Goal: Task Accomplishment & Management: Manage account settings

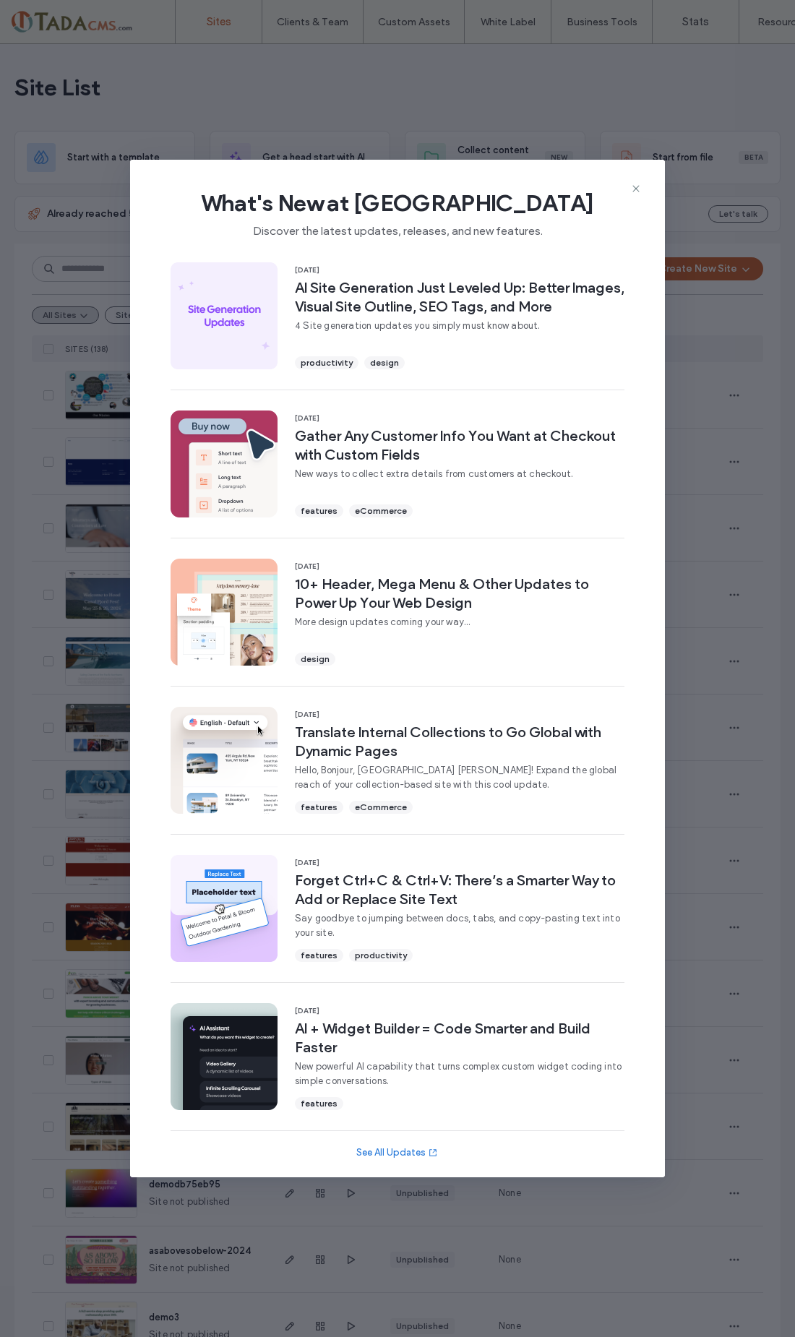
click at [65, 905] on div "What's New at Duda Discover the latest updates, releases, and new features. 15 …" at bounding box center [397, 668] width 795 height 1337
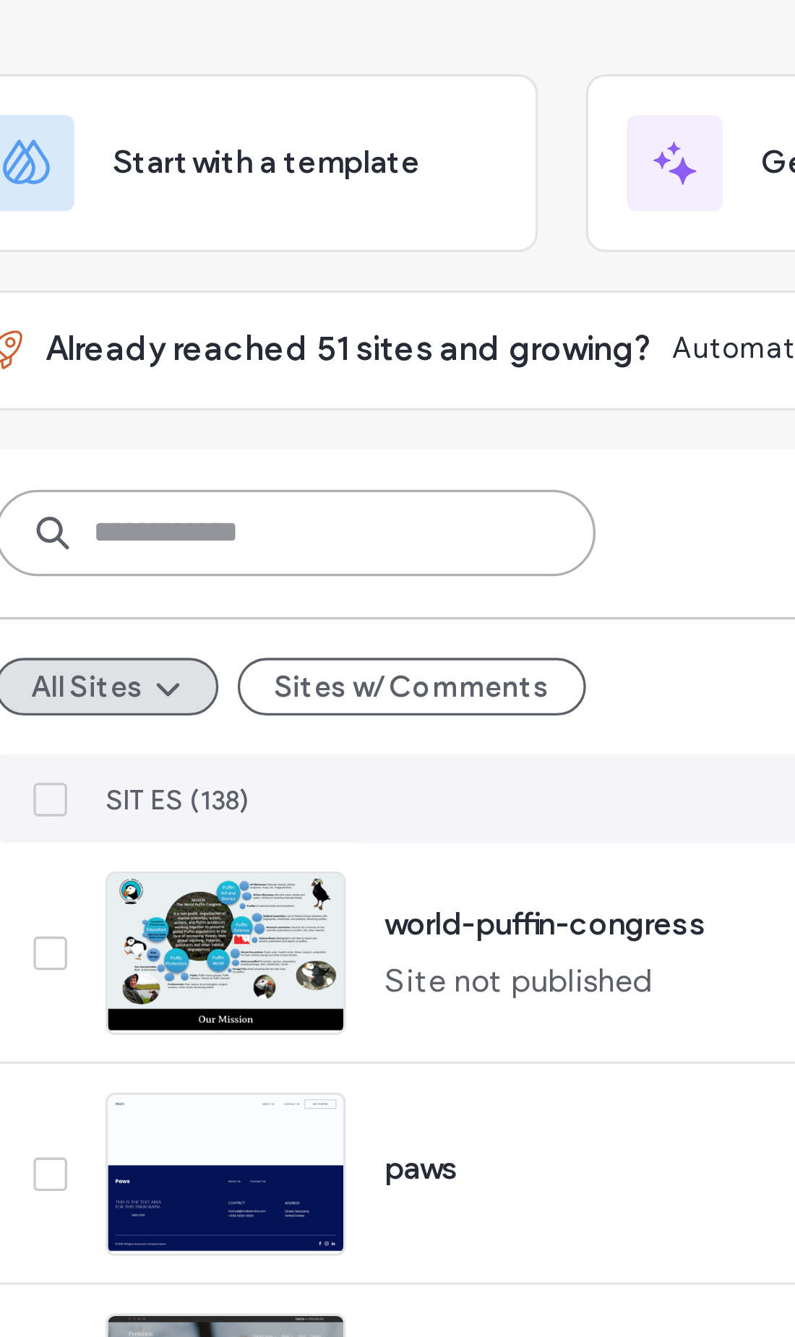
click at [107, 256] on input at bounding box center [122, 269] width 181 height 26
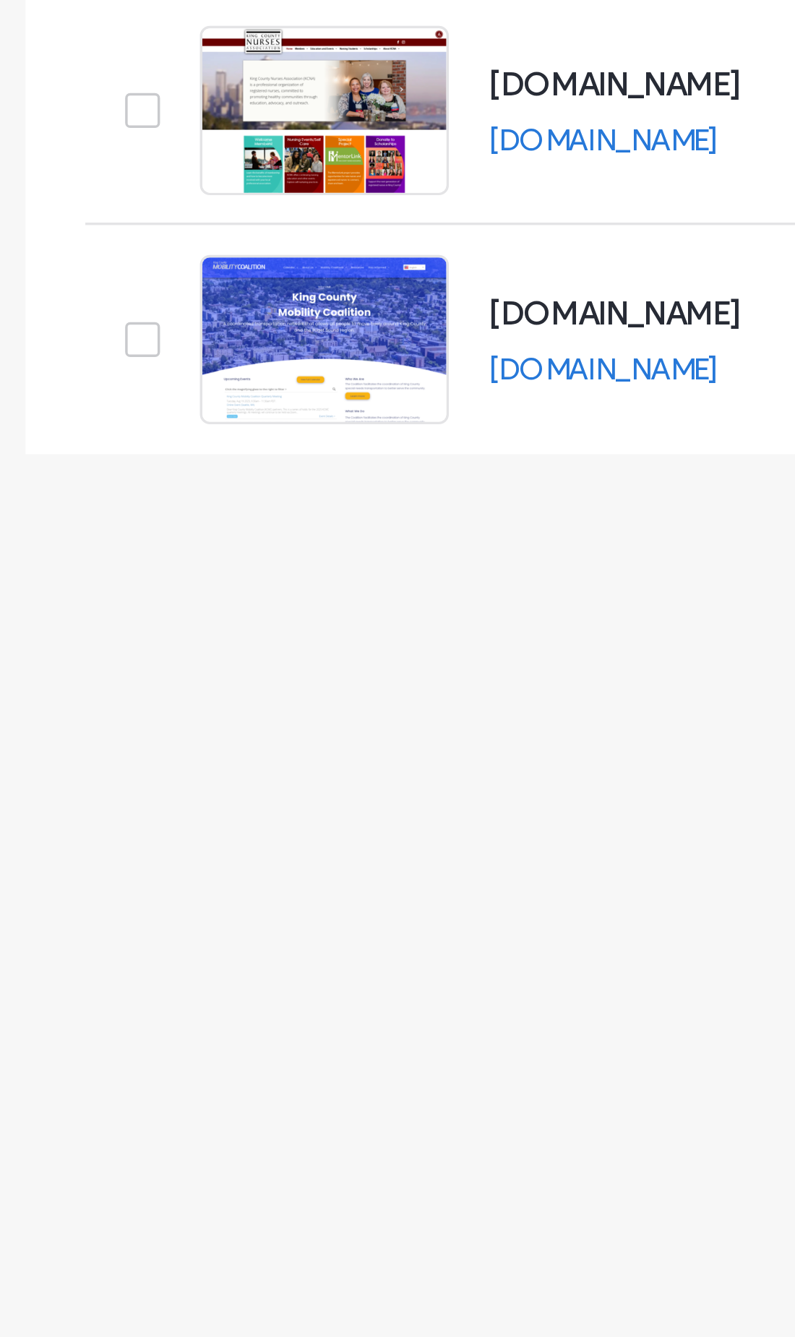
type input "**"
click at [79, 438] on img at bounding box center [101, 487] width 71 height 98
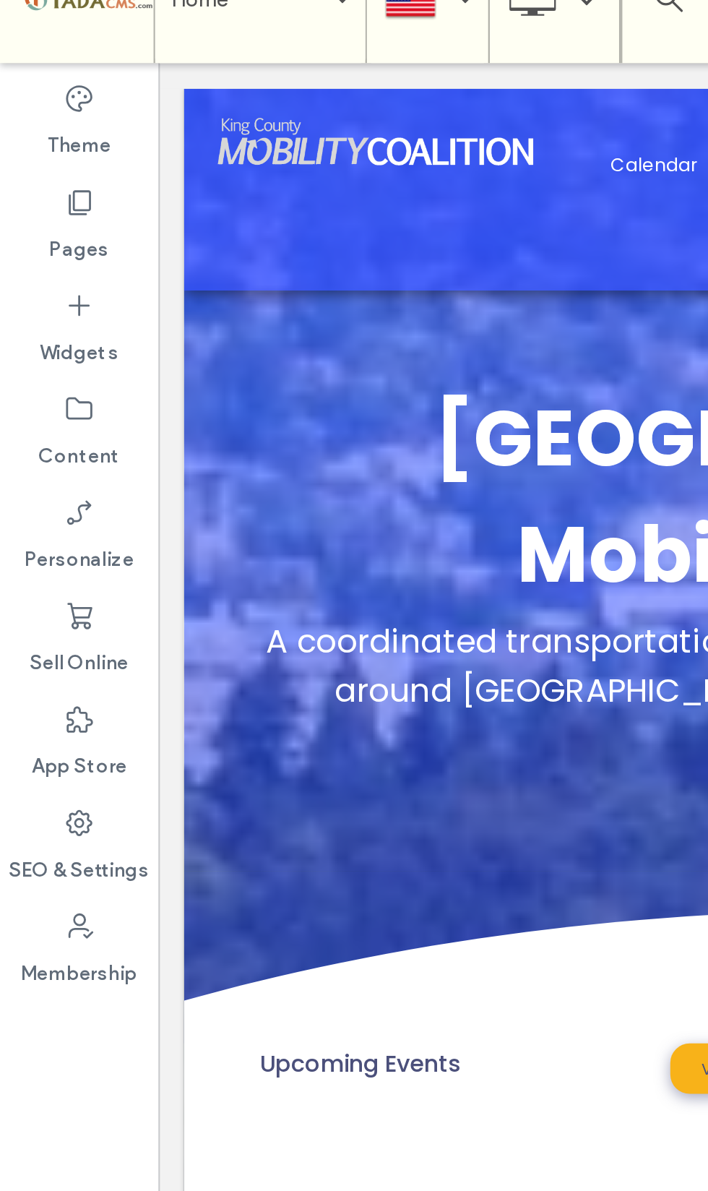
click at [35, 127] on label "Pages" at bounding box center [35, 137] width 27 height 20
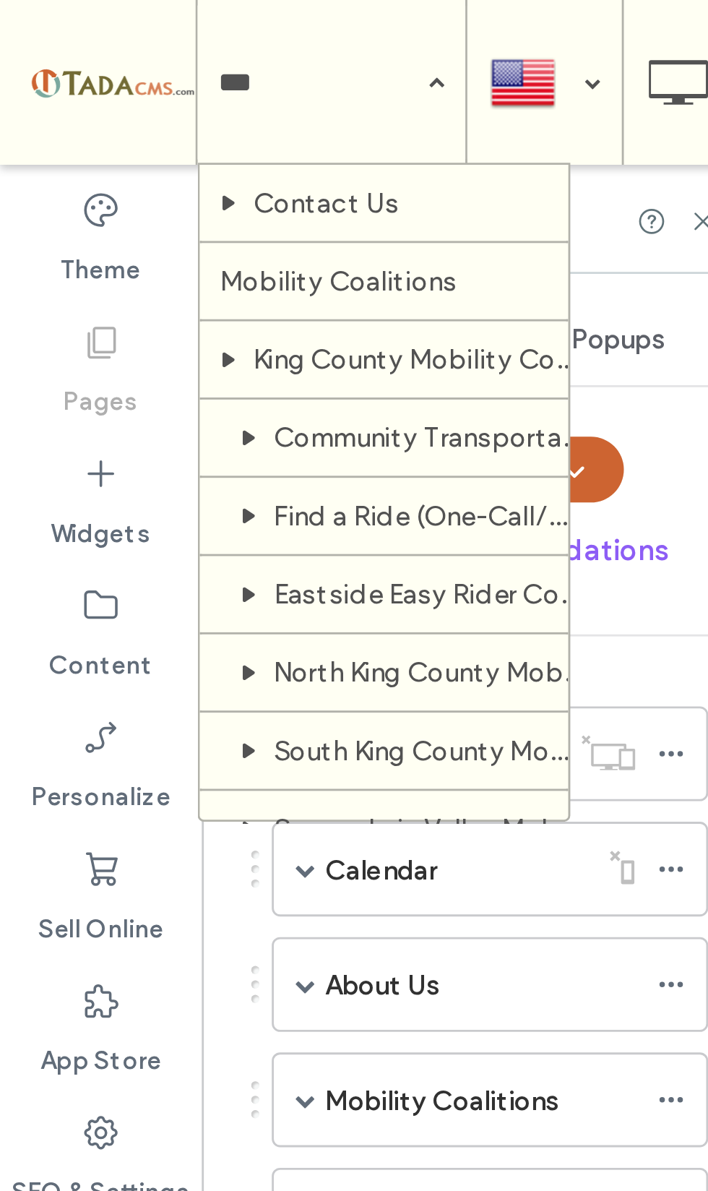
type input "****"
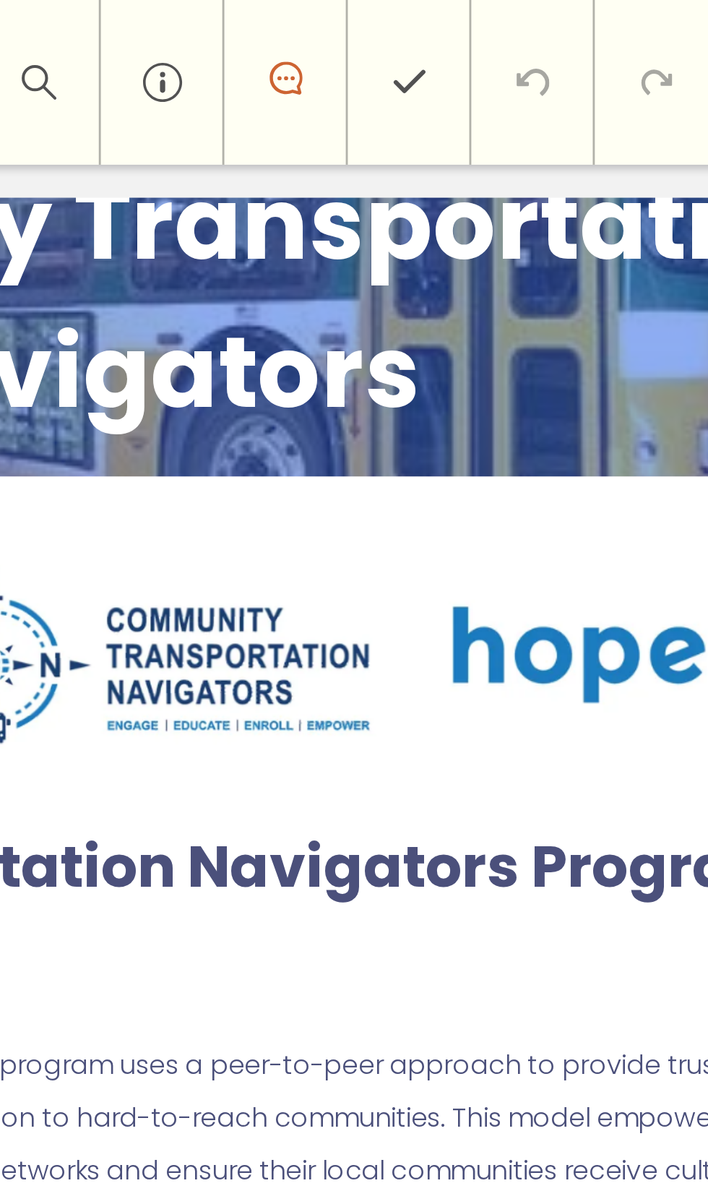
scroll to position [446, 0]
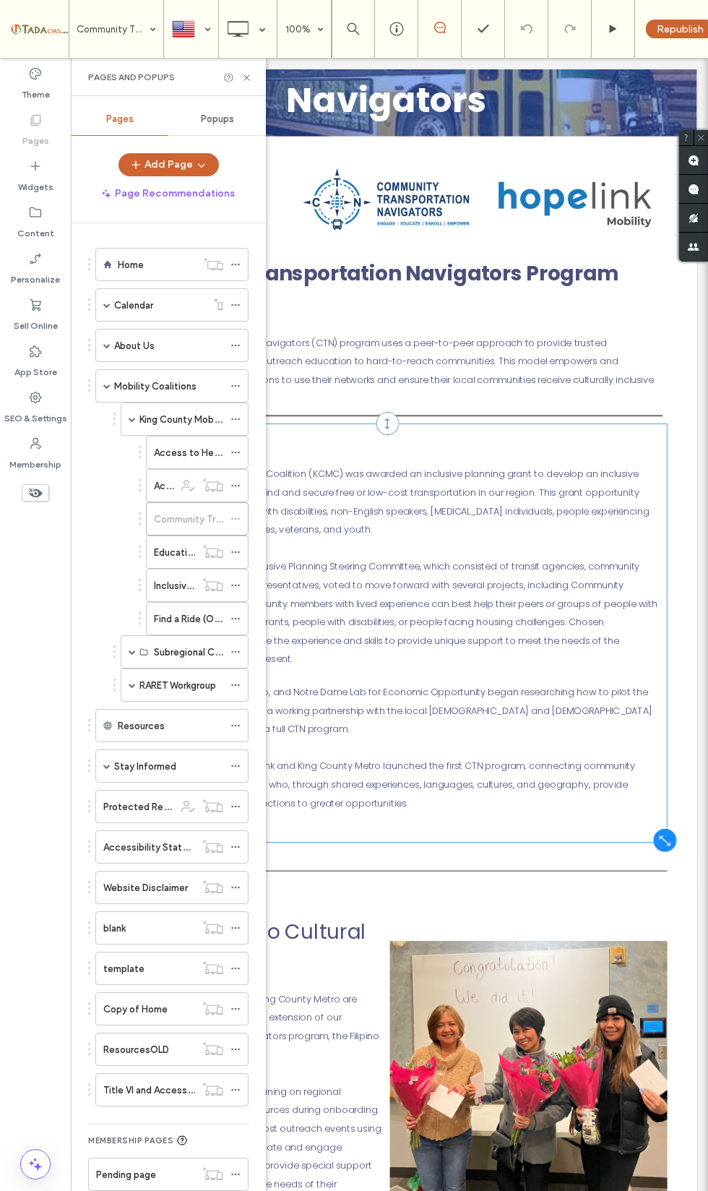
click at [598, 892] on p "In [DATE], KCMC, King County Metro, and Notre Dame Lab for Economic Opportunity…" at bounding box center [470, 874] width 694 height 69
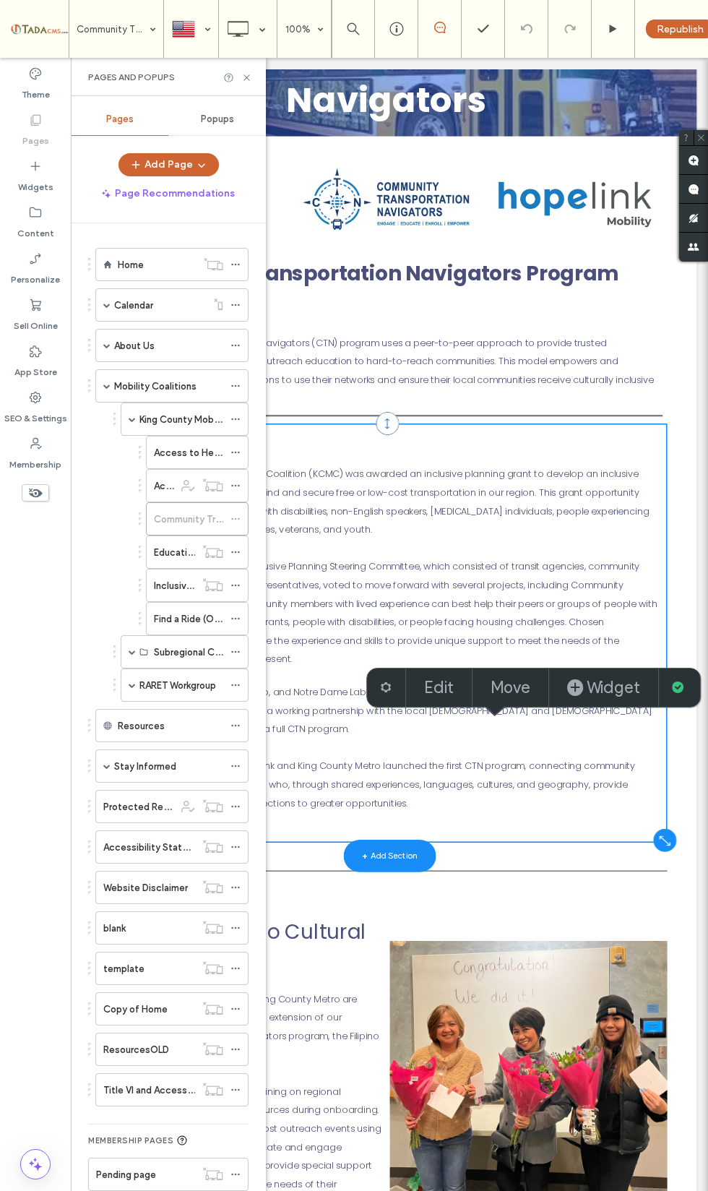
click at [621, 403] on h2 "Community Transportation Navigators Program Overview" at bounding box center [470, 352] width 684 height 101
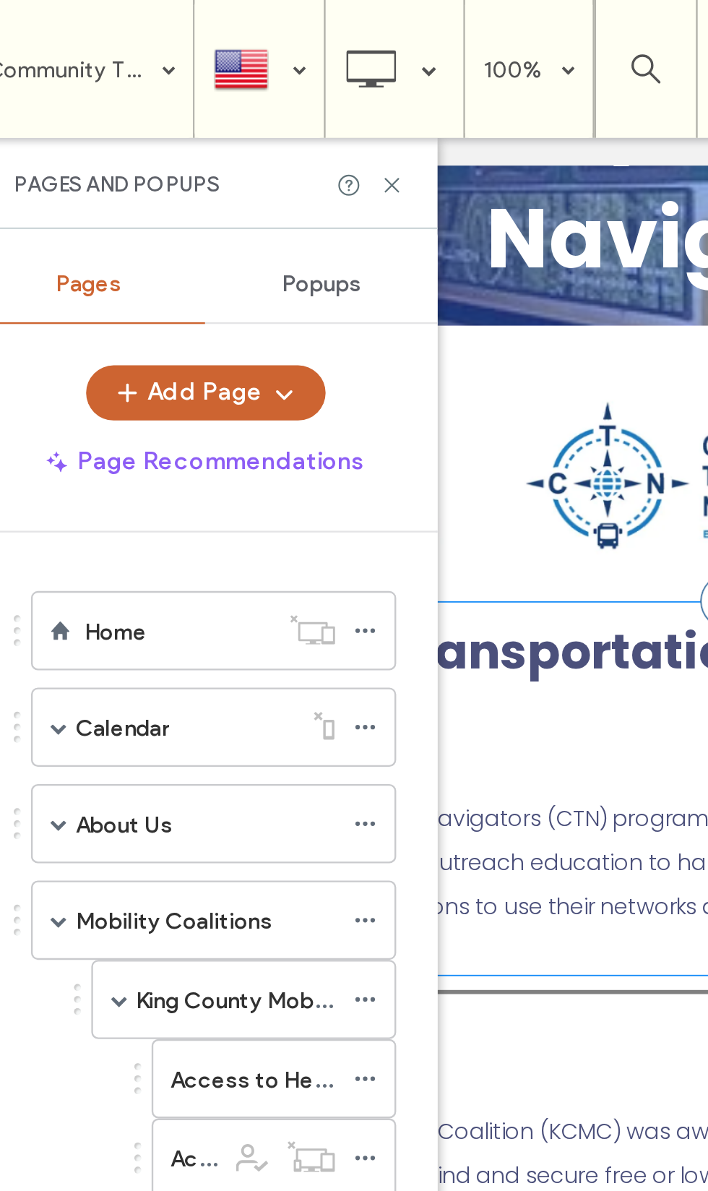
click at [241, 82] on icon at bounding box center [246, 77] width 11 height 11
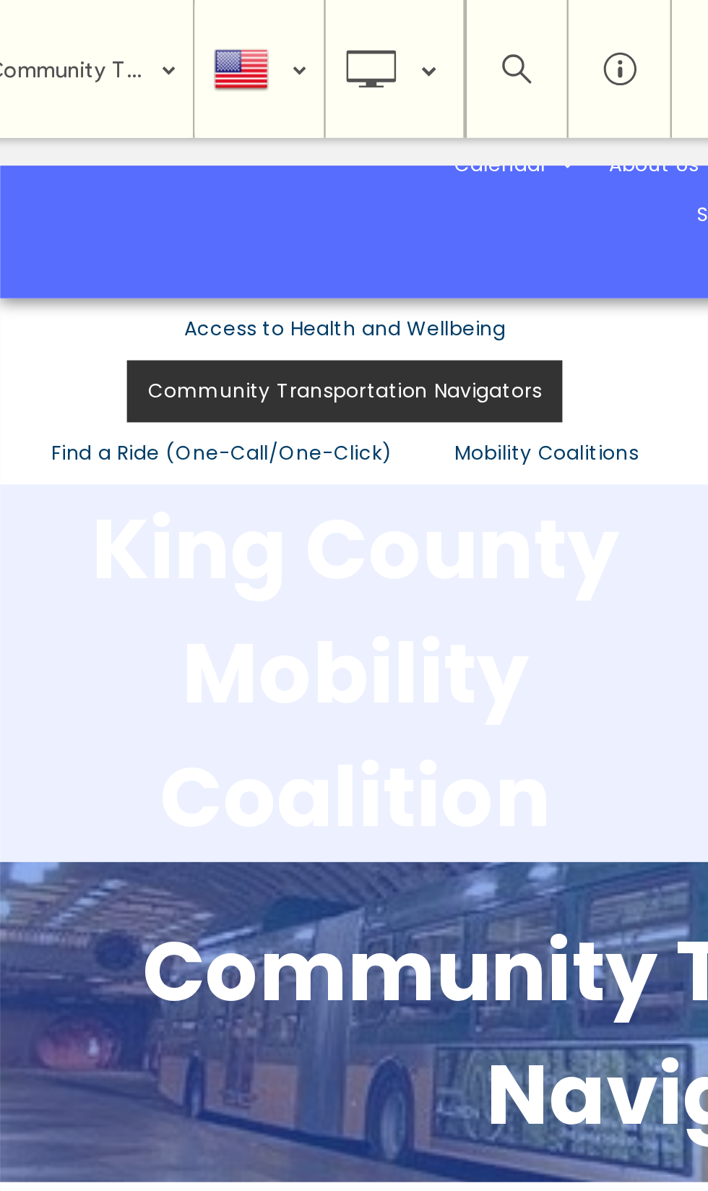
scroll to position [0, 0]
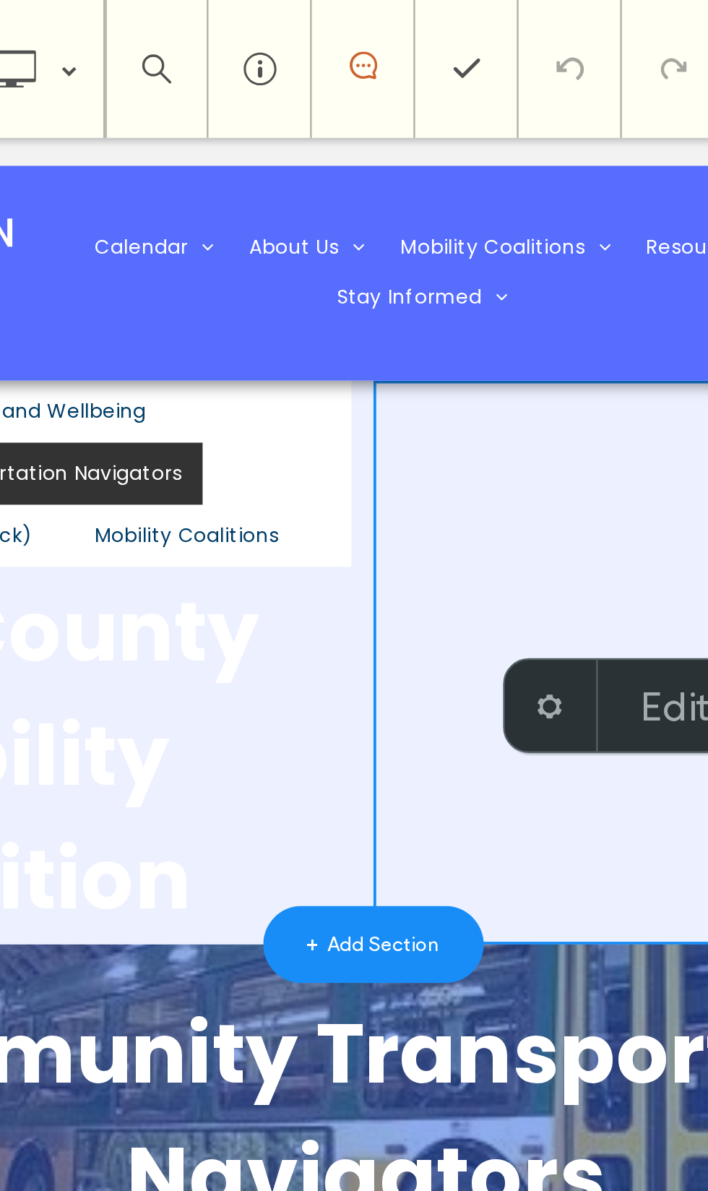
click at [111, 348] on div "Click To Paste" at bounding box center [204, 412] width 384 height 296
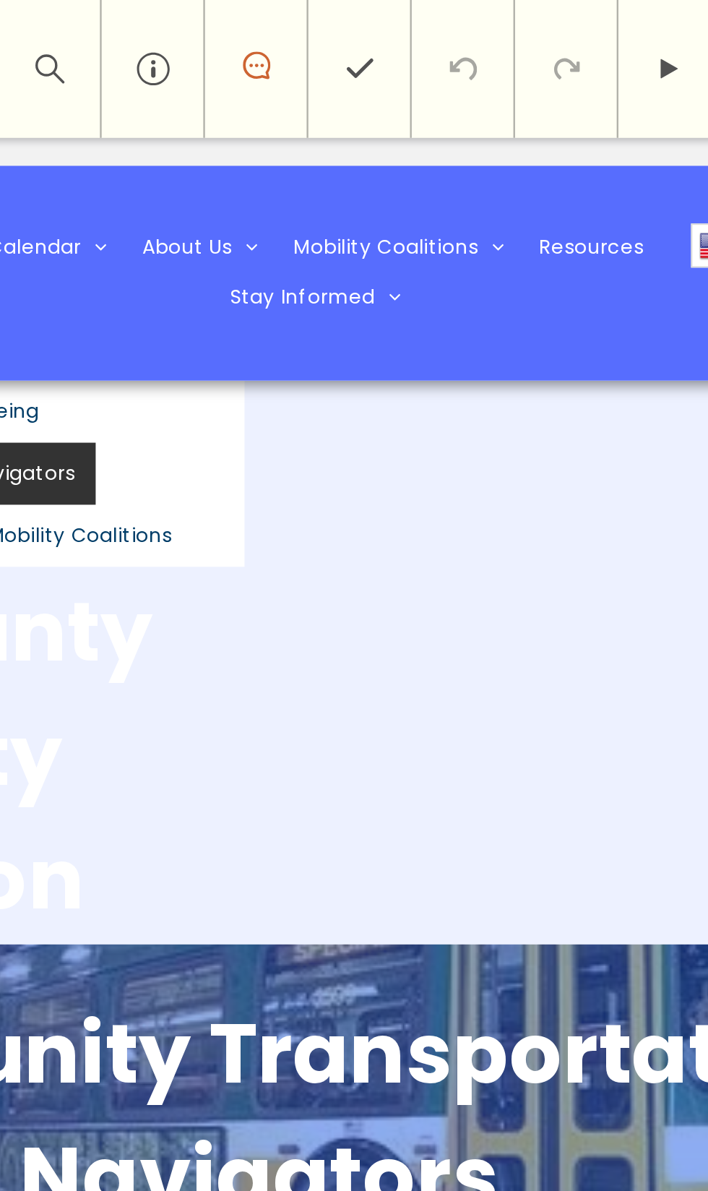
click at [59, 332] on div "Click To Paste" at bounding box center [97, 412] width 384 height 296
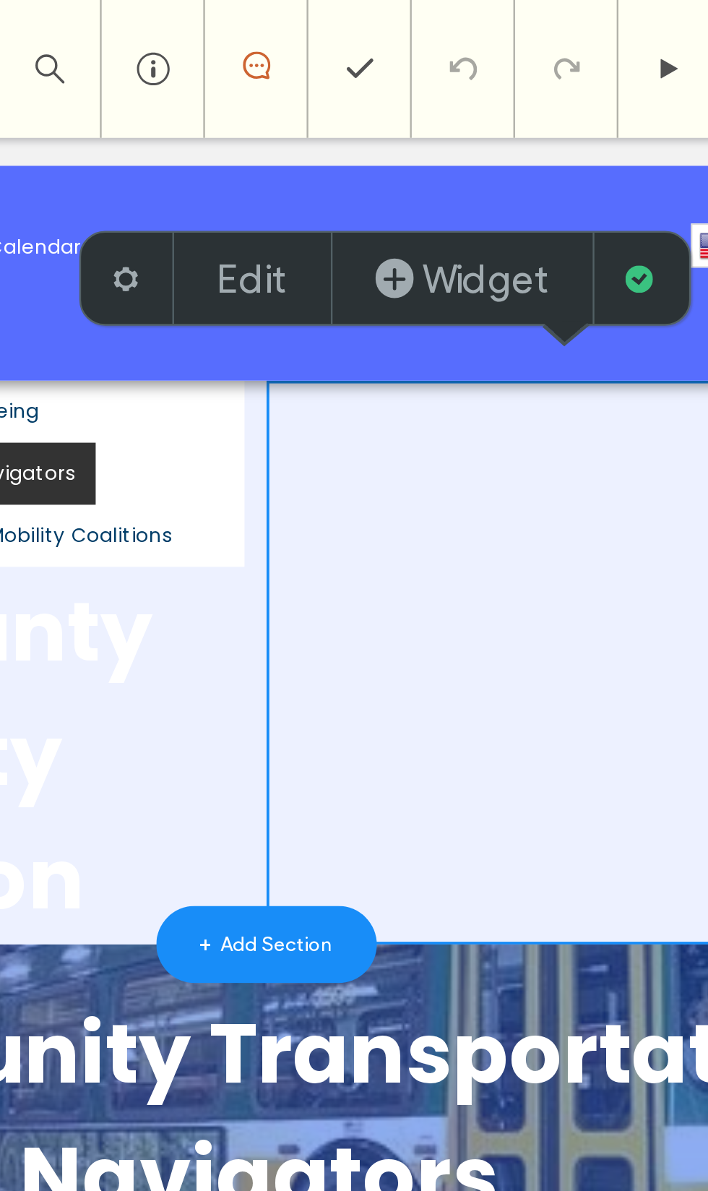
click at [369, 117] on label "Edit" at bounding box center [384, 117] width 30 height 20
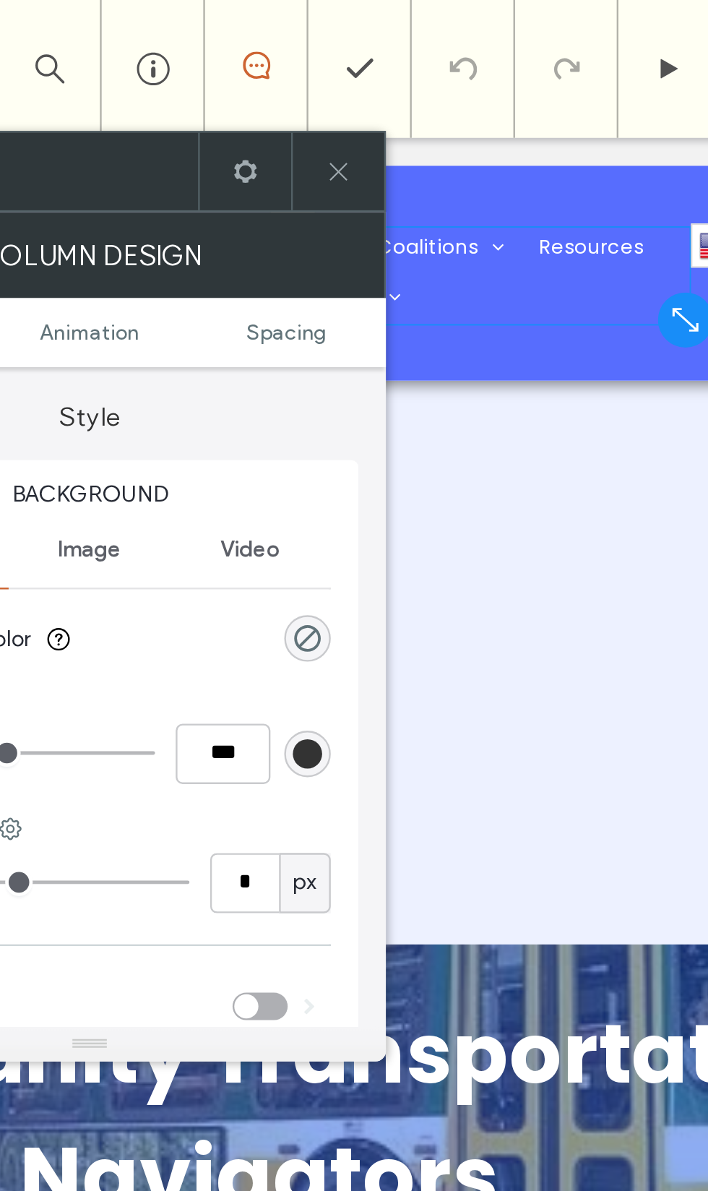
click at [376, 66] on icon at bounding box center [381, 71] width 11 height 11
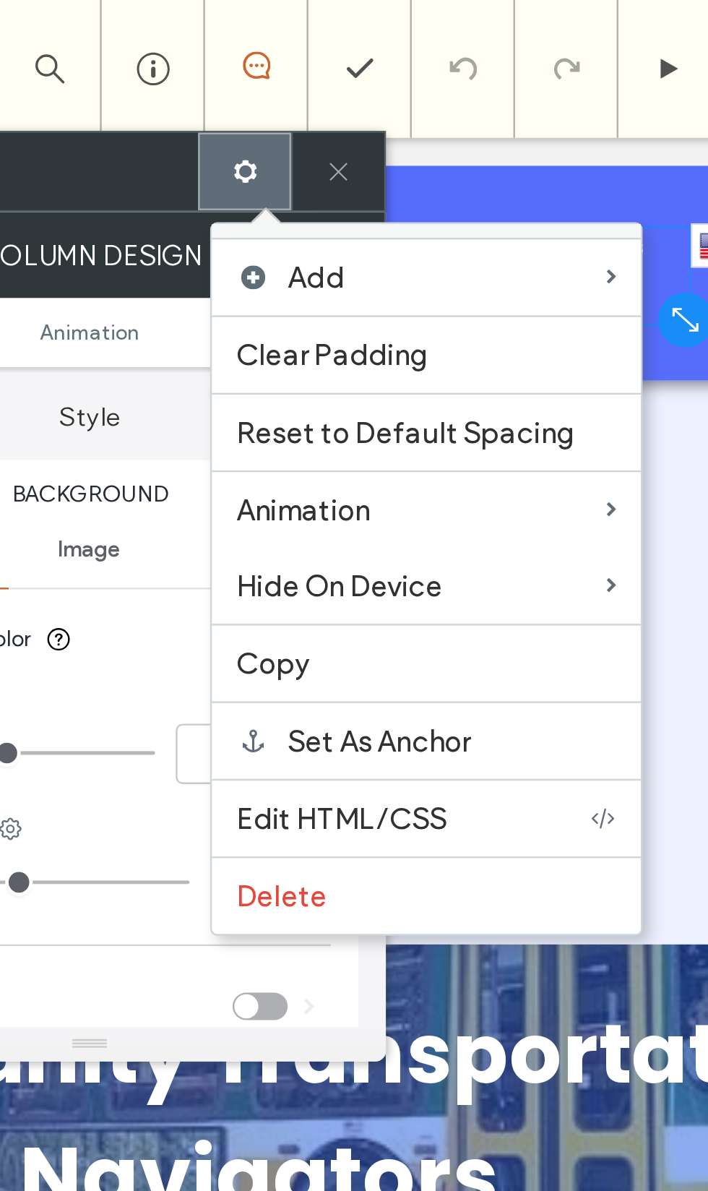
click at [377, 383] on label "Delete" at bounding box center [457, 376] width 160 height 14
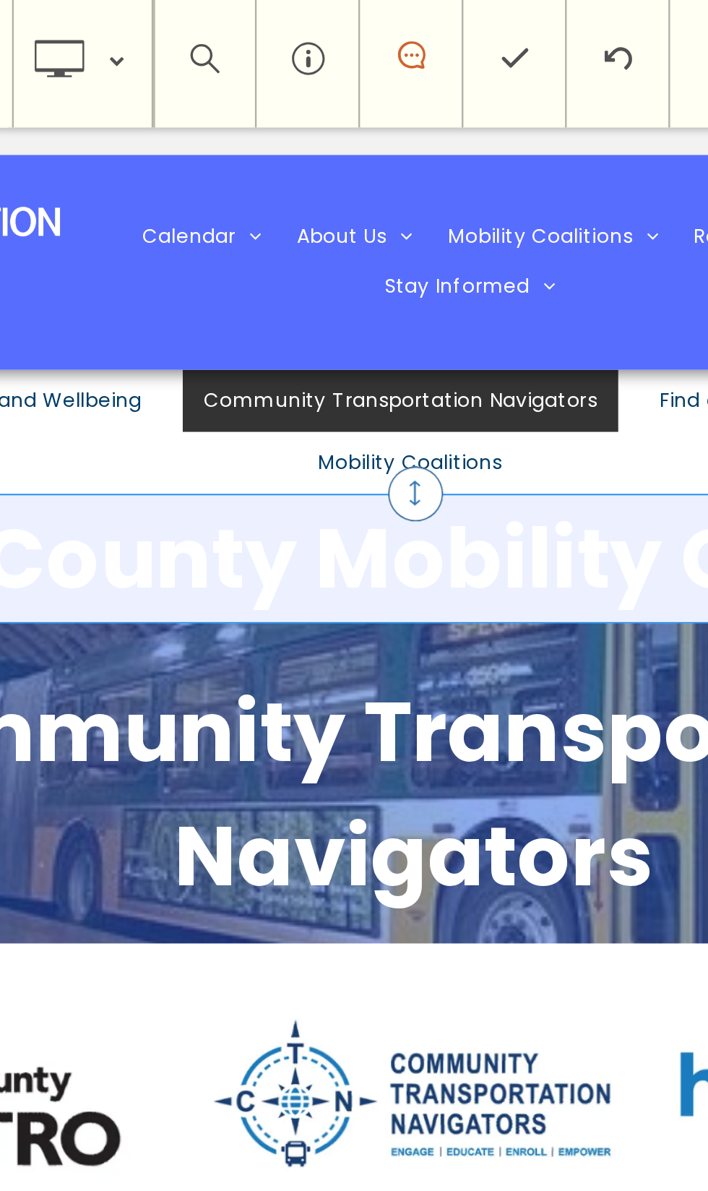
click at [63, 366] on font "King County Mobility Coalition" at bounding box center [59, 353] width 683 height 61
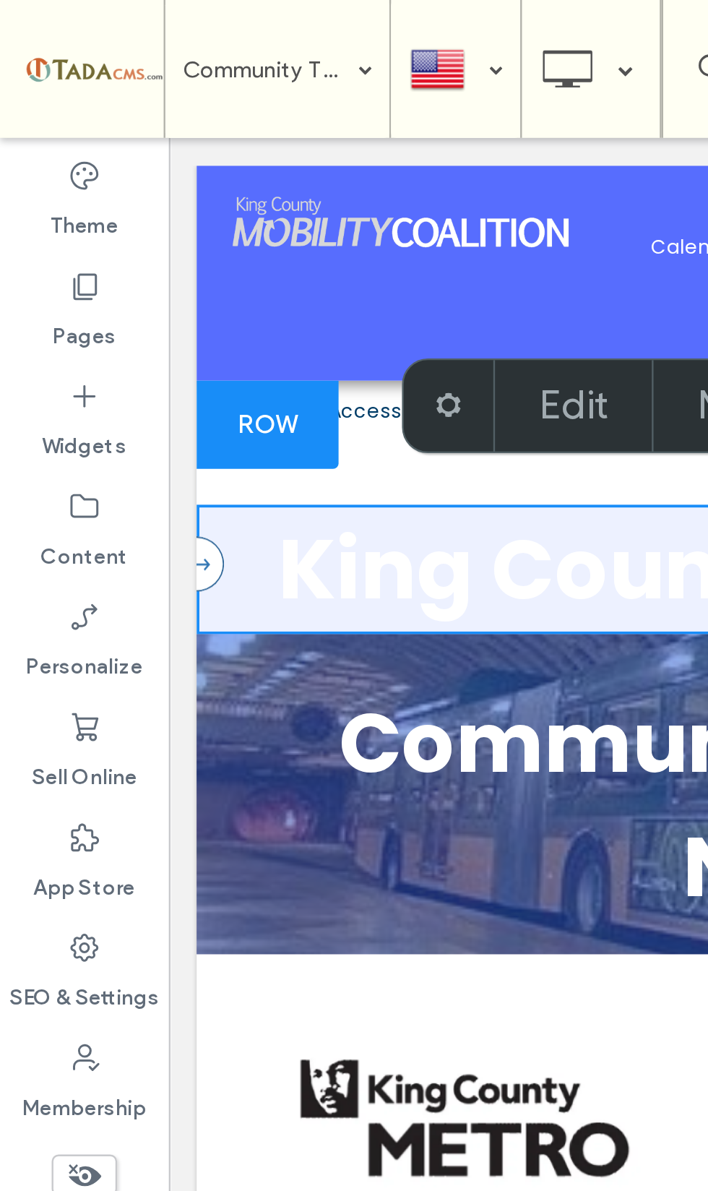
click at [231, 165] on label "Edit" at bounding box center [241, 170] width 30 height 20
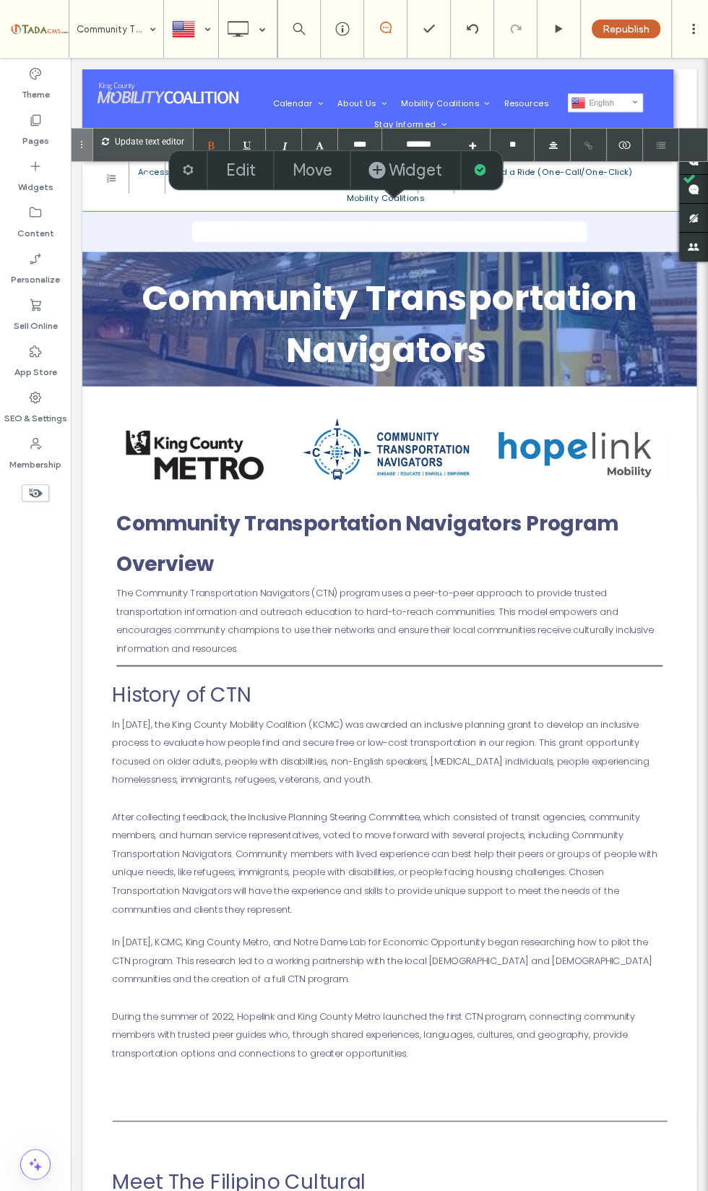
scroll to position [9, 0]
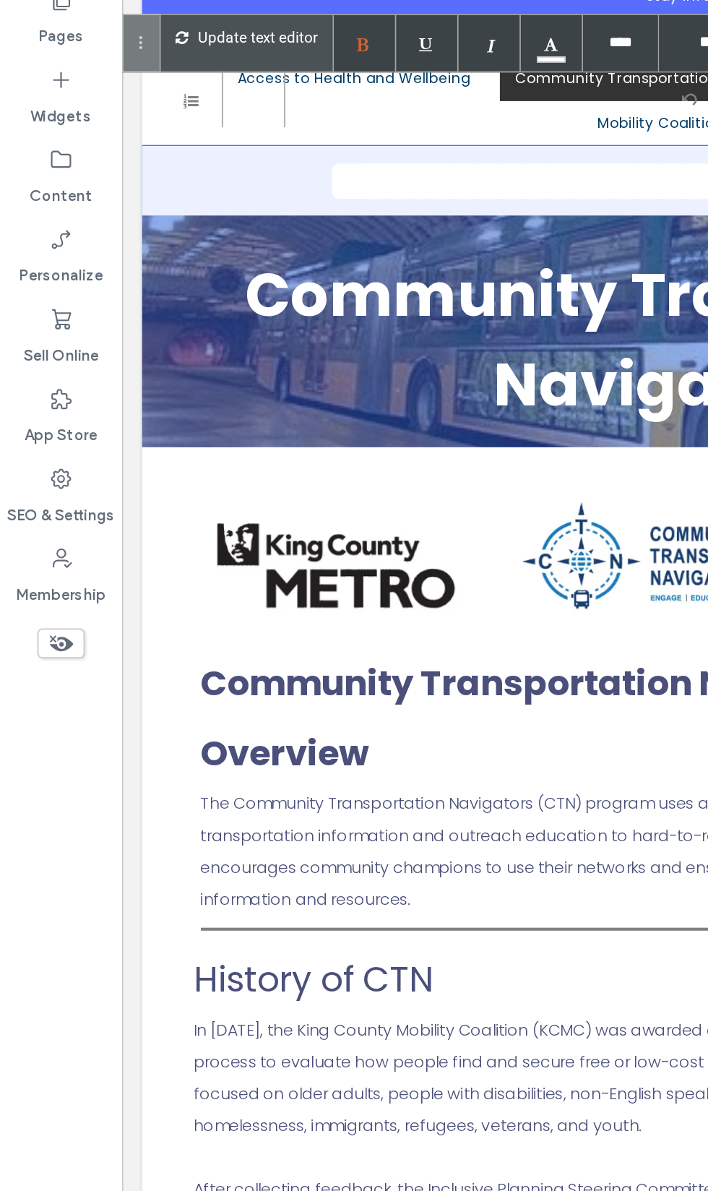
click at [345, 124] on font "**********" at bounding box center [521, 102] width 500 height 43
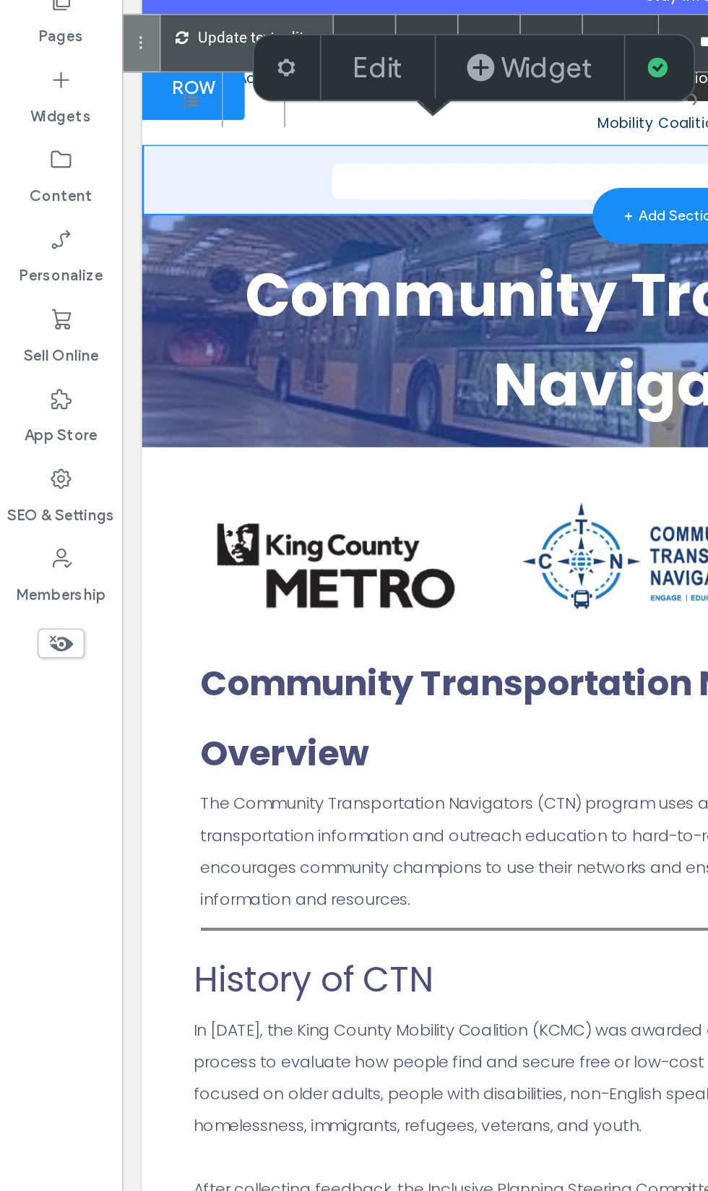
click at [379, 241] on div "Community Transportation Navigators" at bounding box center [521, 217] width 694 height 130
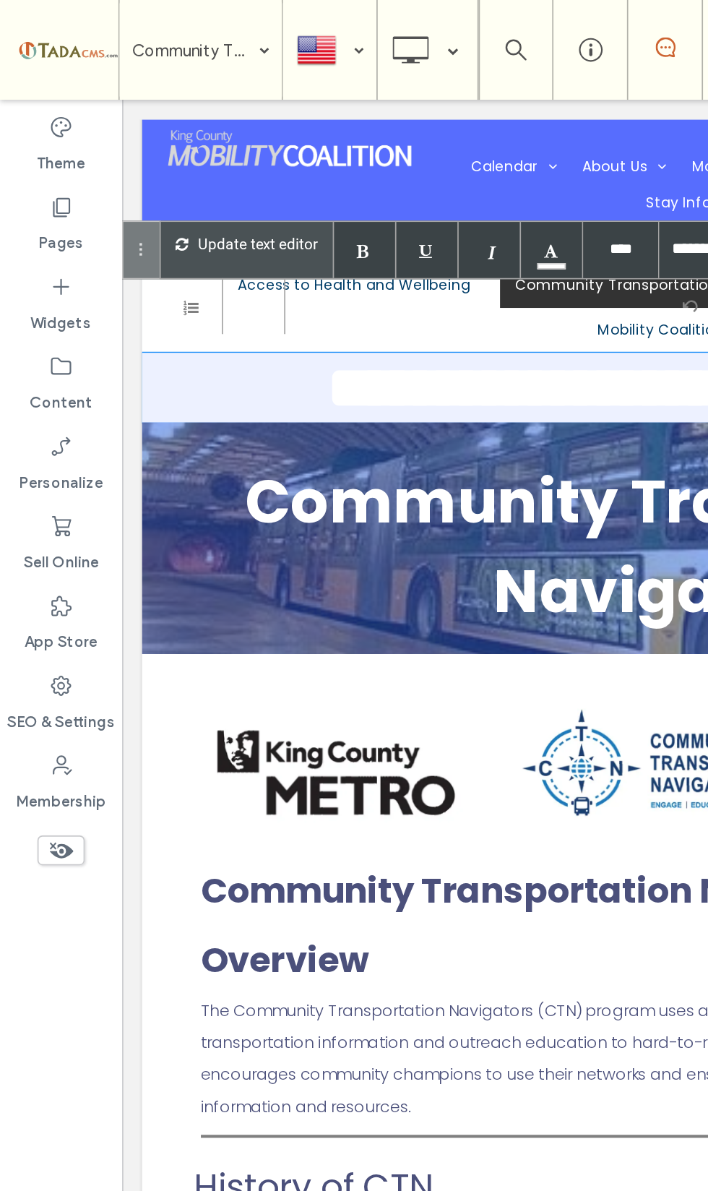
type input "*******"
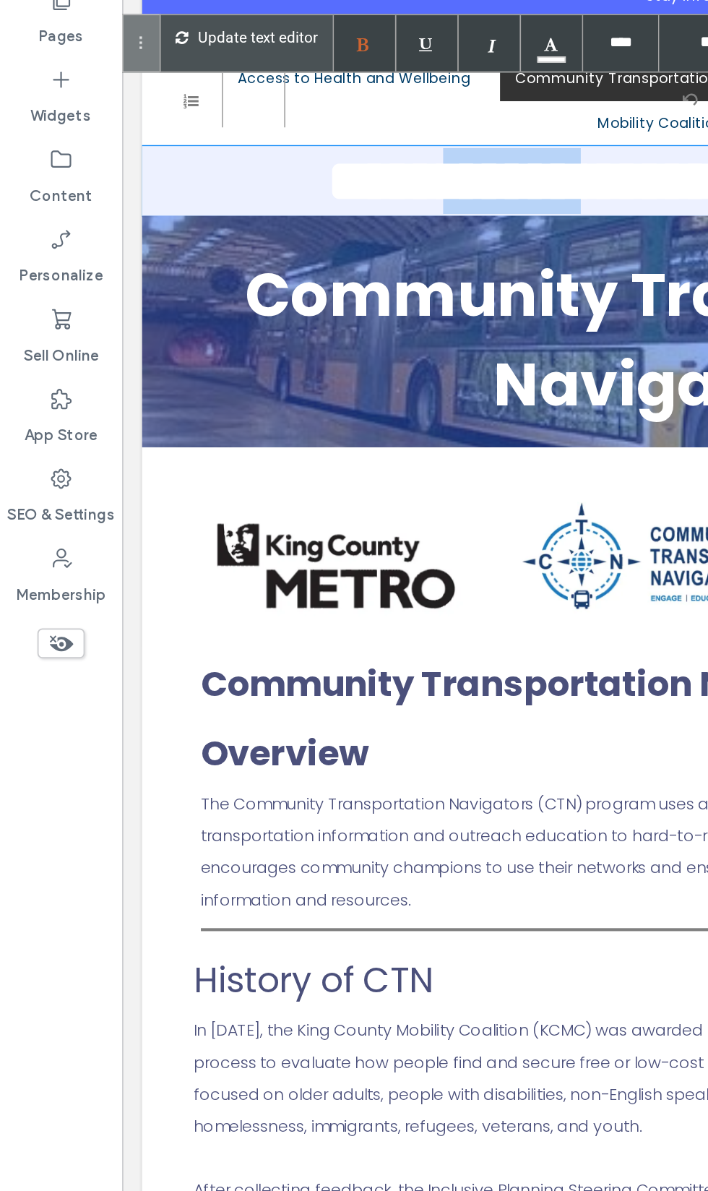
click at [393, 233] on span "Community Transportation Navigators" at bounding box center [520, 217] width 619 height 126
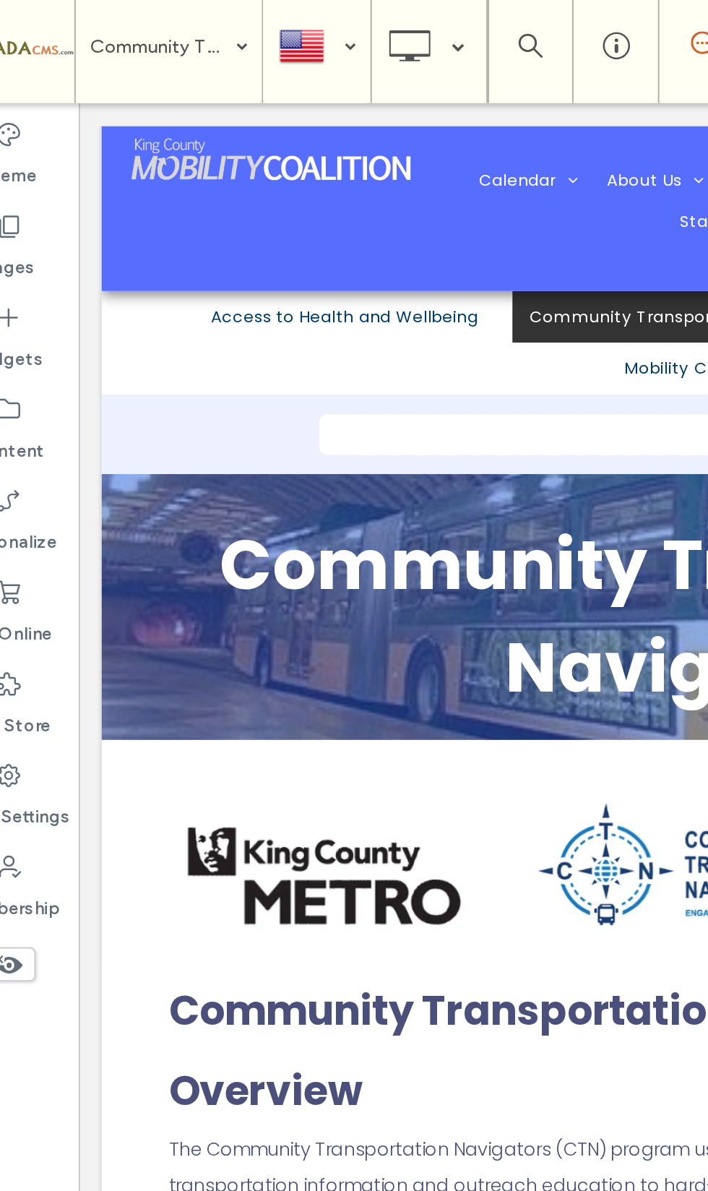
click at [160, 479] on div "Community Transportation Navigators" at bounding box center [477, 426] width 694 height 130
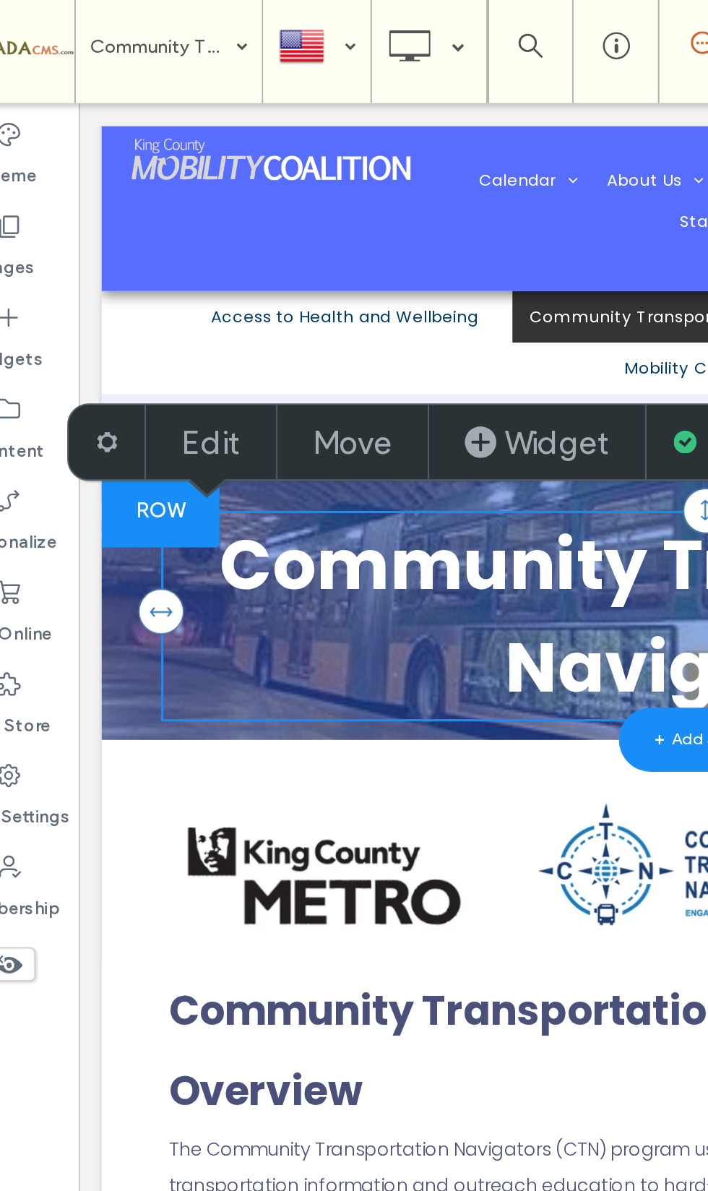
click at [264, 634] on img at bounding box center [240, 590] width 221 height 98
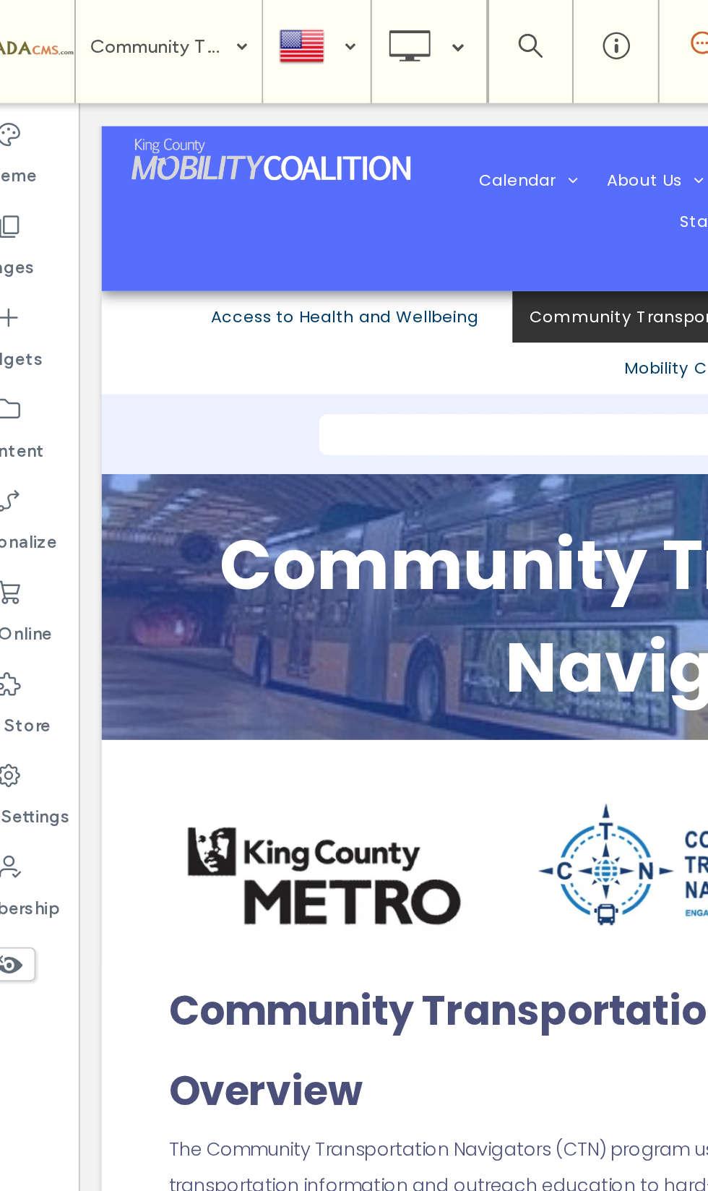
click at [227, 326] on font "**********" at bounding box center [477, 311] width 500 height 43
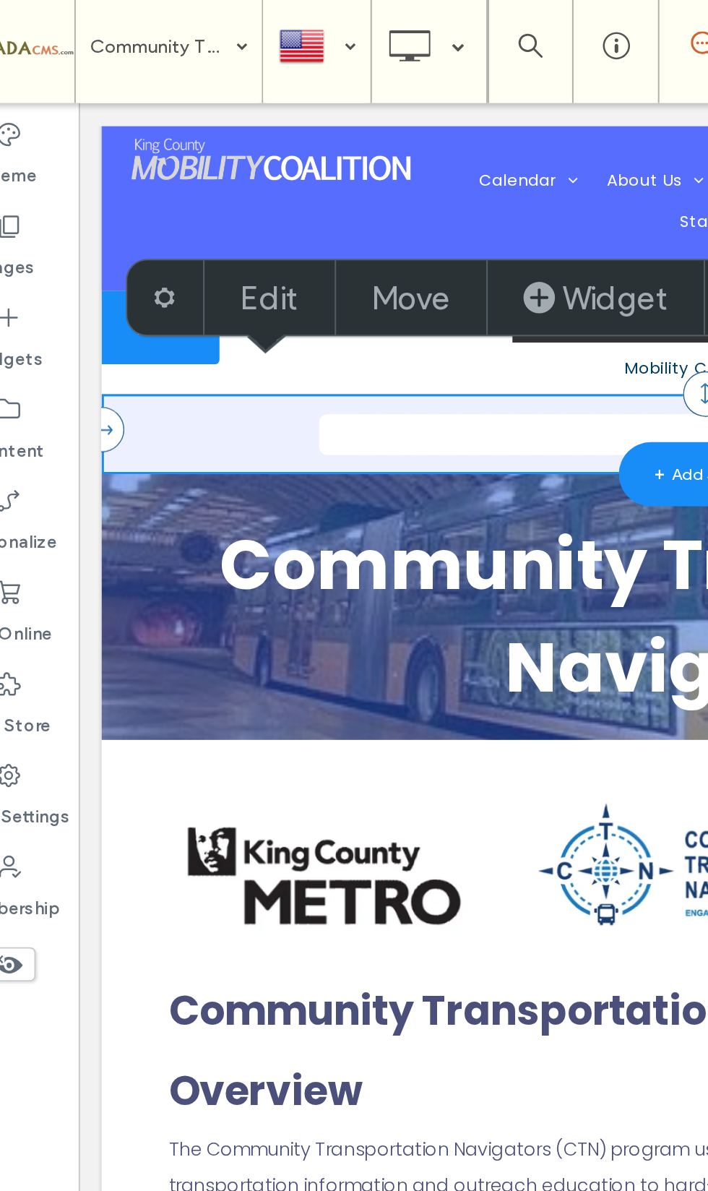
click at [315, 146] on label "Widget" at bounding box center [341, 156] width 53 height 20
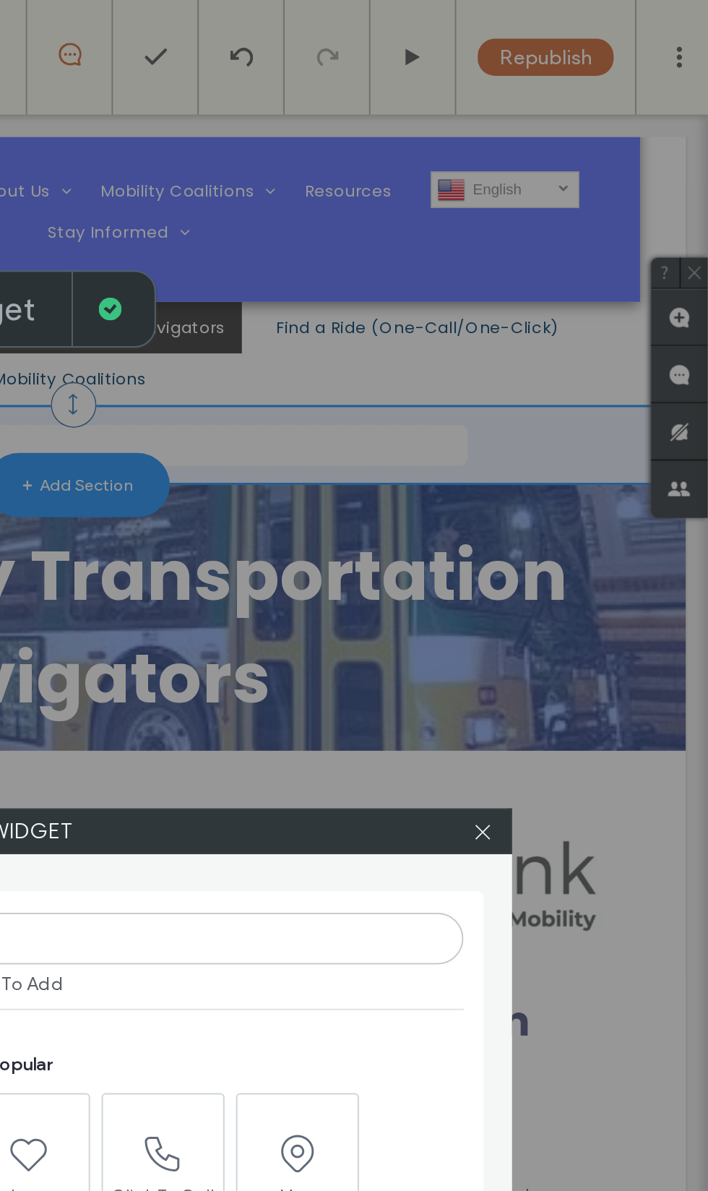
click at [589, 418] on icon at bounding box center [594, 420] width 11 height 11
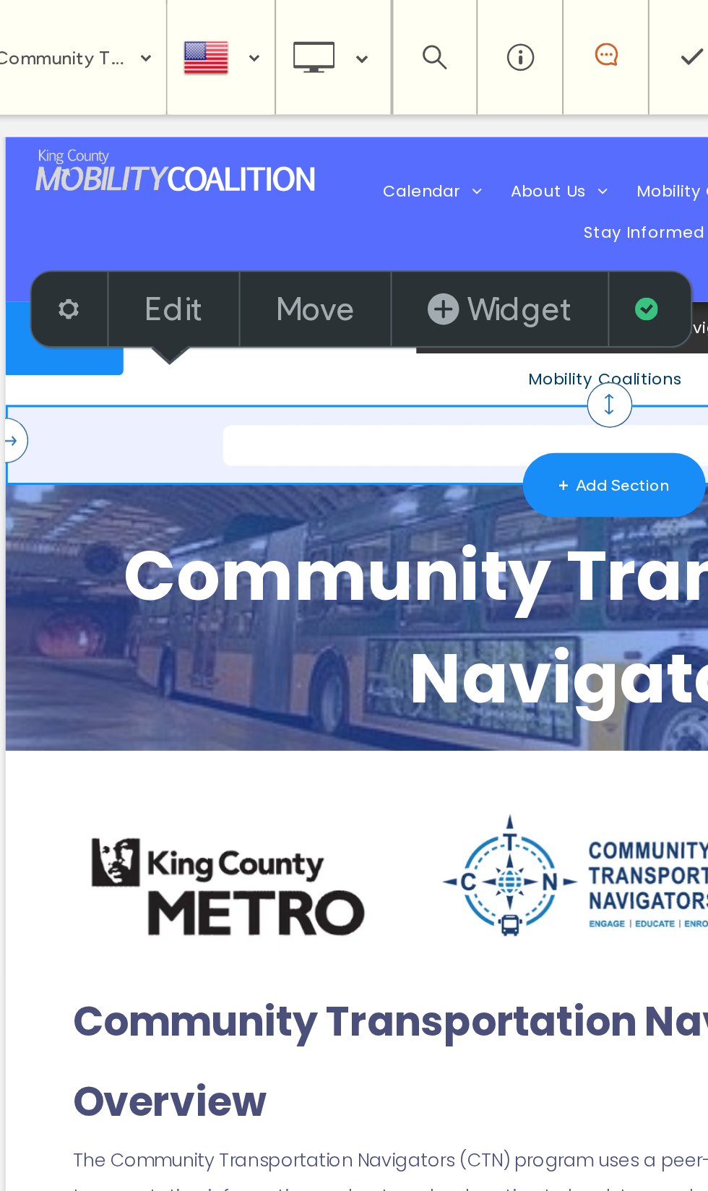
click at [95, 147] on div at bounding box center [114, 156] width 39 height 38
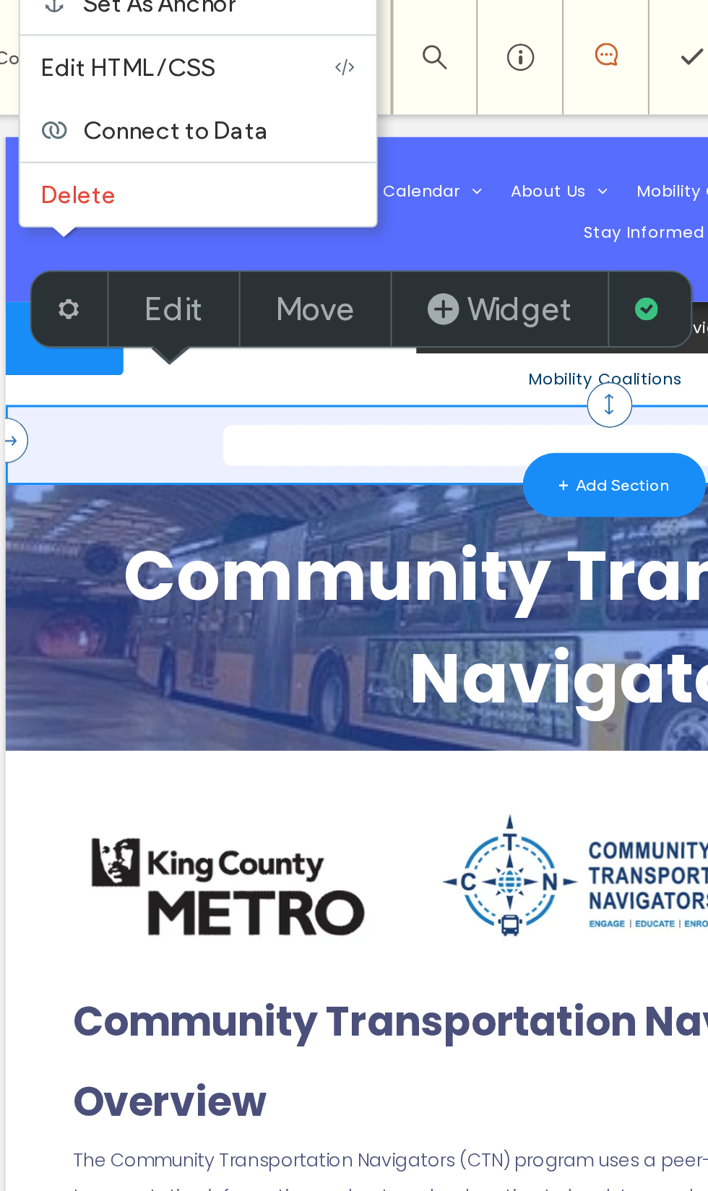
click at [100, 106] on span "Delete" at bounding box center [119, 98] width 38 height 14
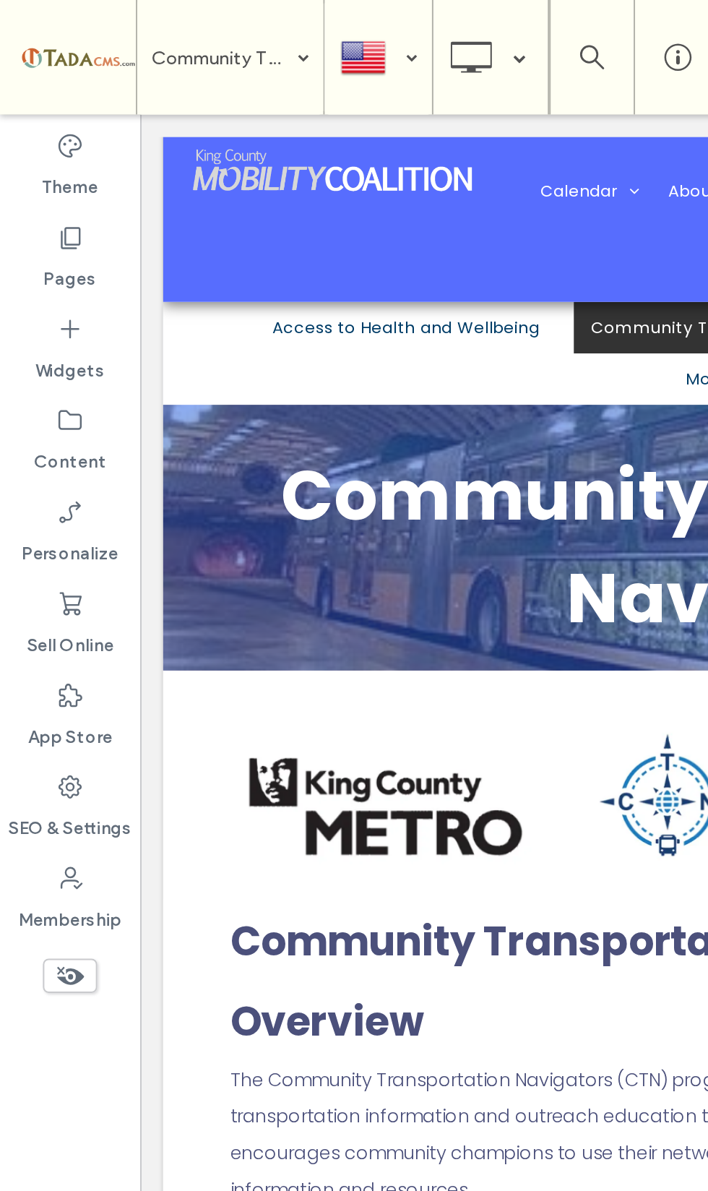
click at [250, 38] on icon at bounding box center [237, 28] width 29 height 29
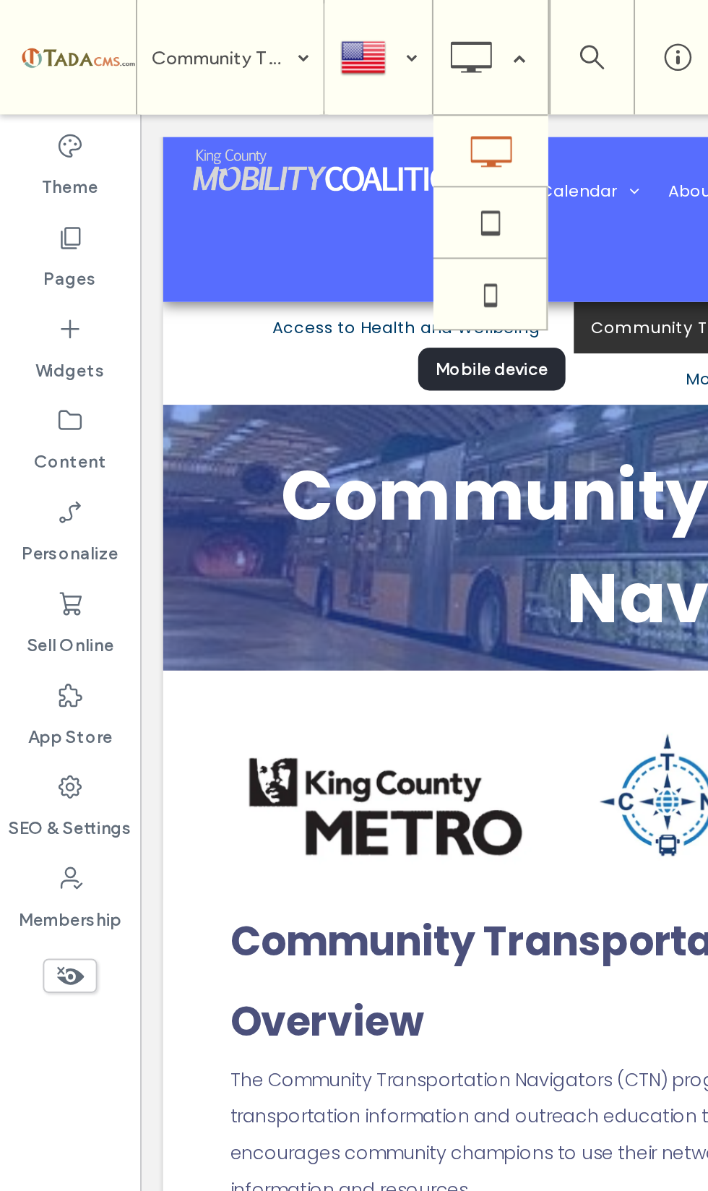
click at [241, 153] on icon at bounding box center [247, 148] width 29 height 29
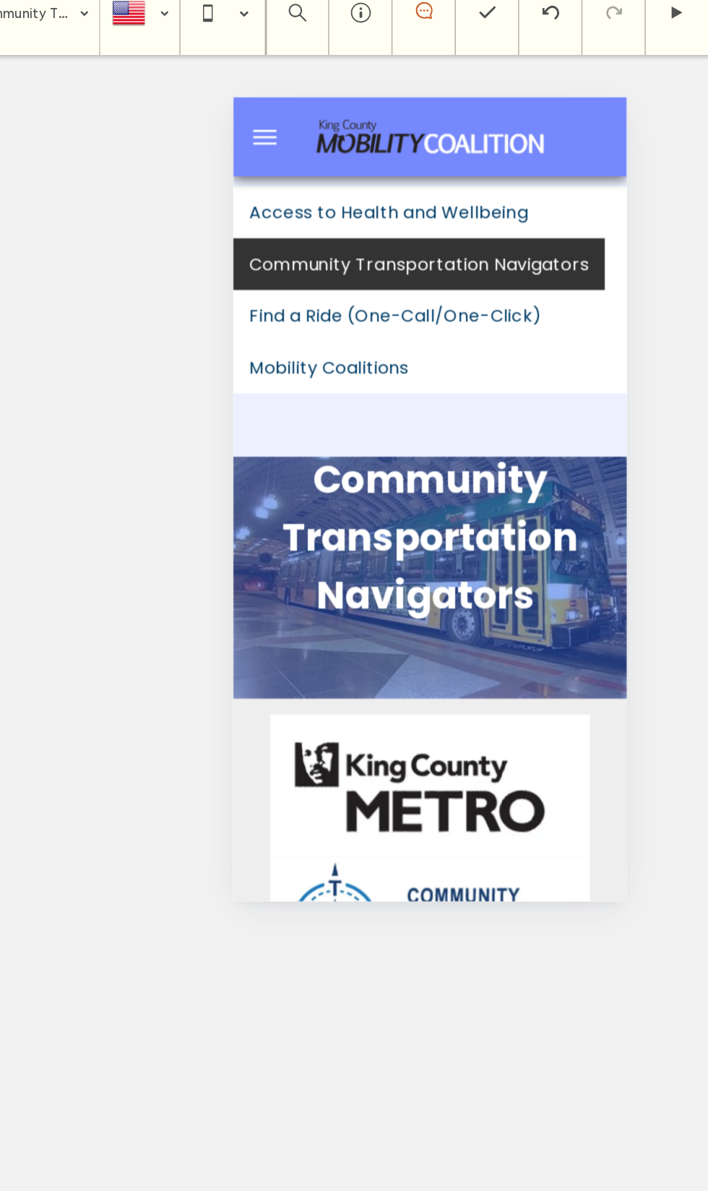
scroll to position [0, 0]
click at [408, 298] on ul "Access to Health and Wellbeing Community Transportation Navigators Find a Ride …" at bounding box center [368, 229] width 270 height 142
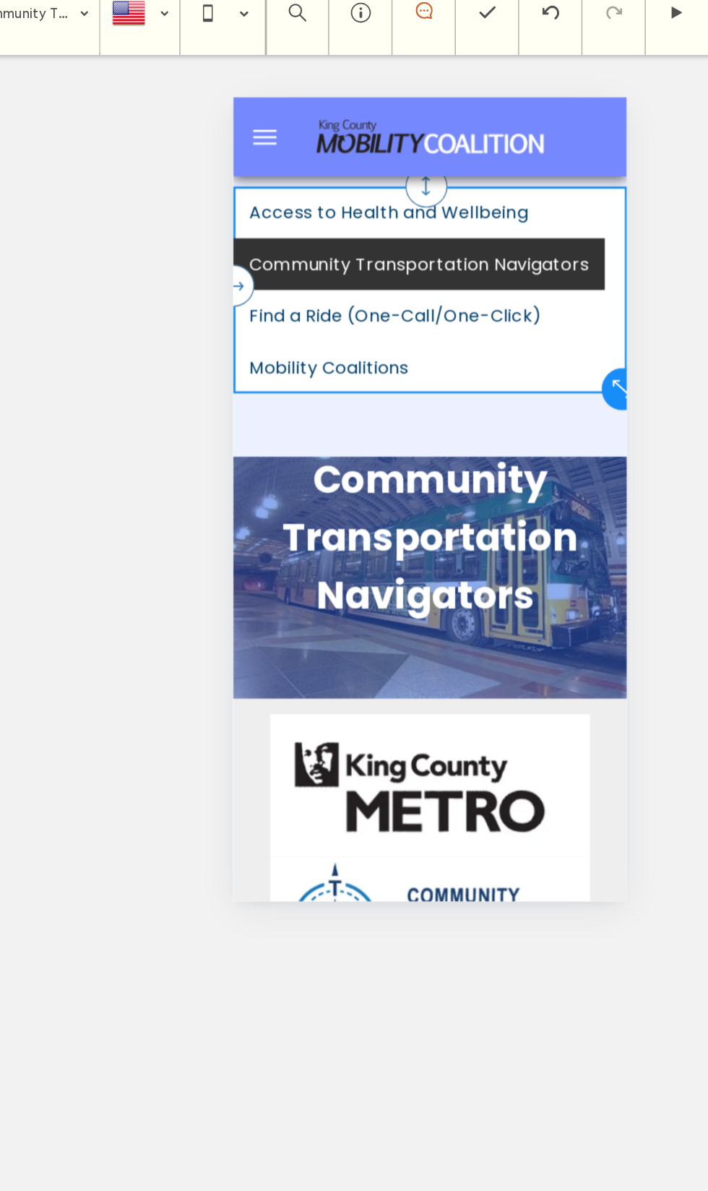
select select "**********"
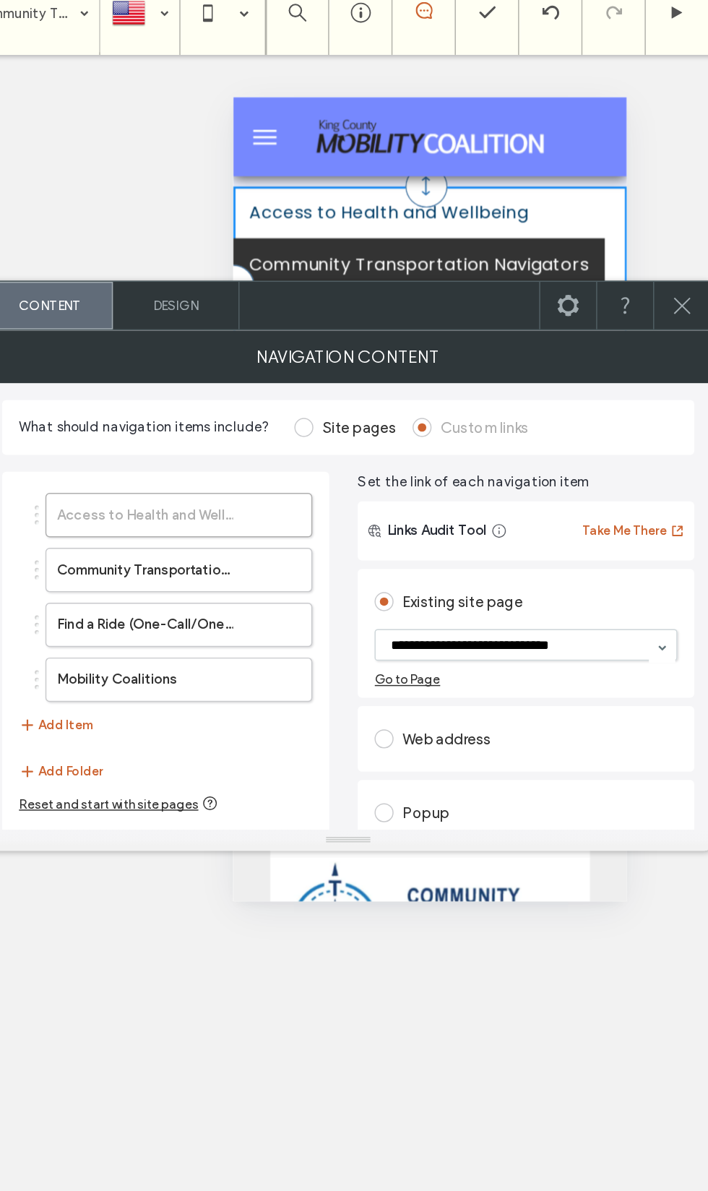
click at [515, 221] on icon at bounding box center [523, 229] width 17 height 17
click at [554, 219] on span at bounding box center [562, 229] width 17 height 33
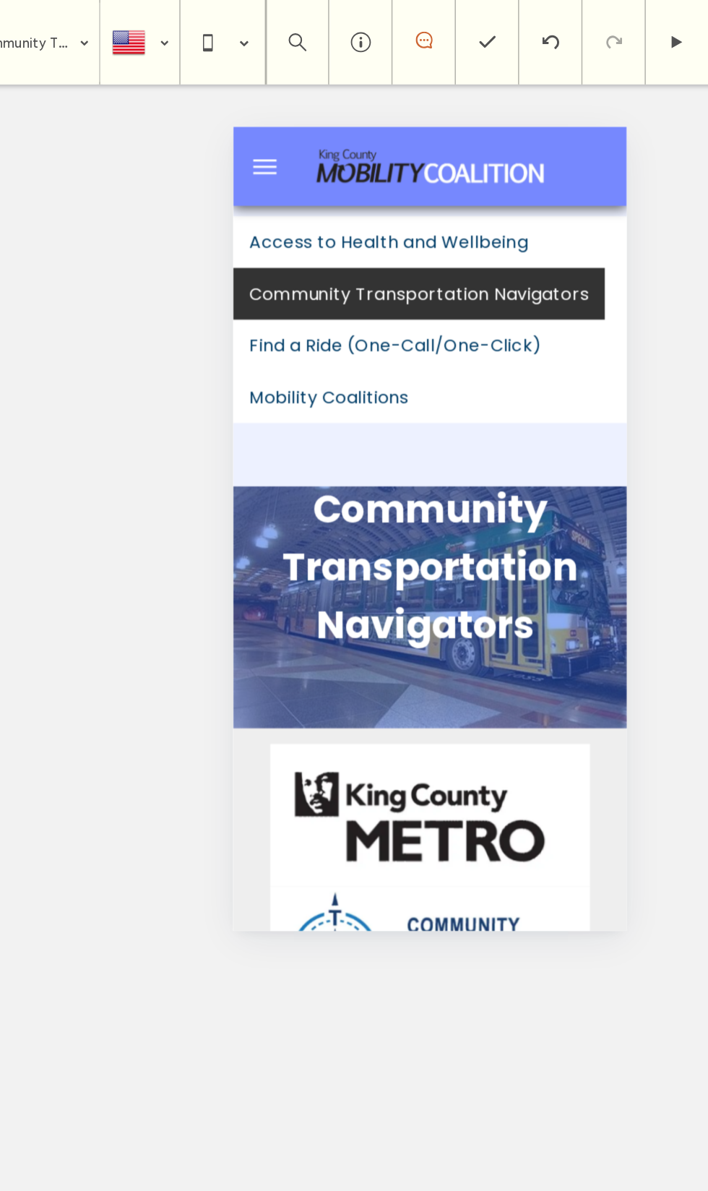
click at [421, 350] on div "Access to Health and Wellbeing Community Transportation Navigators Find a Ride …" at bounding box center [368, 277] width 270 height 192
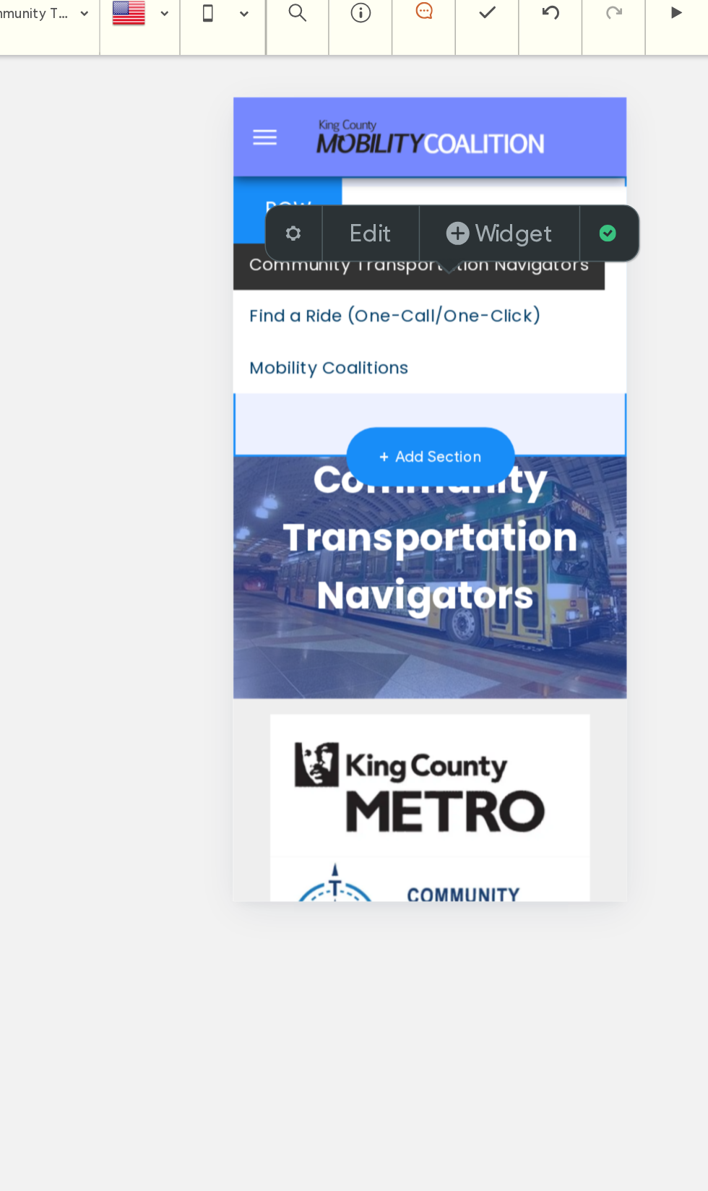
click at [291, 175] on use at bounding box center [296, 180] width 10 height 10
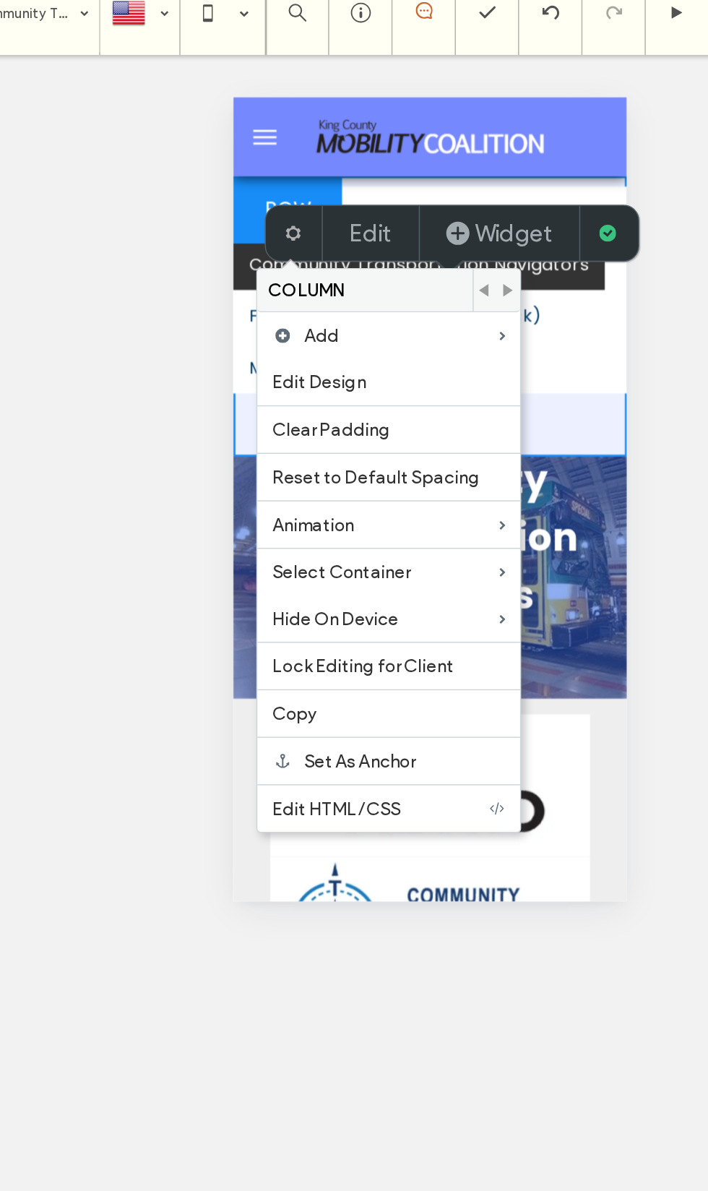
click at [325, 439] on label "Hide On Device" at bounding box center [359, 443] width 155 height 14
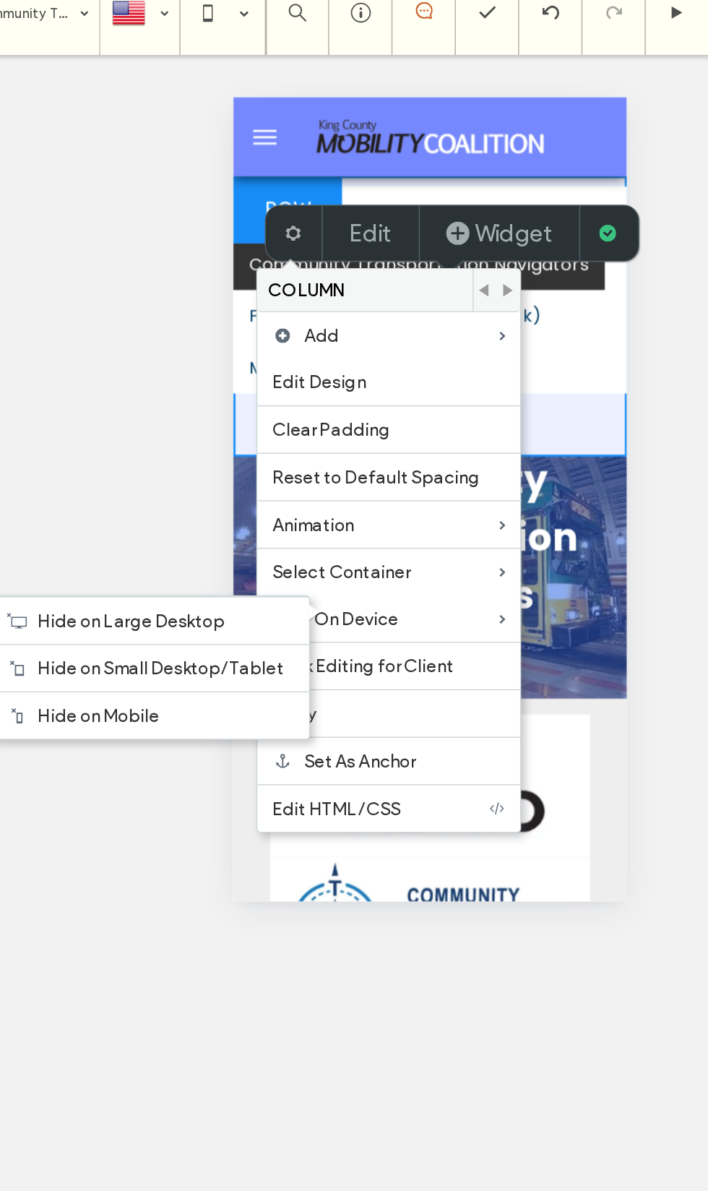
click at [121, 517] on span "Hide on Mobile" at bounding box center [162, 510] width 83 height 14
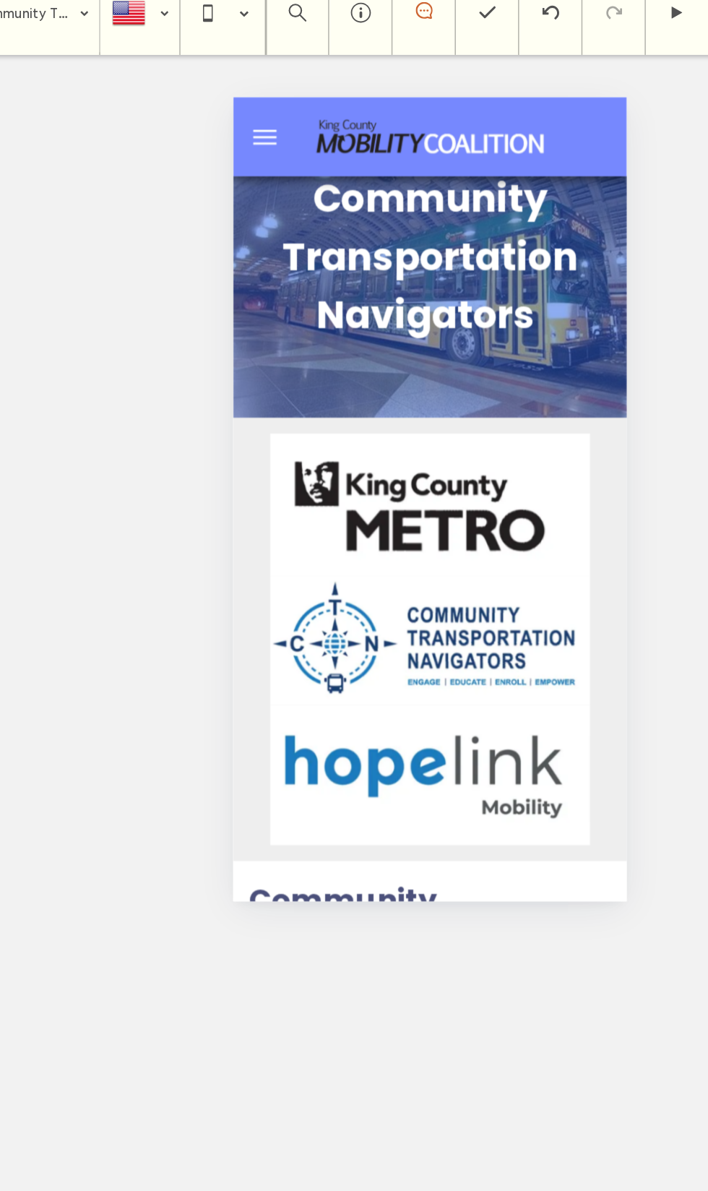
click at [392, 356] on div at bounding box center [390, 362] width 270 height 551
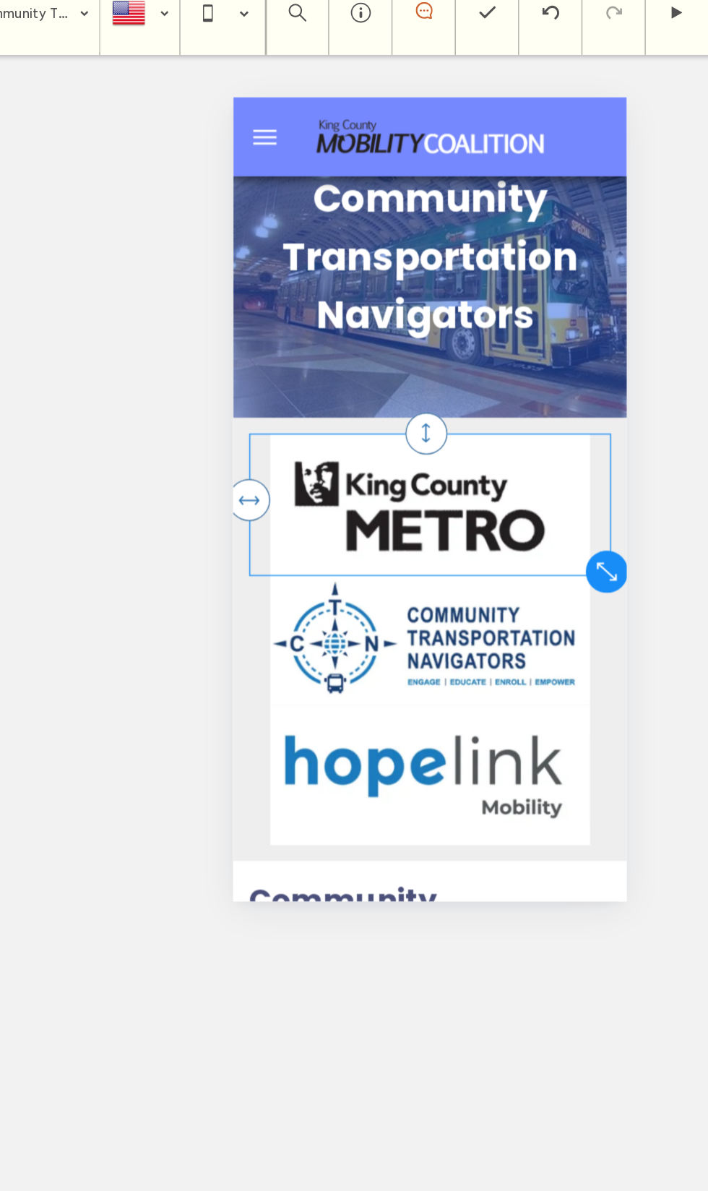
click at [424, 384] on img at bounding box center [367, 376] width 219 height 98
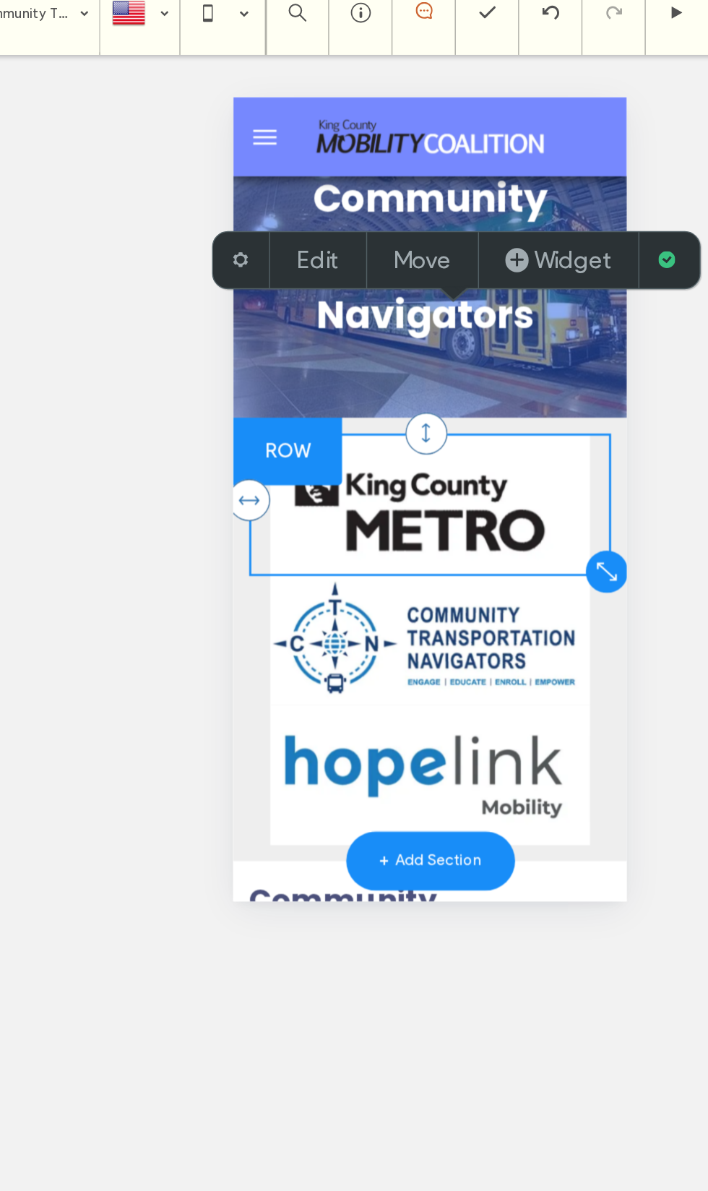
click at [291, 343] on div at bounding box center [270, 340] width 74 height 46
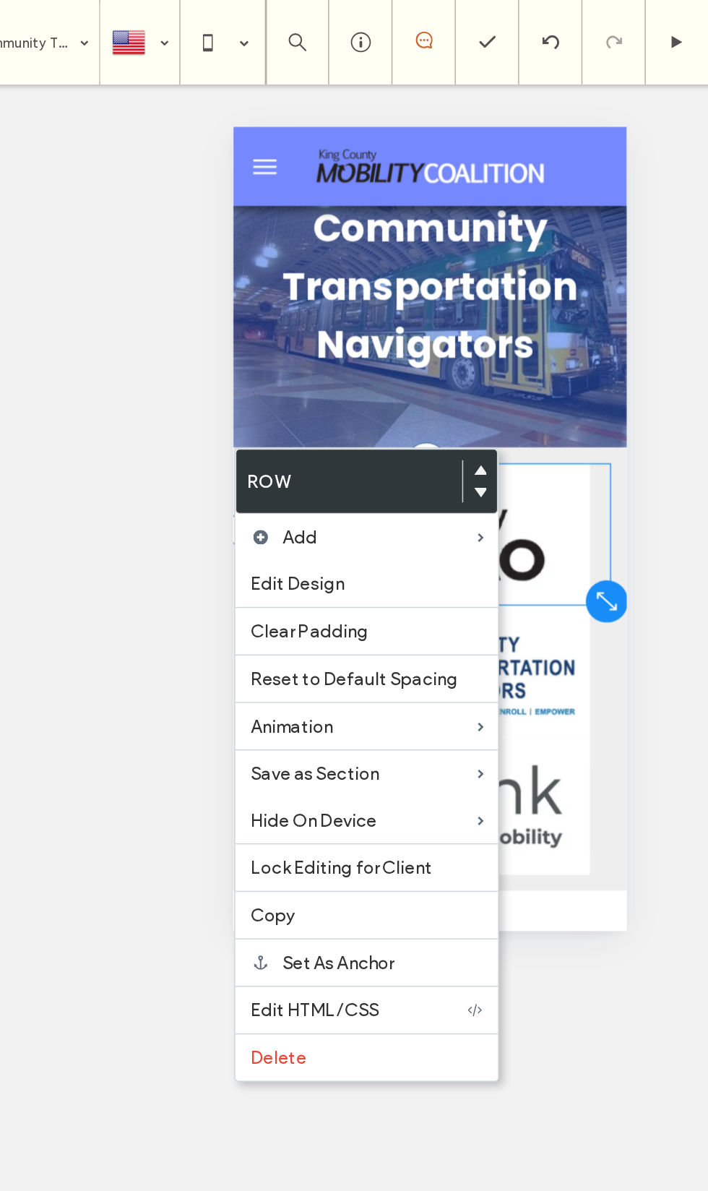
click at [270, 404] on label "Edit Design" at bounding box center [347, 399] width 160 height 14
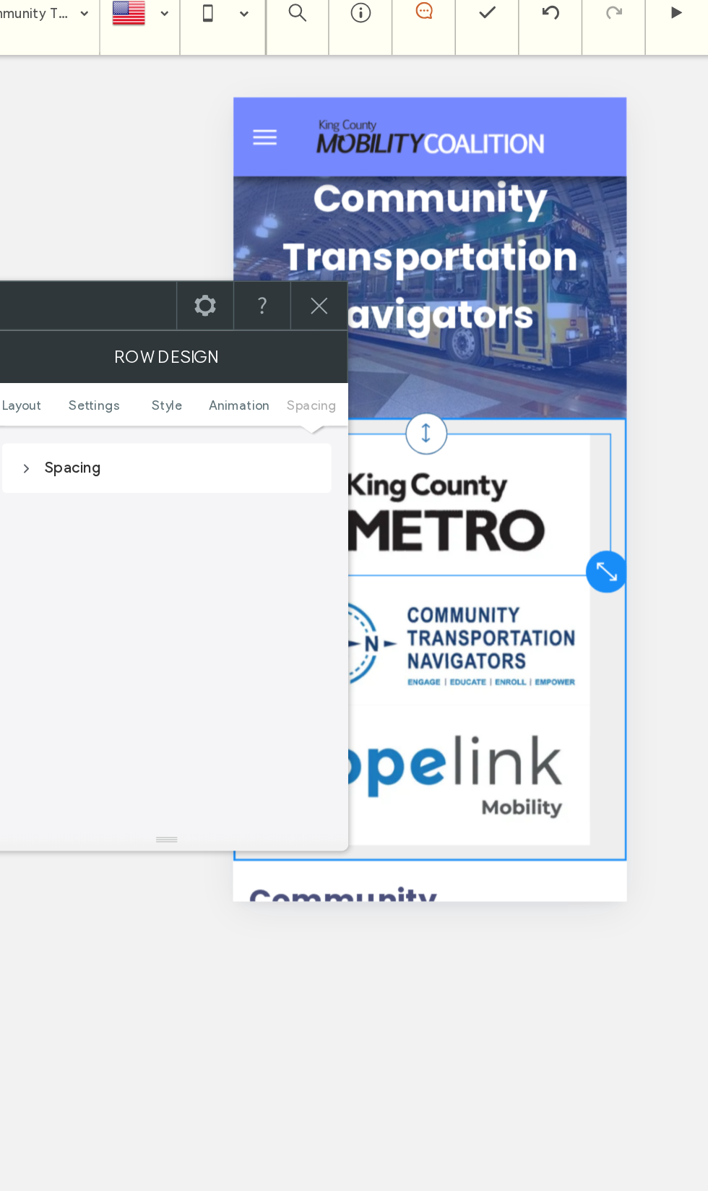
scroll to position [554, 0]
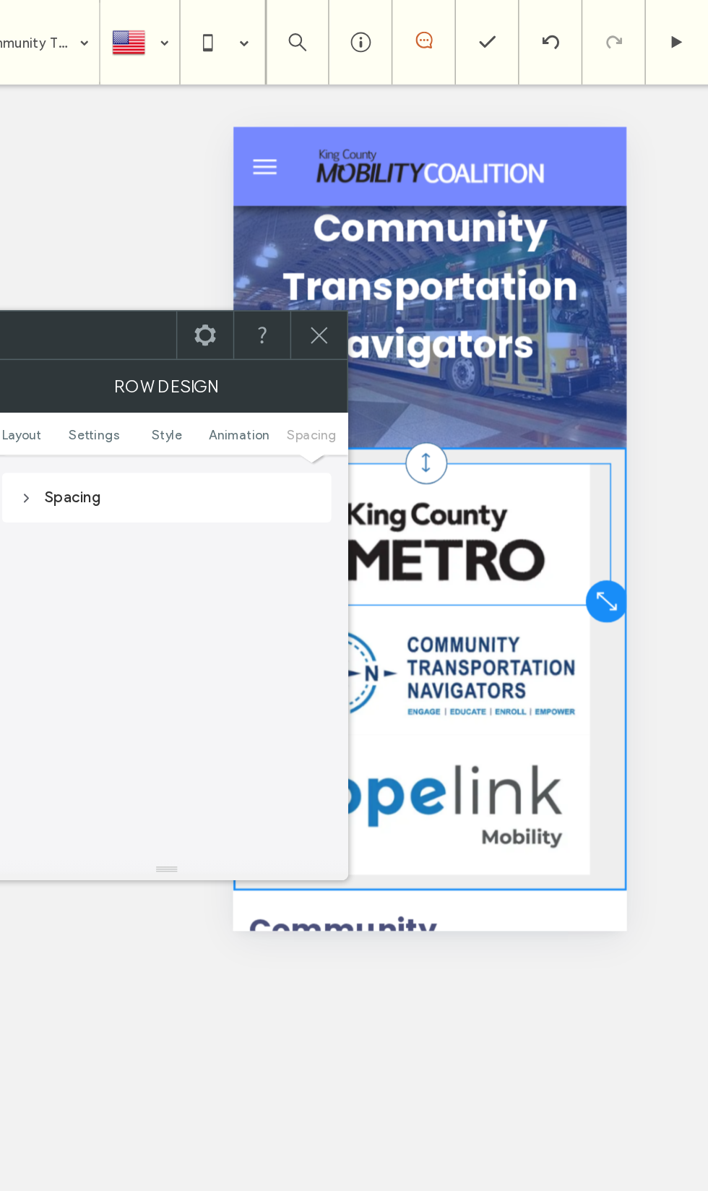
click at [129, 340] on div "Spacing" at bounding box center [209, 341] width 202 height 12
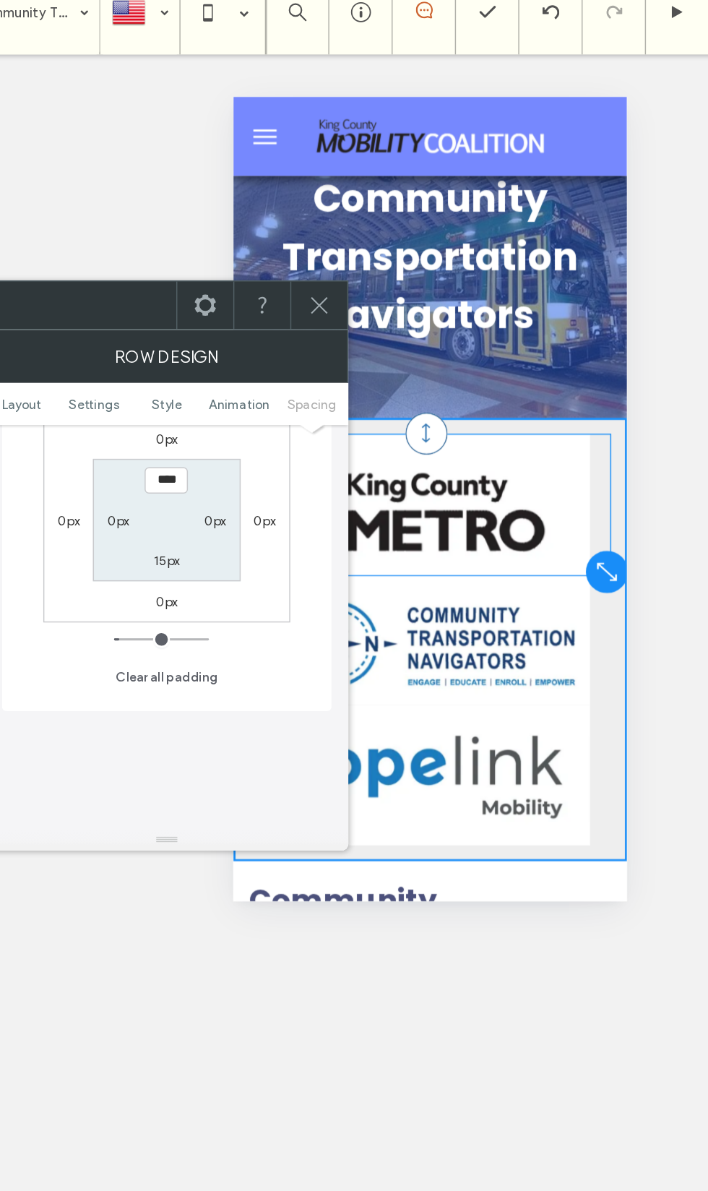
scroll to position [660, 0]
click at [202, 425] on label "0px" at bounding box center [209, 430] width 15 height 11
type input "*"
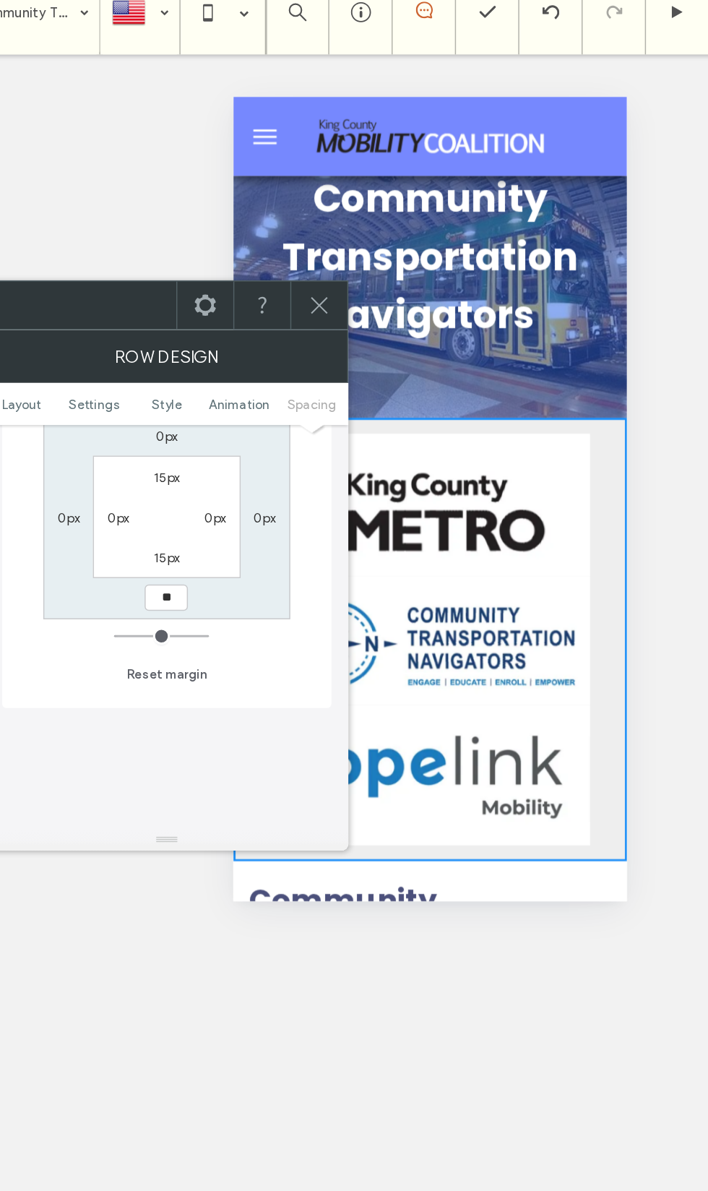
type input "**"
click at [306, 221] on icon at bounding box center [314, 229] width 17 height 17
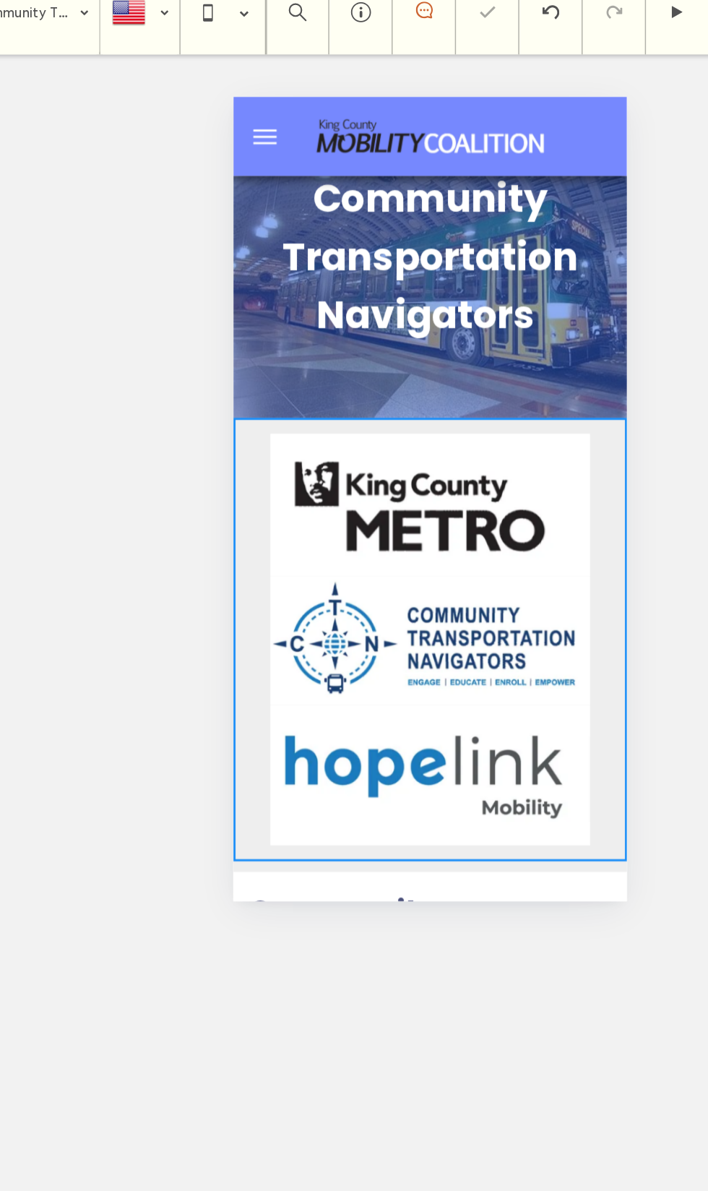
type input "**"
type input "****"
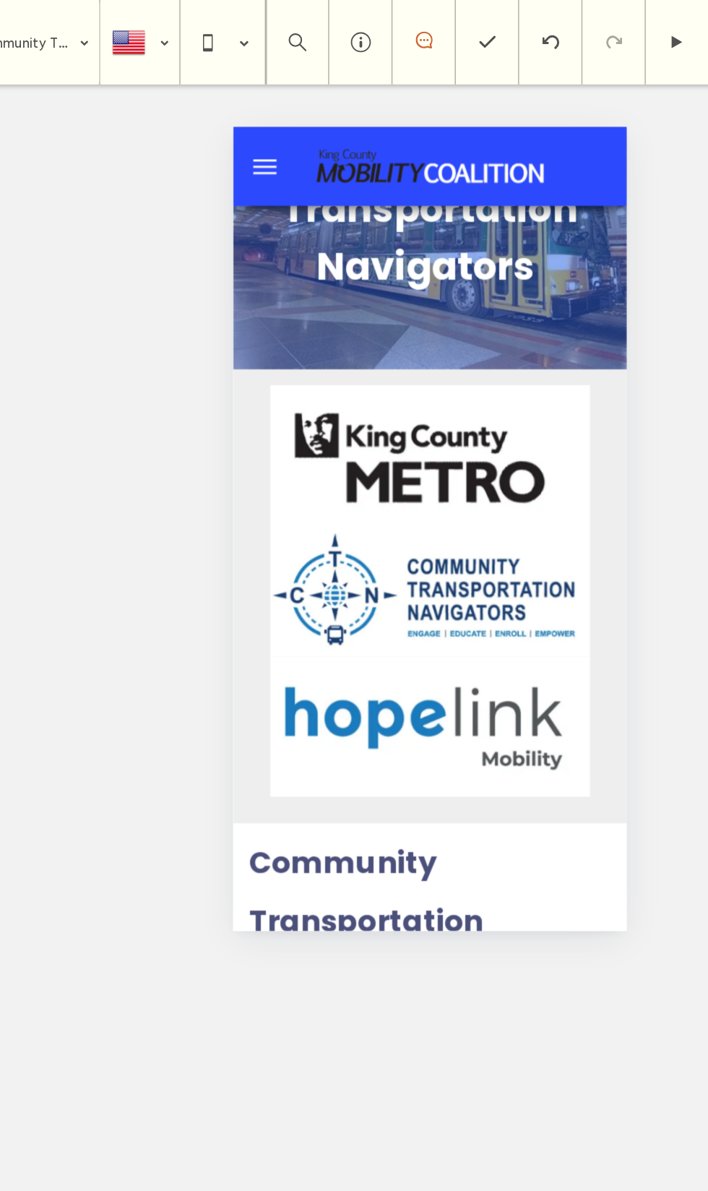
scroll to position [53, 0]
click at [483, 364] on div at bounding box center [368, 353] width 248 height 98
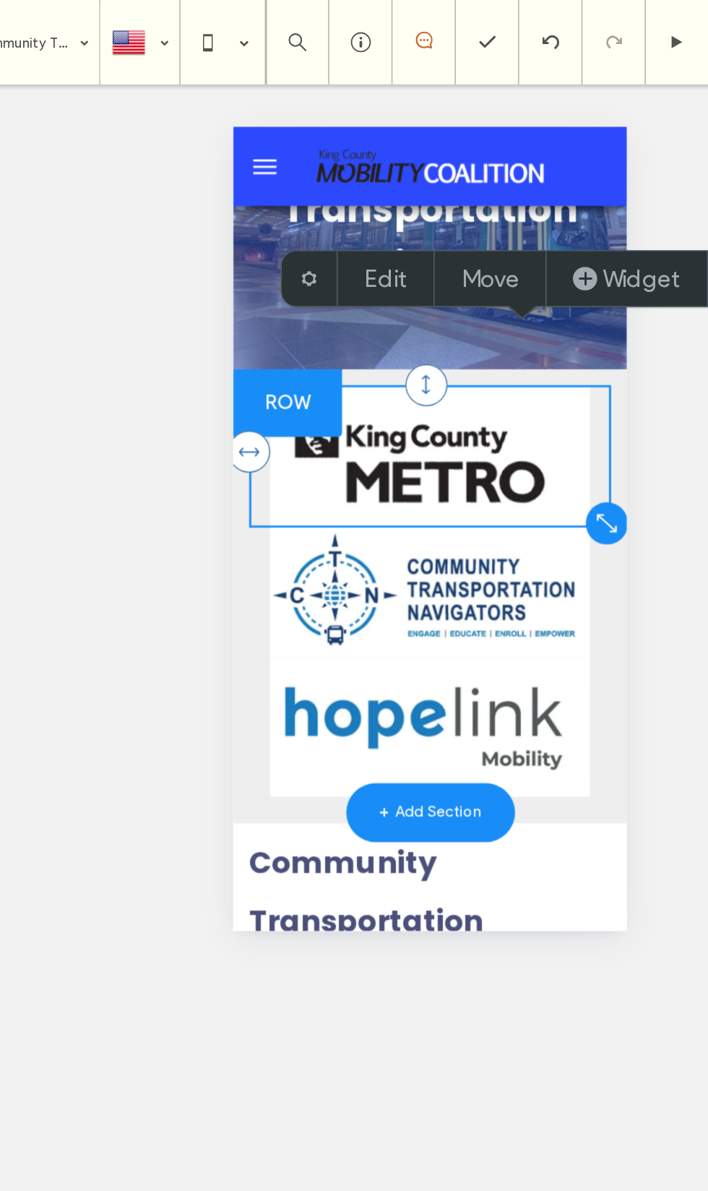
click at [473, 458] on img at bounding box center [367, 445] width 219 height 89
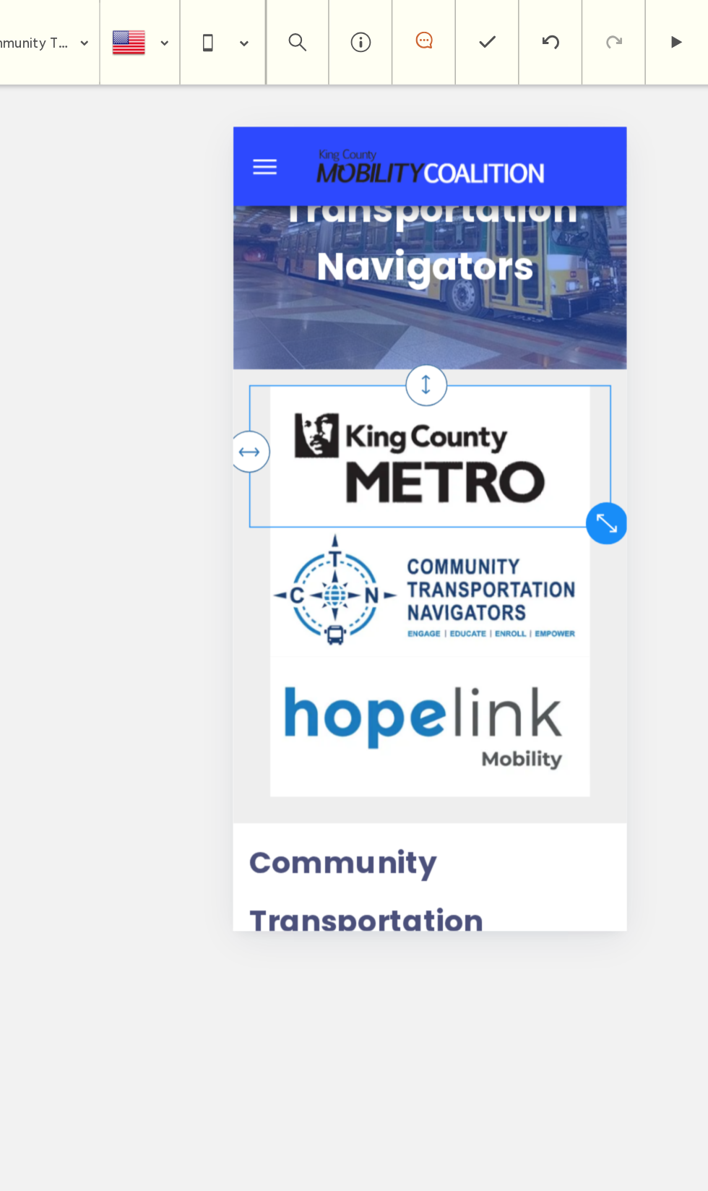
click at [363, 395] on img at bounding box center [367, 353] width 219 height 98
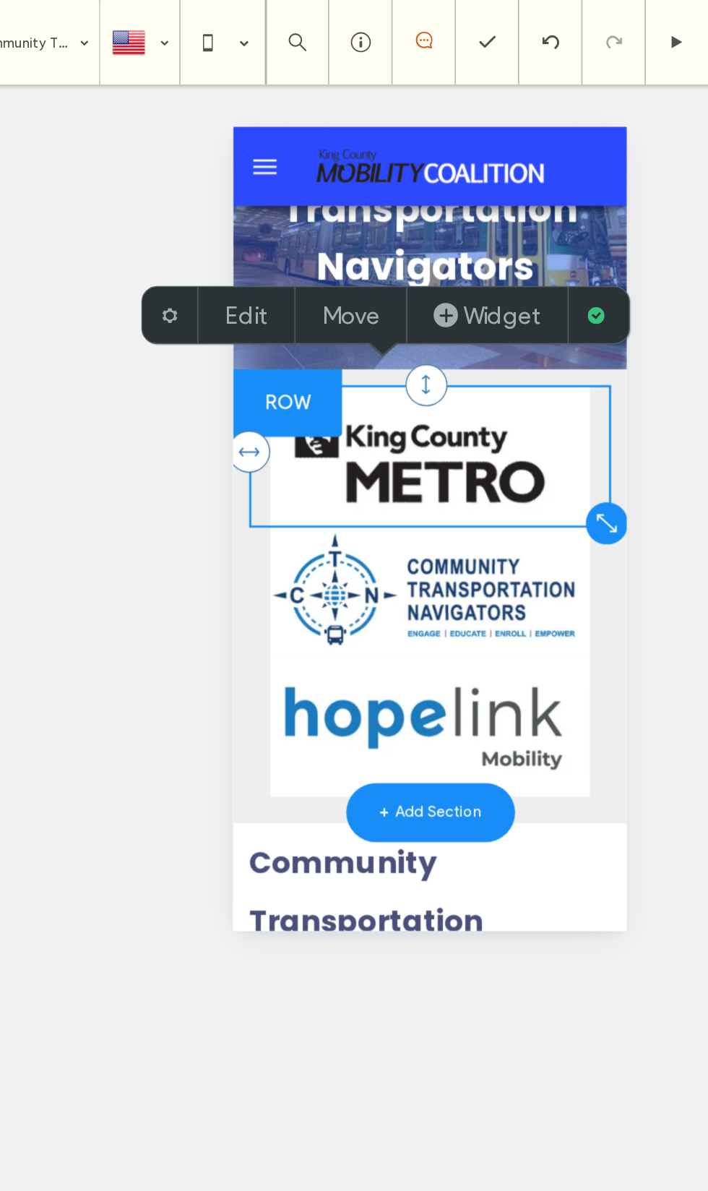
click at [423, 455] on img at bounding box center [367, 445] width 219 height 89
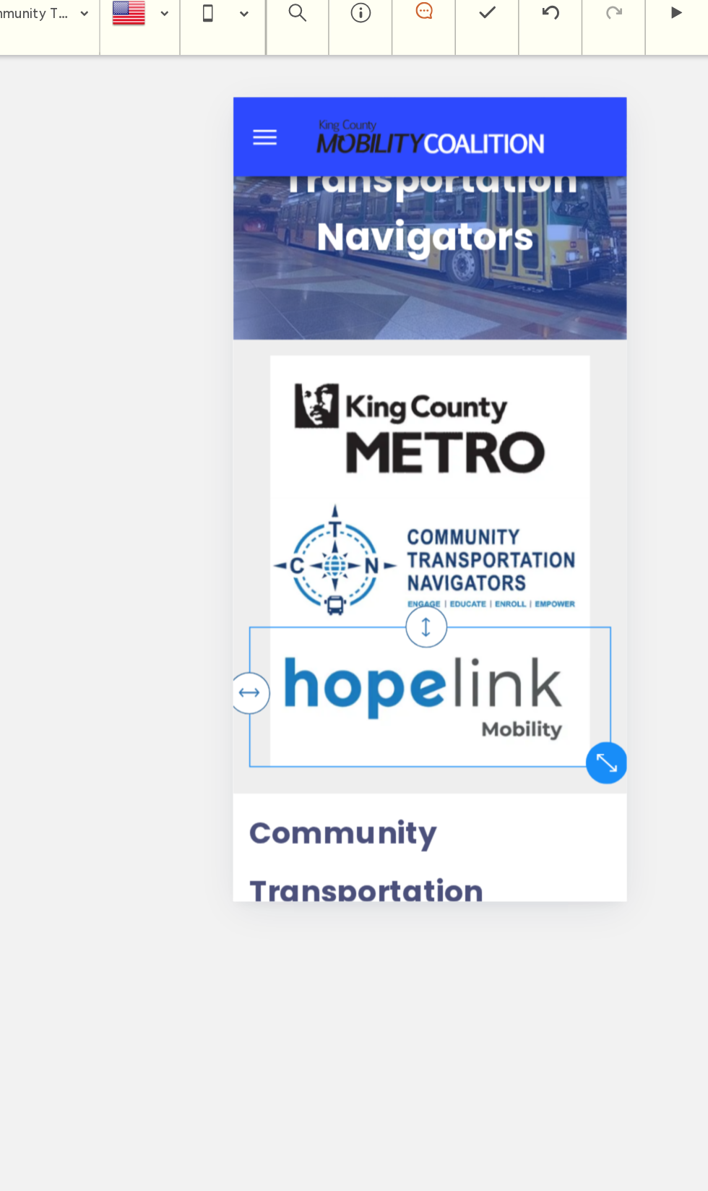
click at [452, 546] on img at bounding box center [367, 507] width 219 height 95
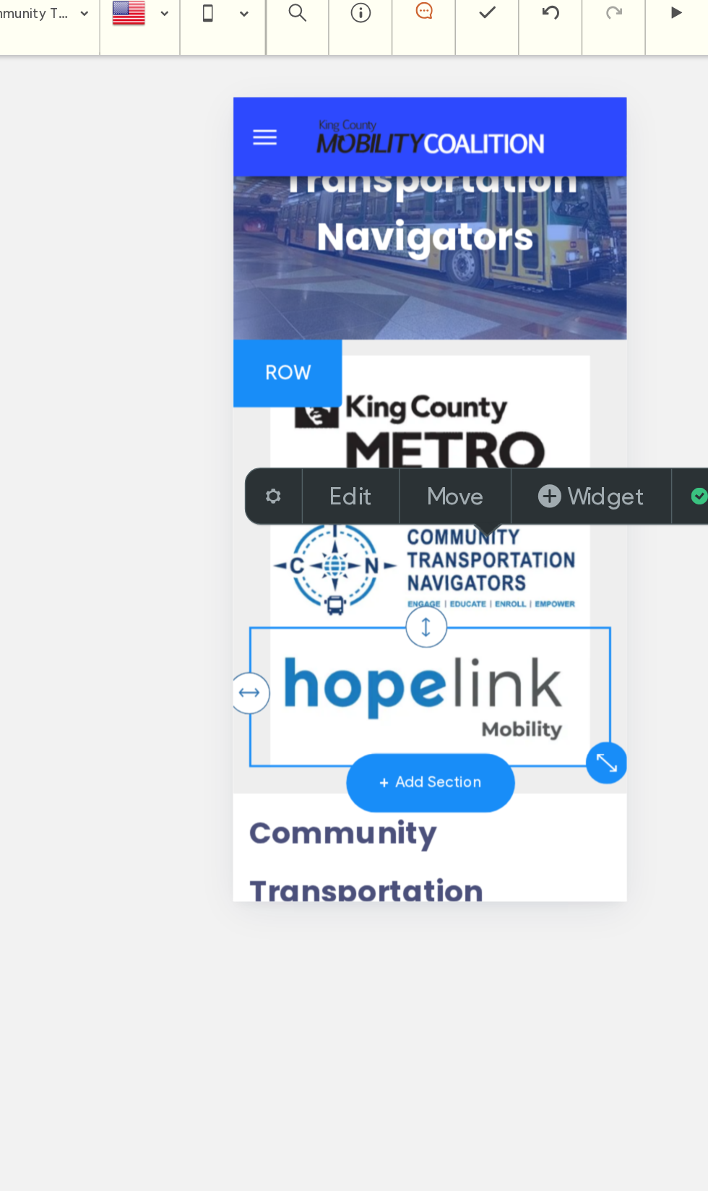
click at [321, 350] on label "Edit" at bounding box center [336, 360] width 30 height 20
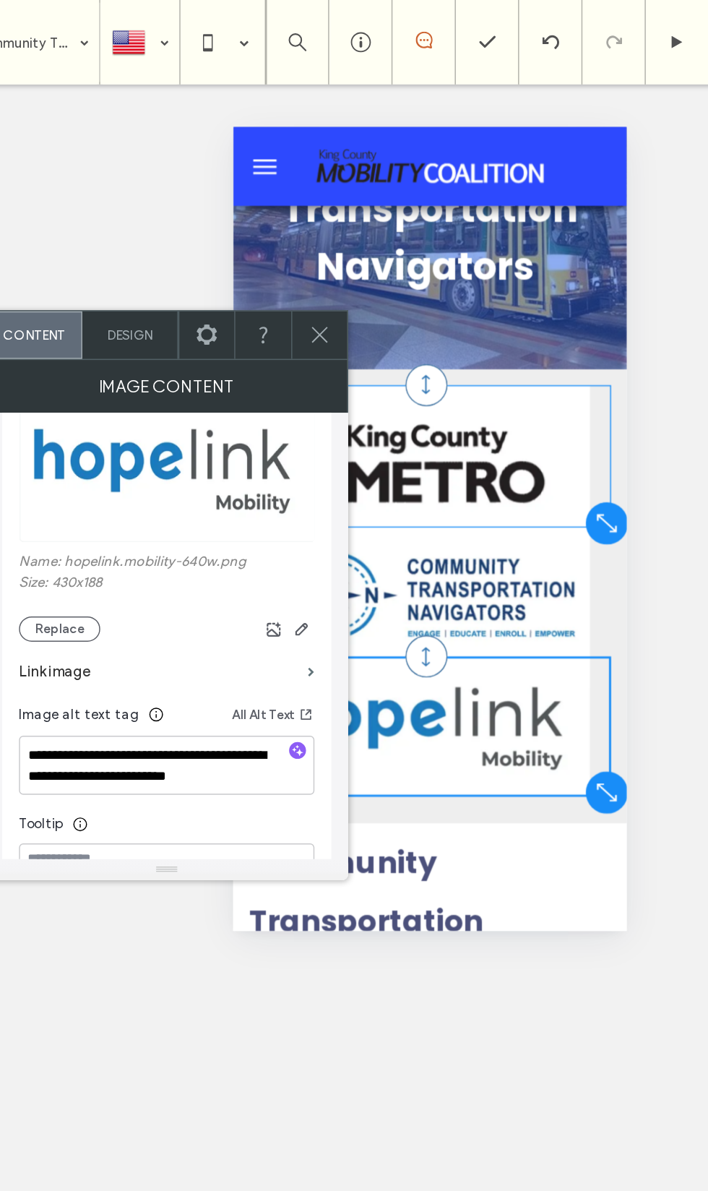
scroll to position [213, 0]
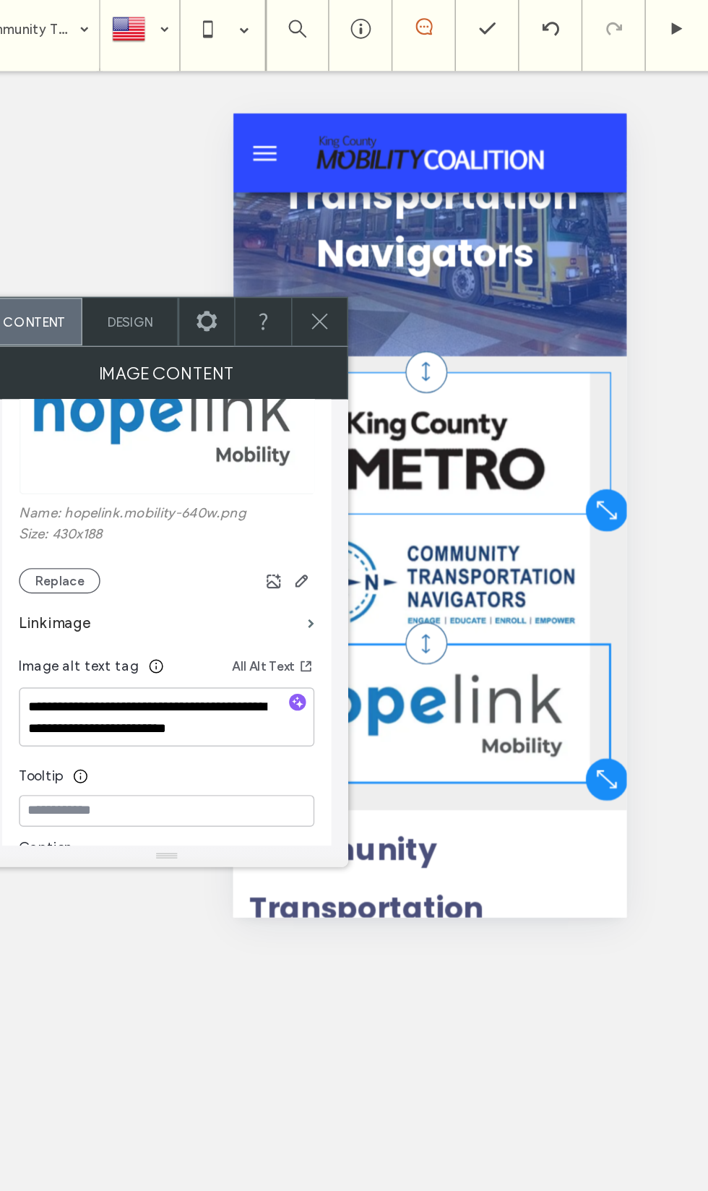
click at [306, 232] on icon at bounding box center [314, 229] width 17 height 17
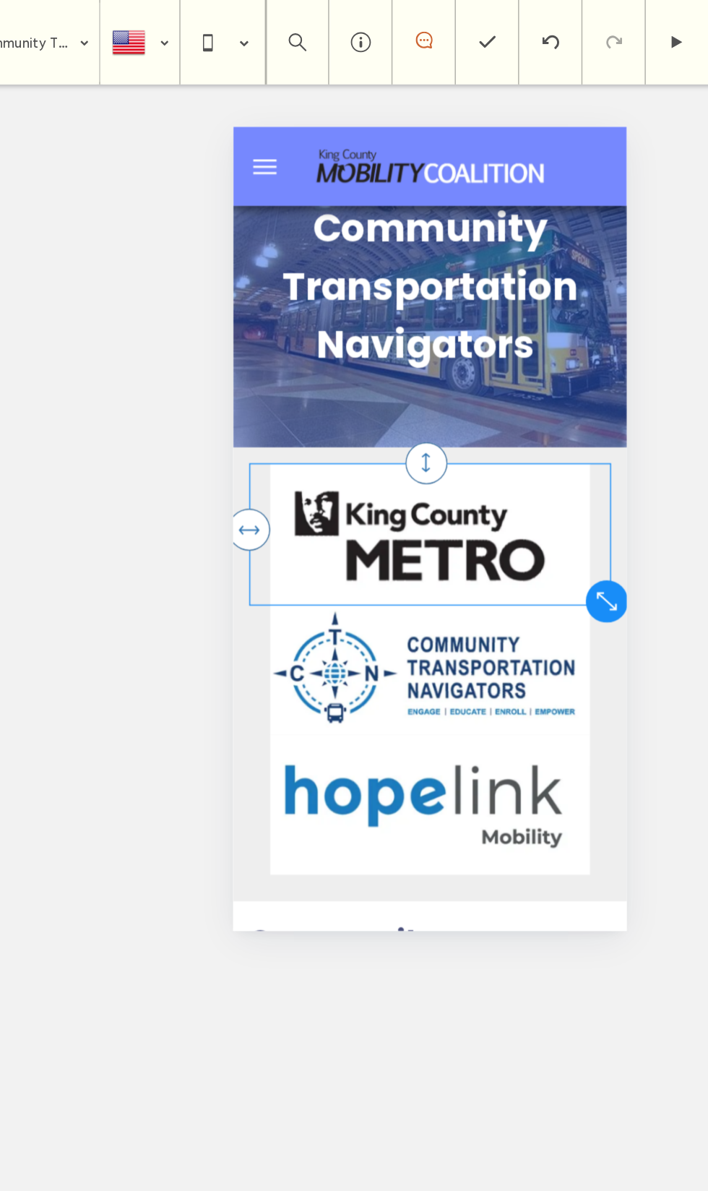
scroll to position [0, 0]
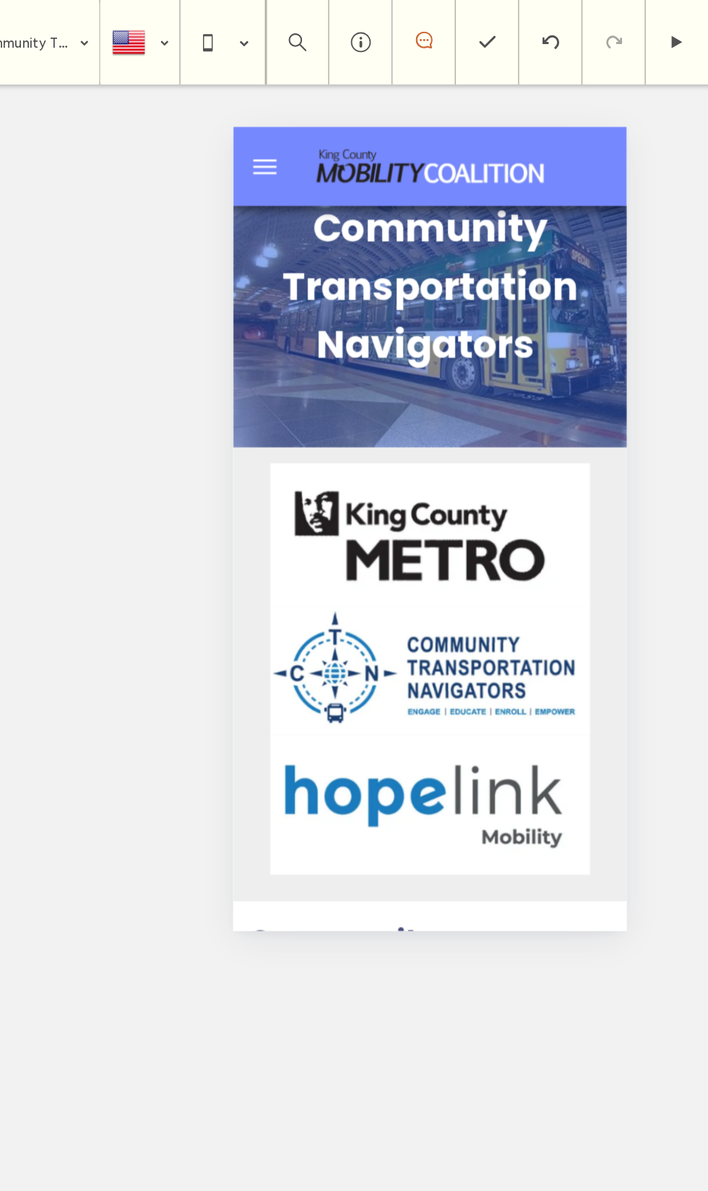
click at [402, 317] on div "Community Transportation Navigators Click To Paste" at bounding box center [368, 263] width 270 height 165
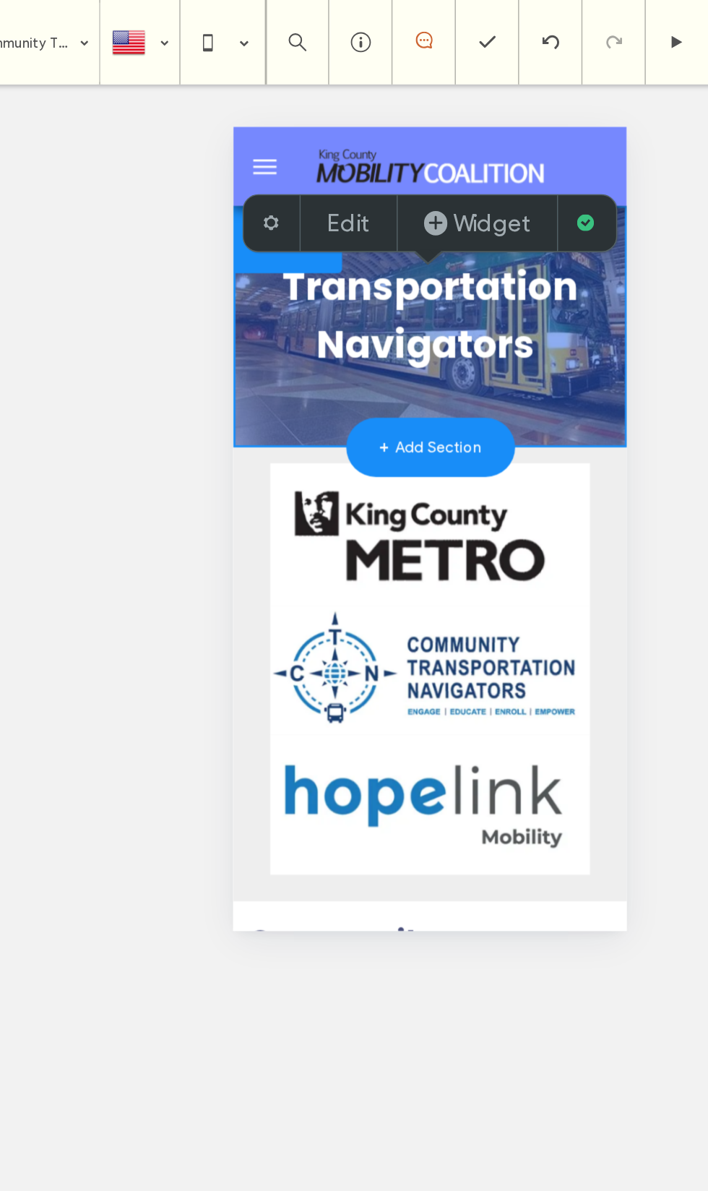
click at [319, 152] on label "Edit" at bounding box center [334, 152] width 30 height 20
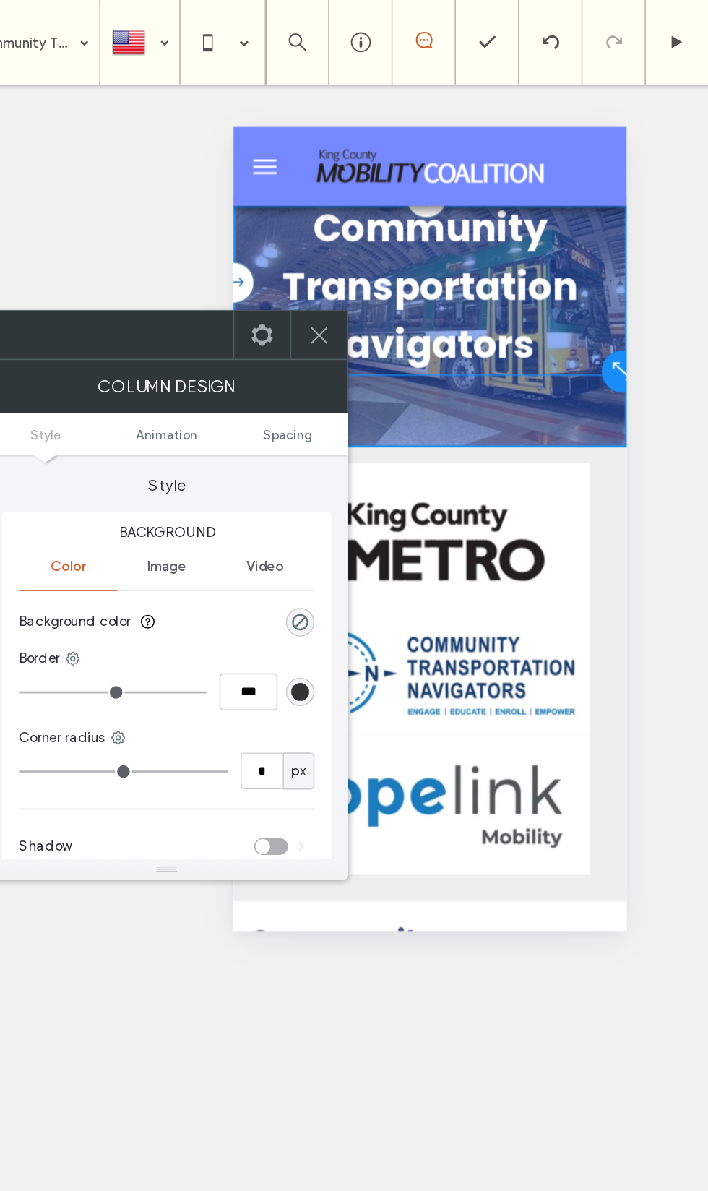
click at [275, 302] on span "Spacing" at bounding box center [292, 297] width 34 height 11
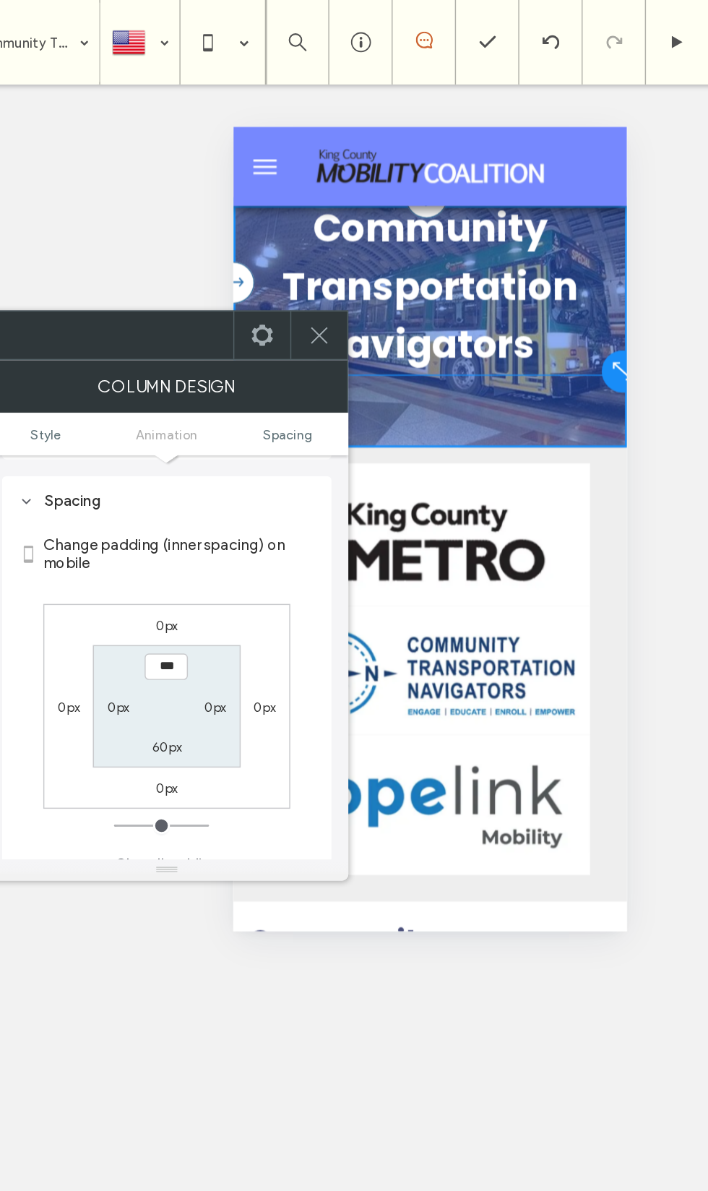
scroll to position [337, 0]
click at [275, 293] on span "Spacing" at bounding box center [292, 297] width 34 height 11
click at [194, 456] on input "***" at bounding box center [209, 455] width 30 height 18
type input "****"
type input "**"
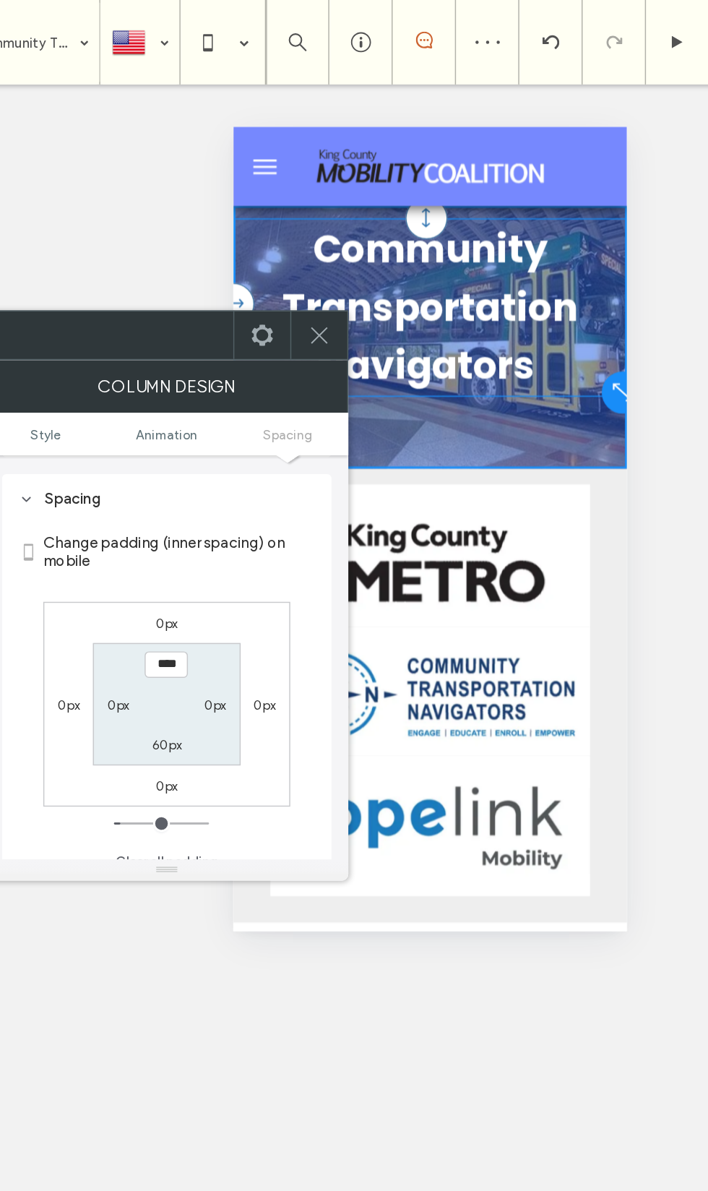
click at [306, 218] on span at bounding box center [314, 229] width 17 height 33
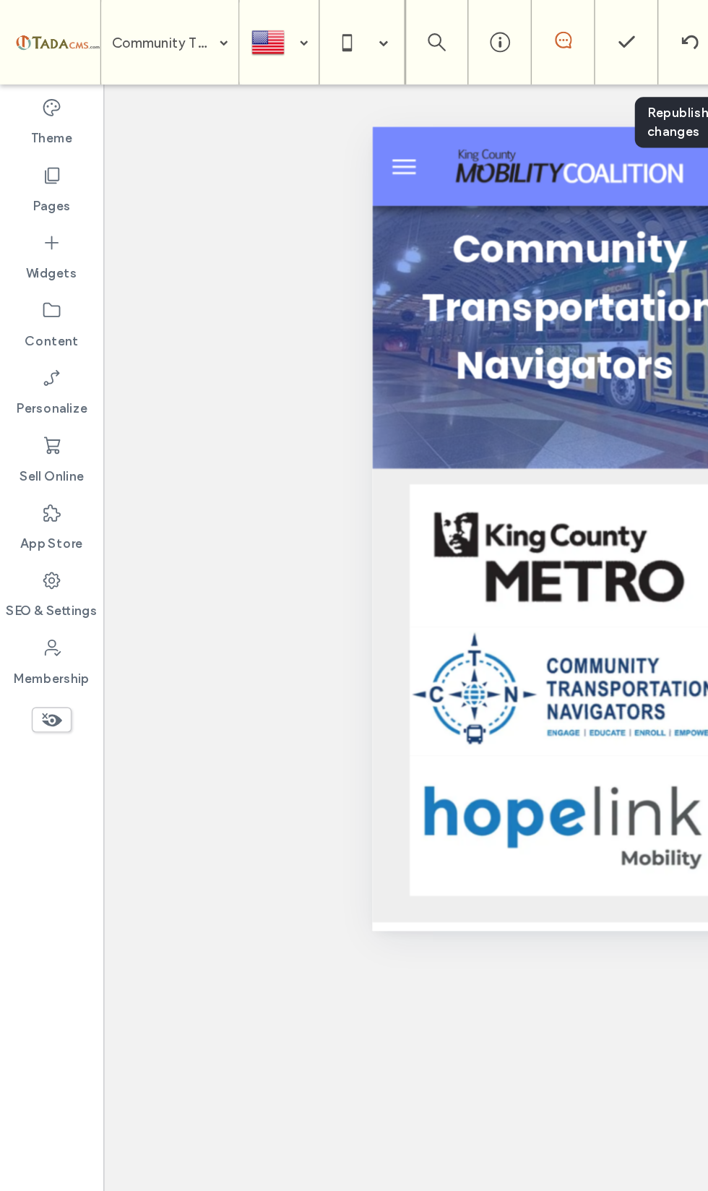
scroll to position [0, 0]
click at [530, 288] on span "Community Transportation Navigators" at bounding box center [506, 250] width 202 height 116
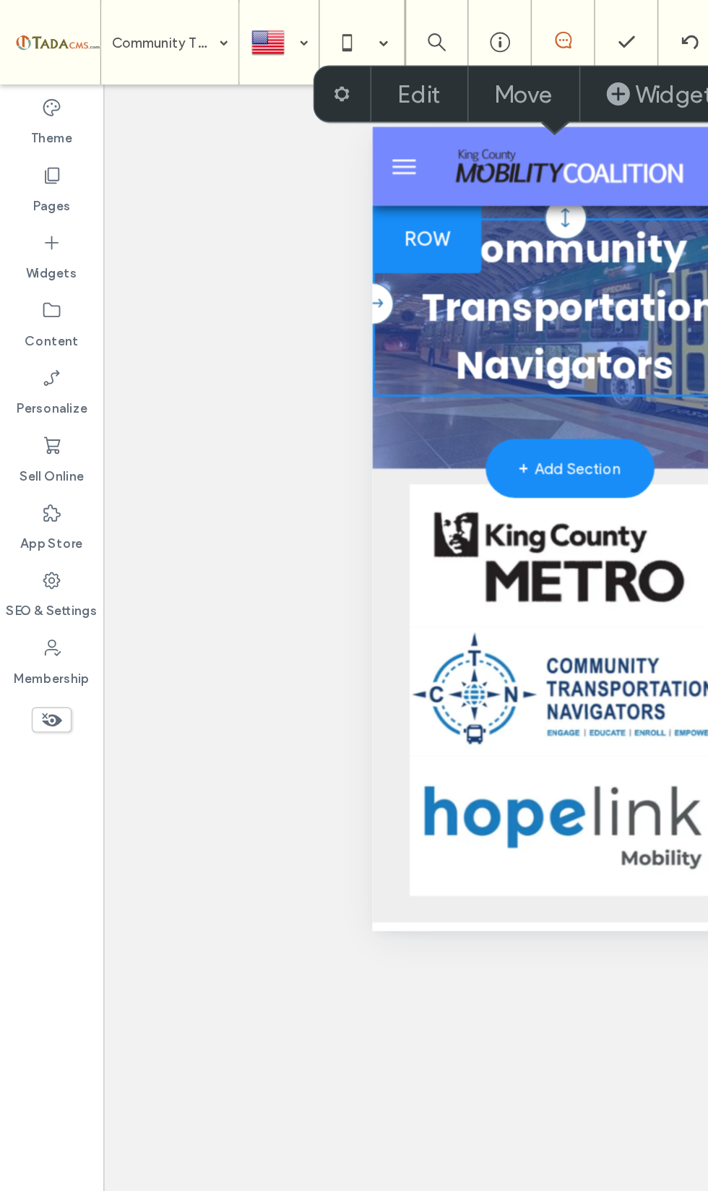
click at [237, 20] on icon at bounding box center [237, 28] width 29 height 29
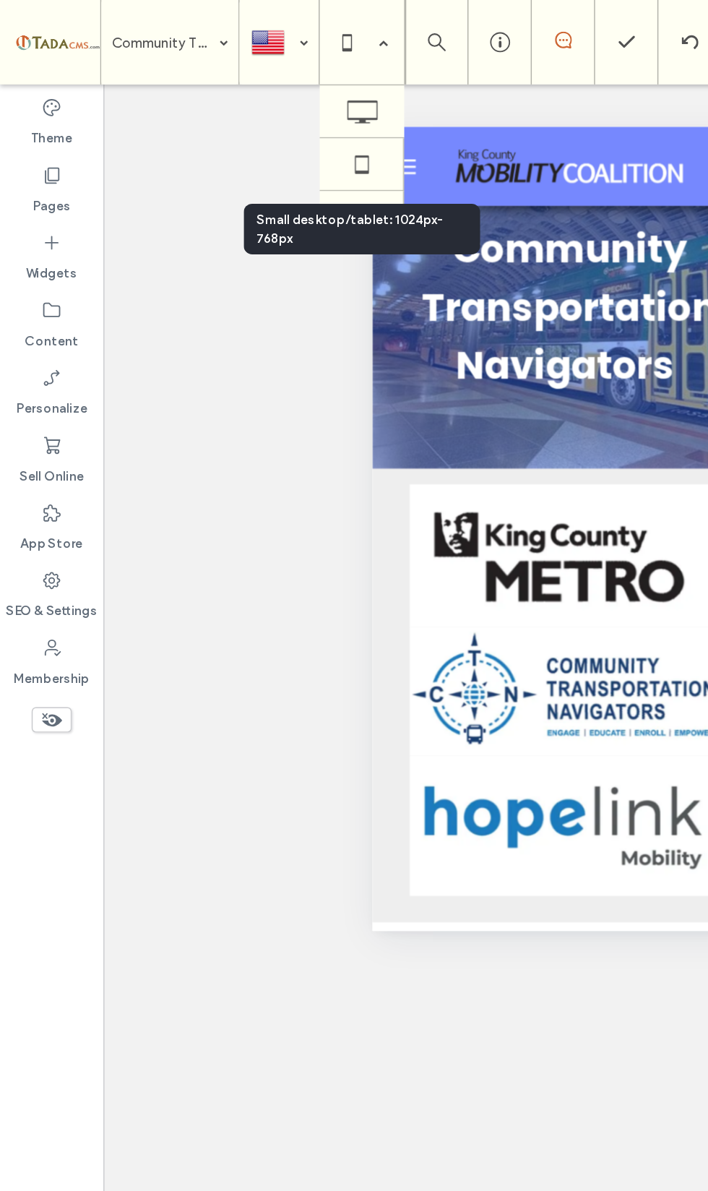
click at [241, 117] on icon at bounding box center [247, 112] width 29 height 29
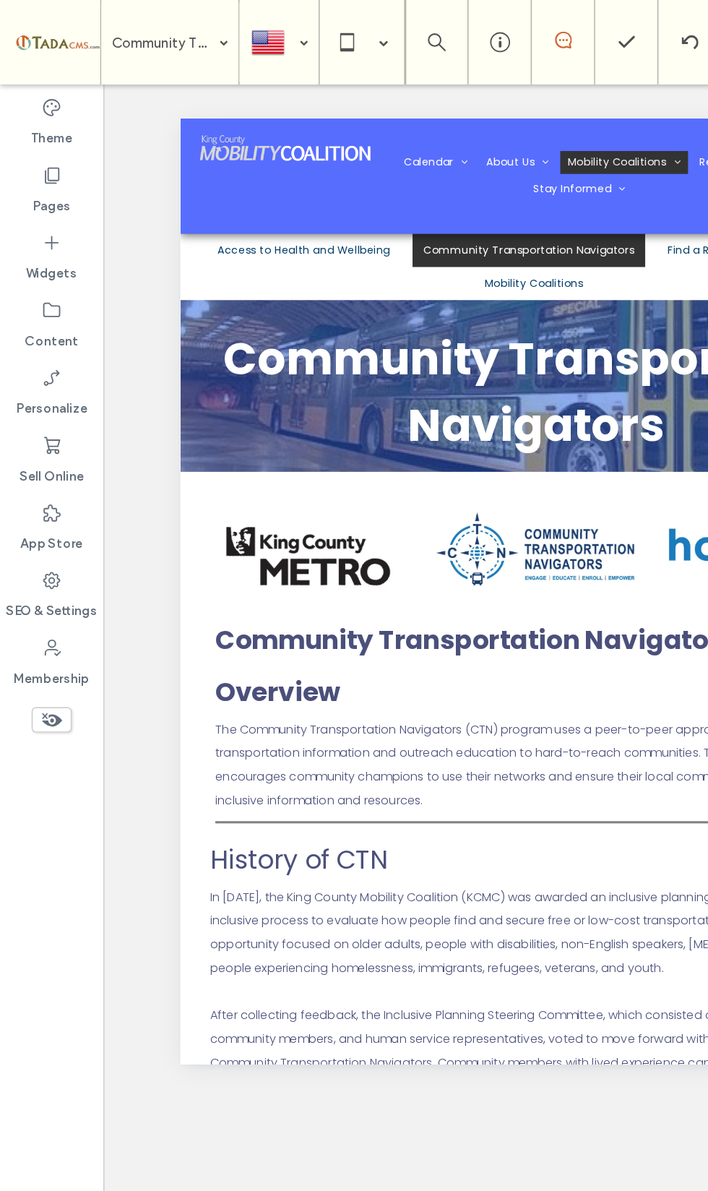
click at [238, 27] on icon at bounding box center [237, 28] width 29 height 29
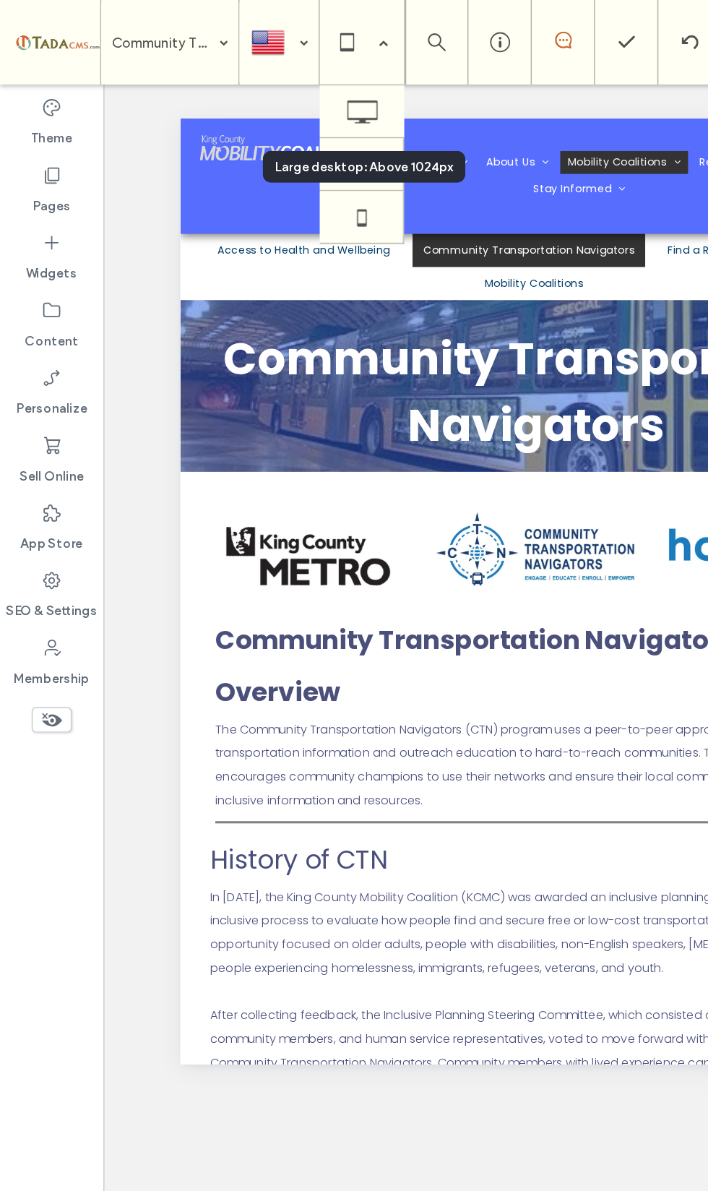
click at [249, 74] on icon at bounding box center [247, 76] width 29 height 29
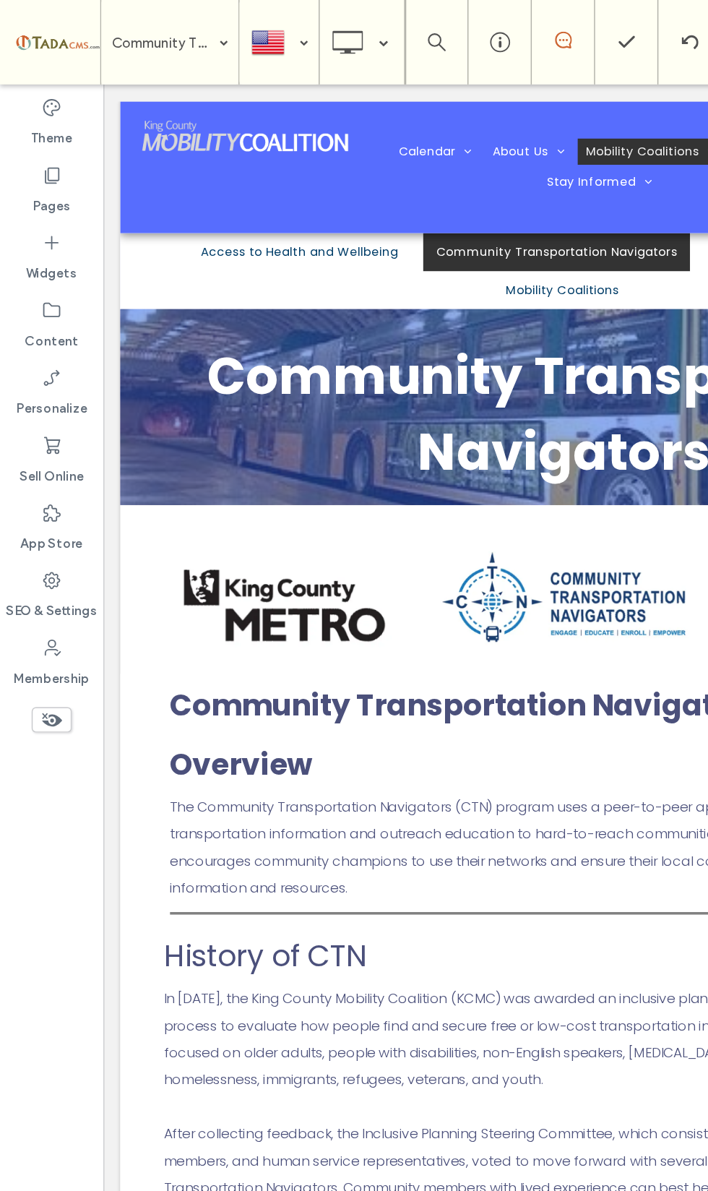
click at [35, 497] on use at bounding box center [36, 493] width 14 height 9
click at [242, 23] on icon at bounding box center [237, 28] width 29 height 29
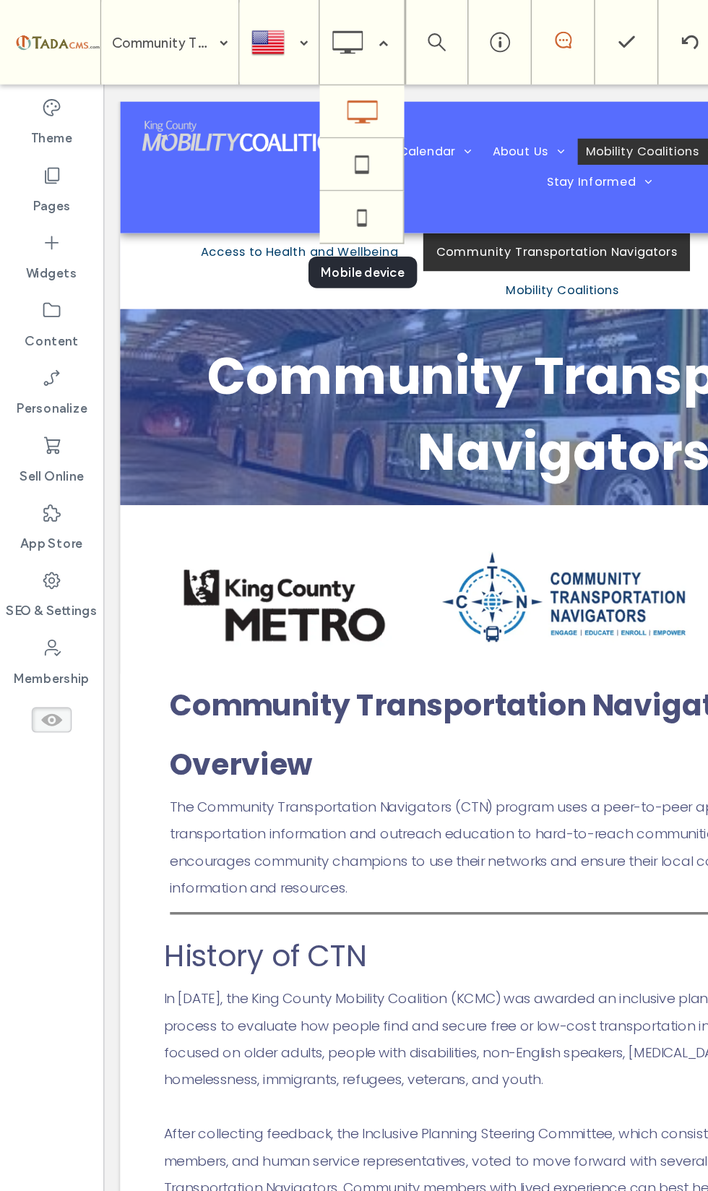
click at [239, 148] on icon at bounding box center [247, 148] width 29 height 29
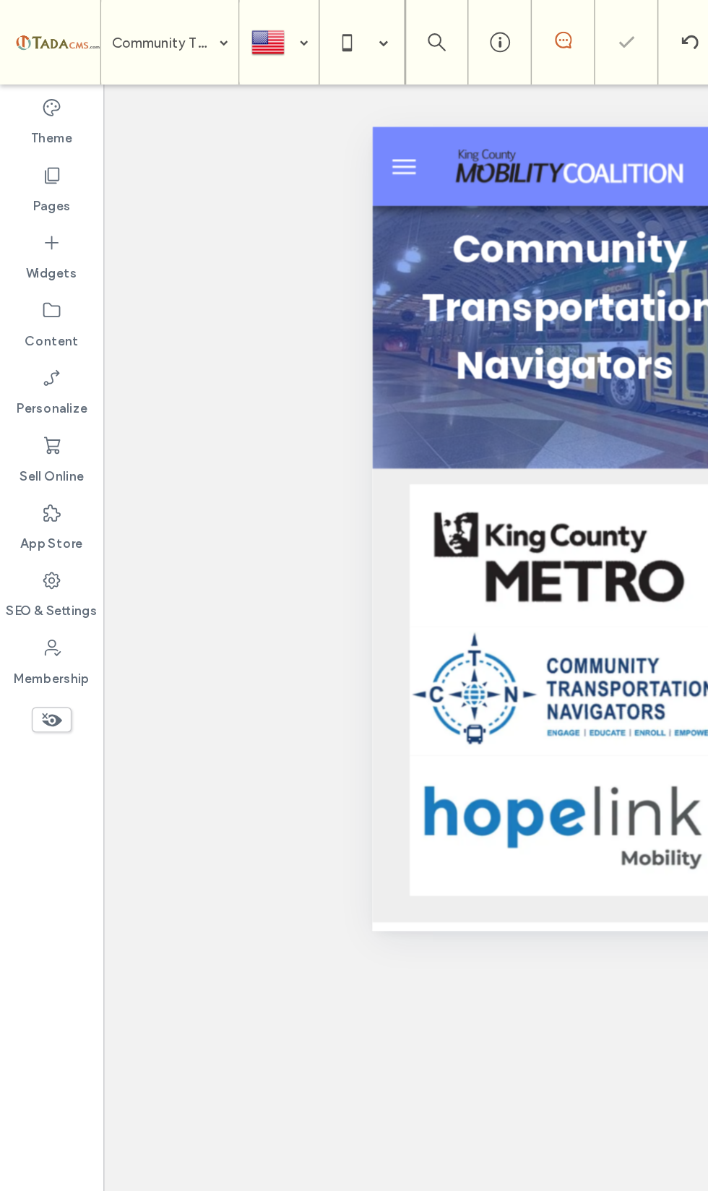
click at [40, 487] on icon at bounding box center [35, 493] width 16 height 16
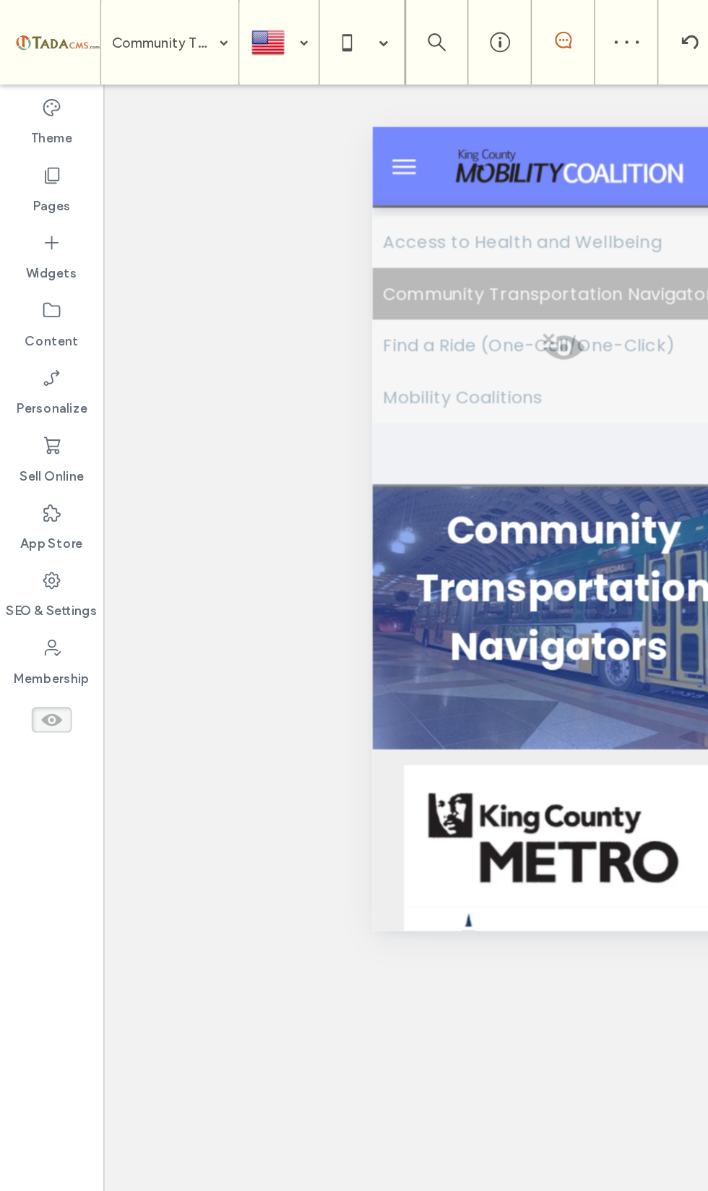
scroll to position [0, 4]
click at [522, 340] on div at bounding box center [503, 277] width 270 height 192
click at [540, 356] on button "Yes" at bounding box center [529, 358] width 45 height 18
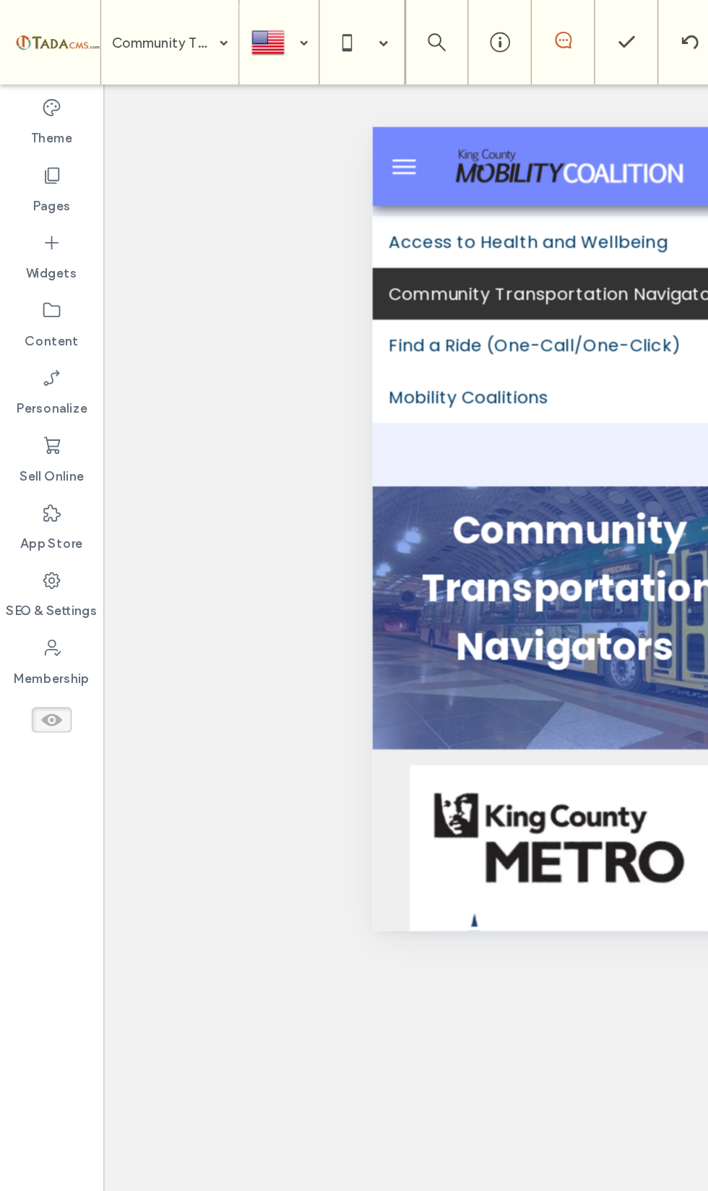
scroll to position [0, 0]
click at [512, 350] on div "Access to Health and Wellbeing Community Transportation Navigators Find a Ride …" at bounding box center [506, 277] width 270 height 192
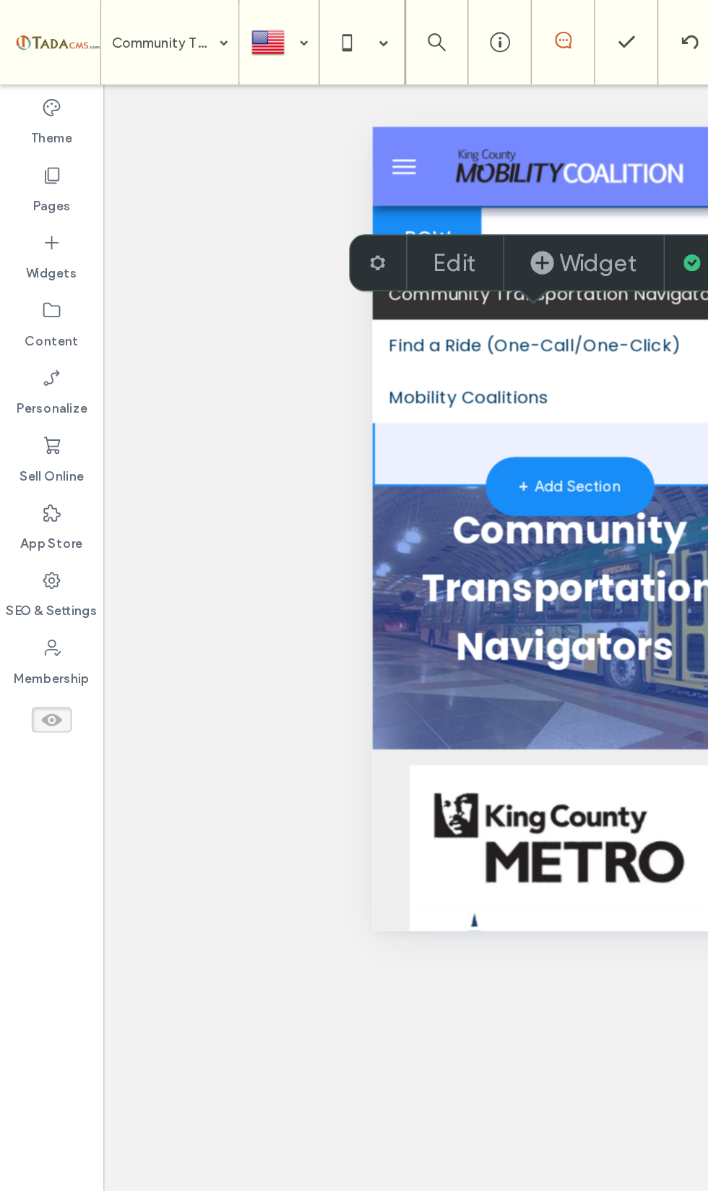
click at [254, 176] on icon at bounding box center [259, 180] width 12 height 12
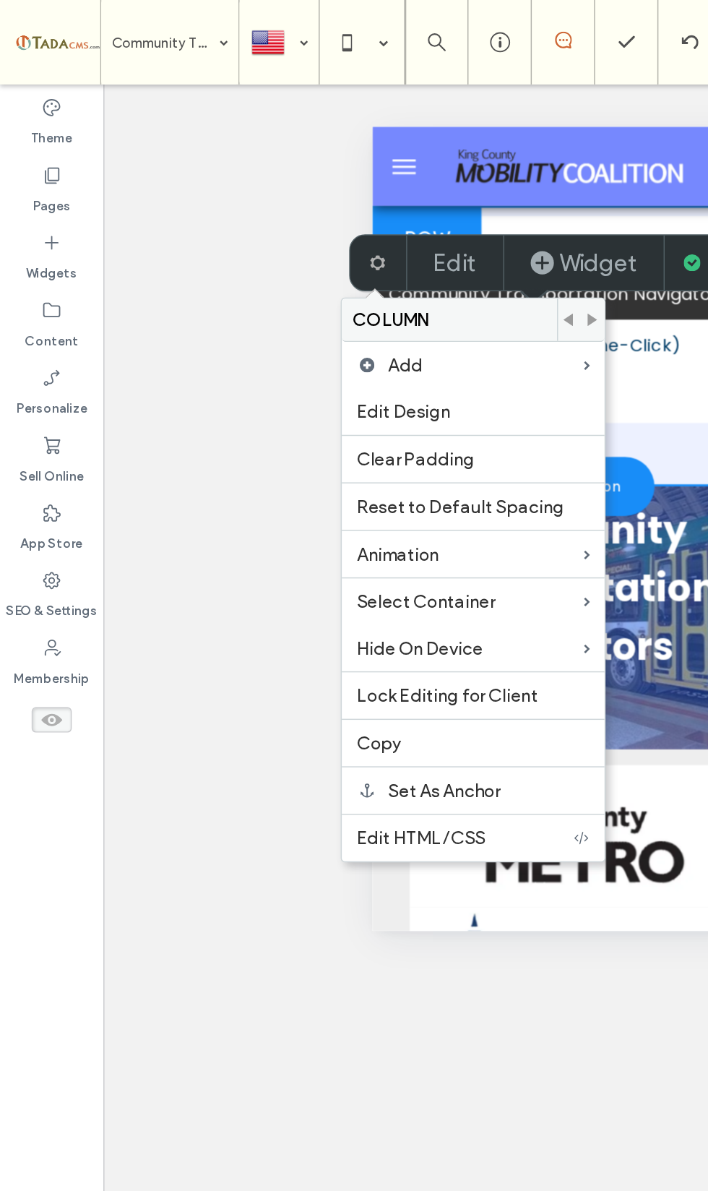
click at [309, 173] on label "Edit" at bounding box center [311, 180] width 30 height 20
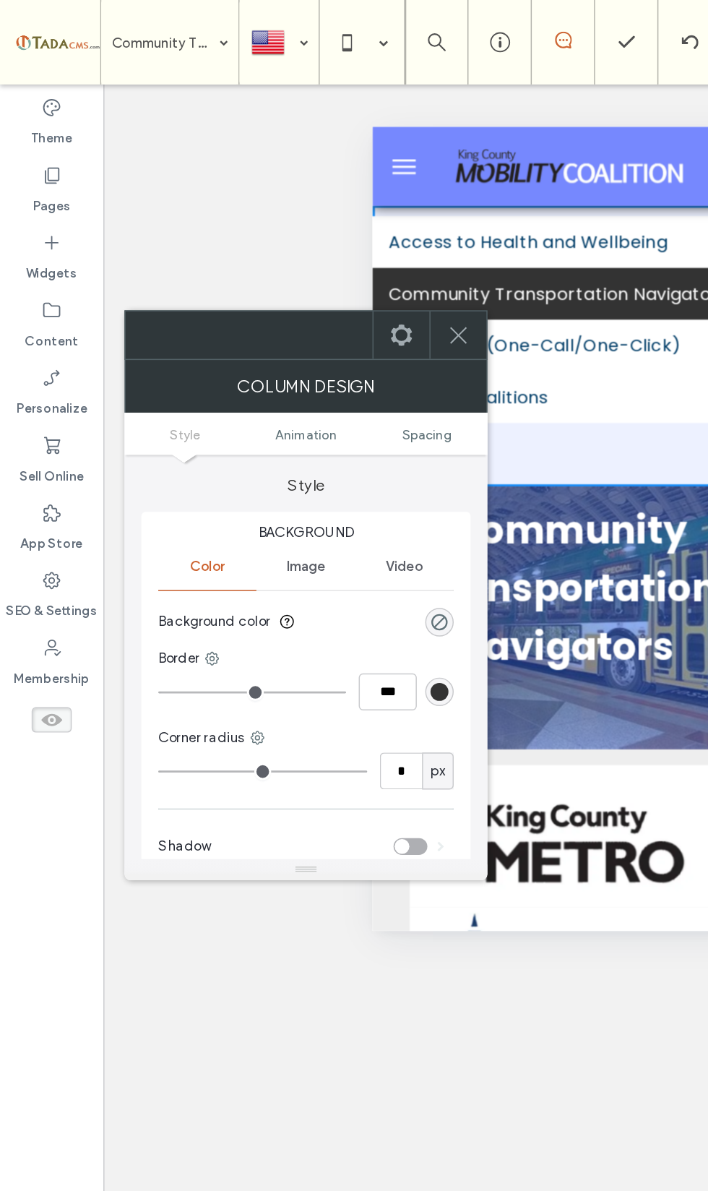
click at [274, 227] on icon at bounding box center [275, 229] width 17 height 17
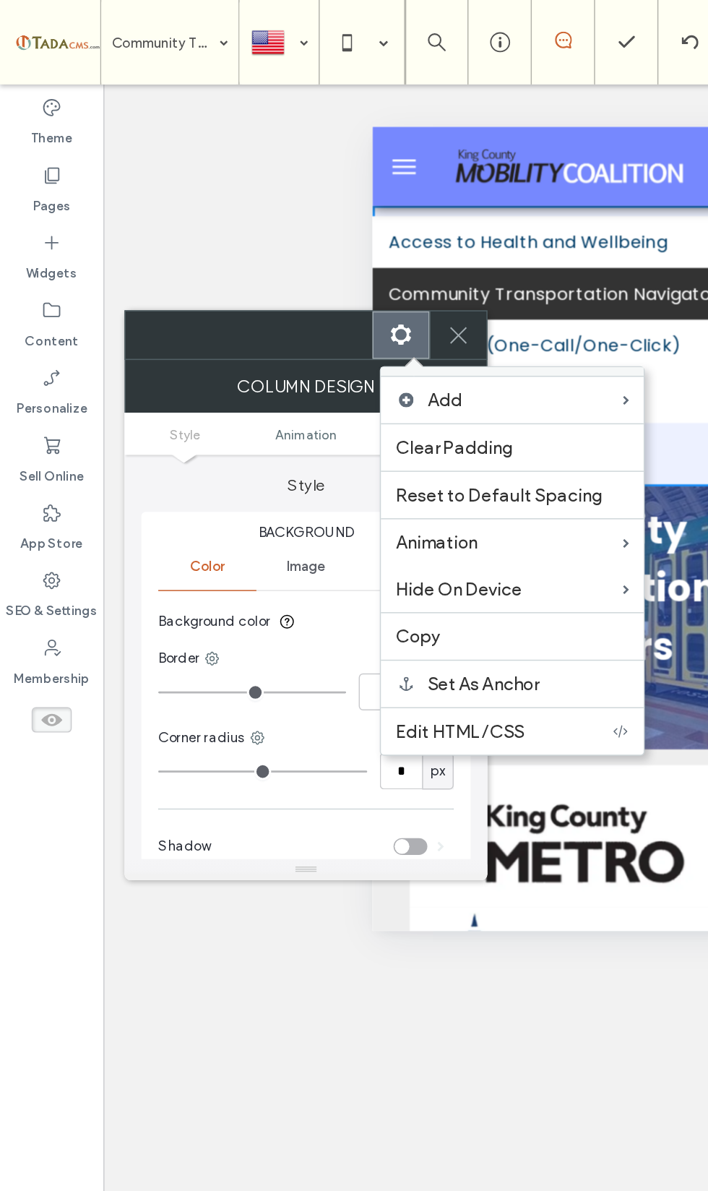
click at [175, 248] on div "Column Design" at bounding box center [209, 264] width 249 height 36
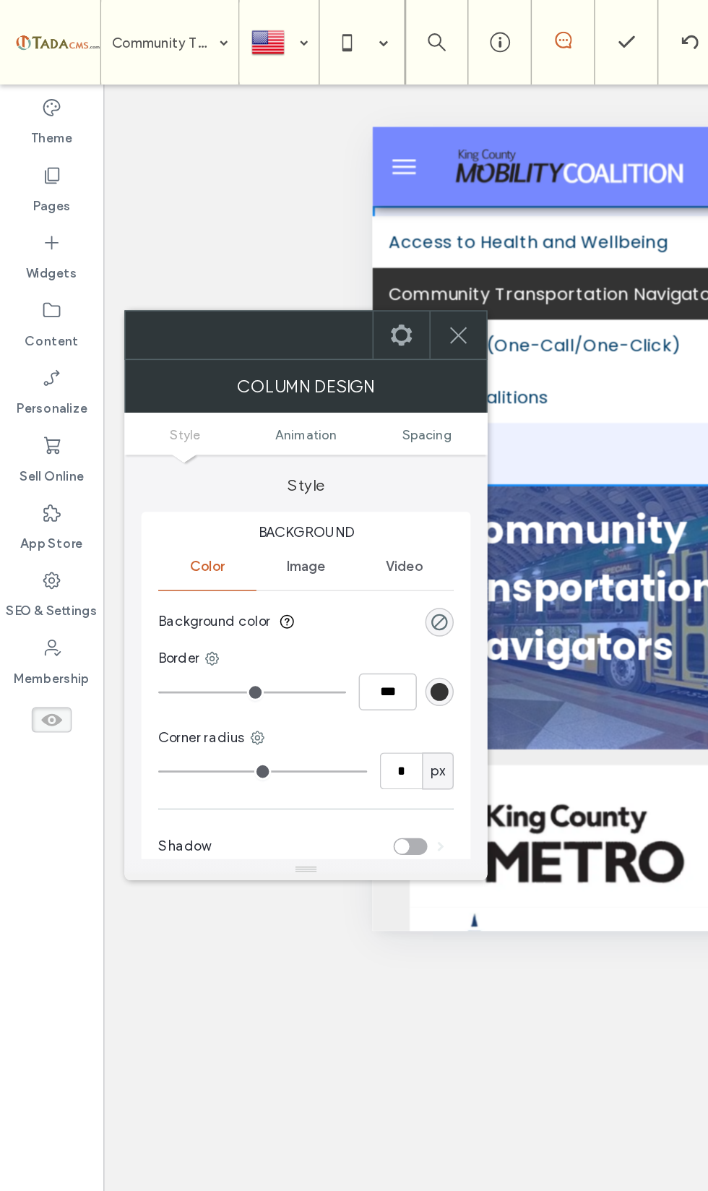
click at [293, 299] on span "Spacing" at bounding box center [292, 297] width 34 height 11
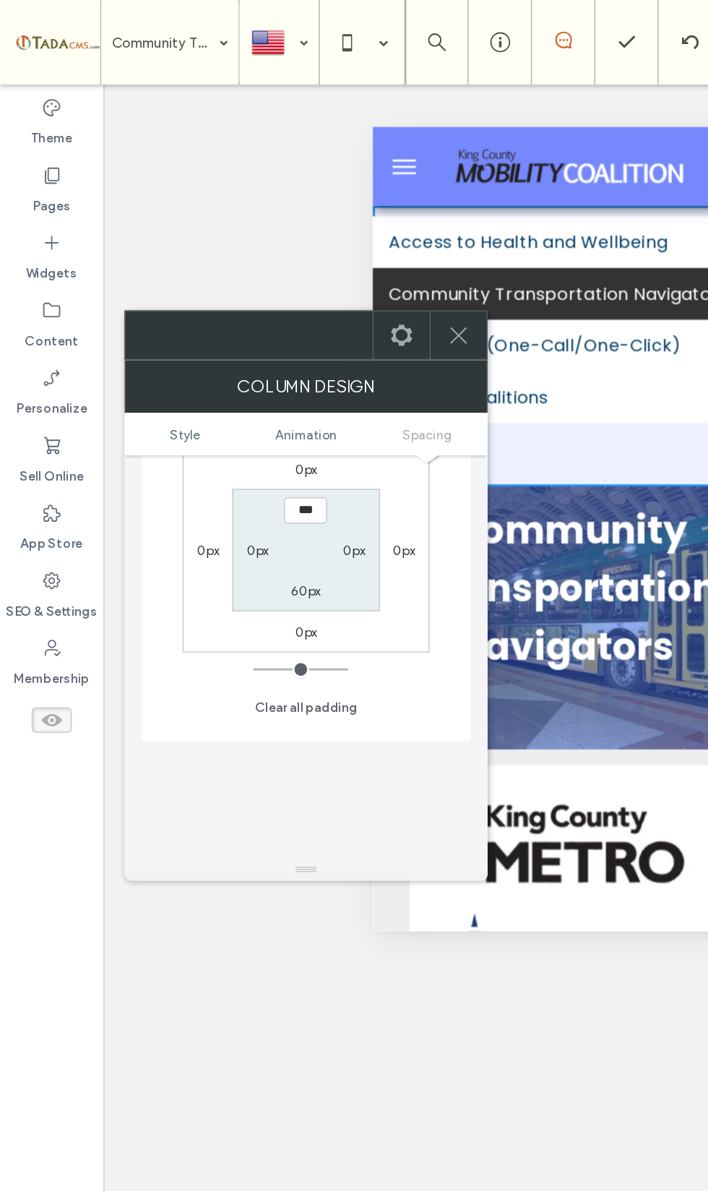
scroll to position [444, 0]
click at [199, 400] on label "60px" at bounding box center [209, 402] width 20 height 11
type input "**"
type input "*"
click at [181, 369] on div "0px" at bounding box center [176, 375] width 15 height 14
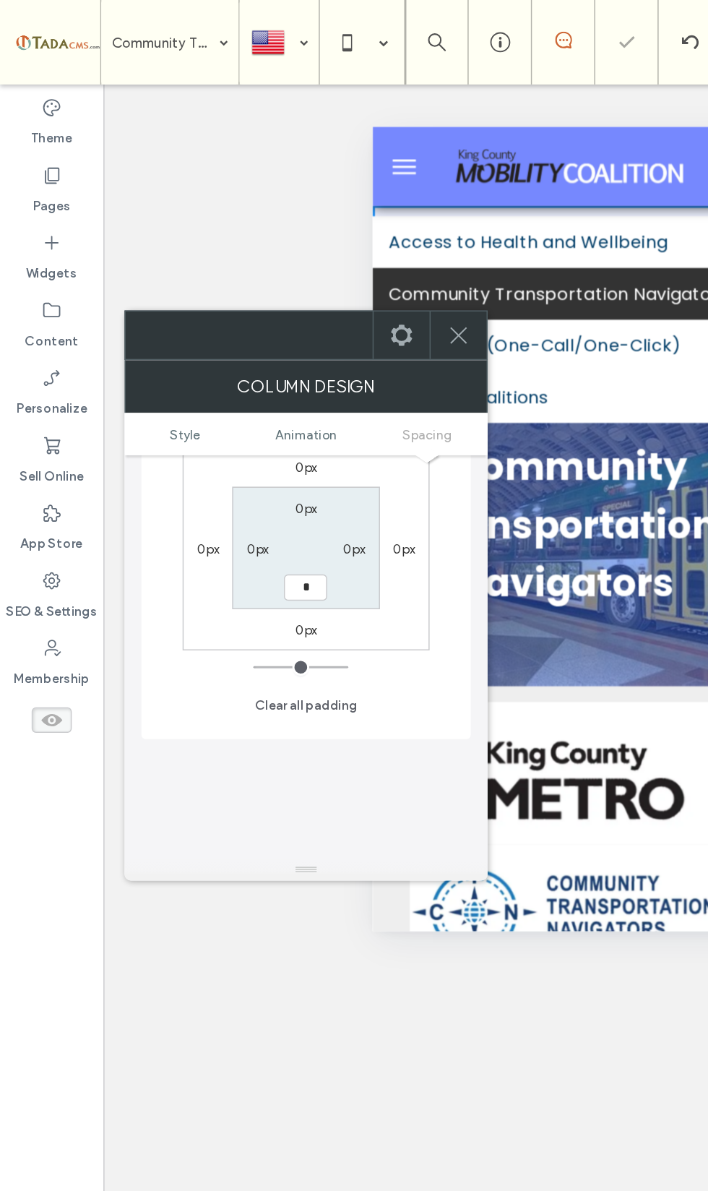
type input "*"
type input "***"
click at [319, 236] on icon at bounding box center [314, 229] width 17 height 17
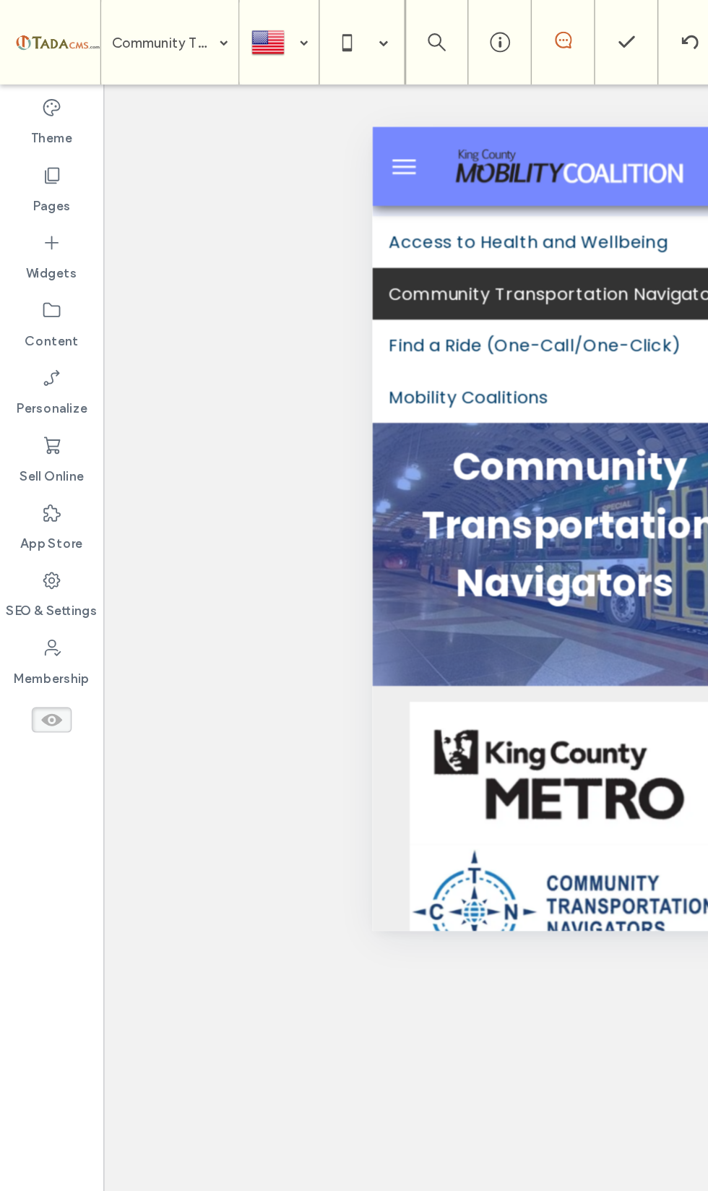
scroll to position [0, 0]
click at [233, 25] on icon at bounding box center [237, 28] width 29 height 29
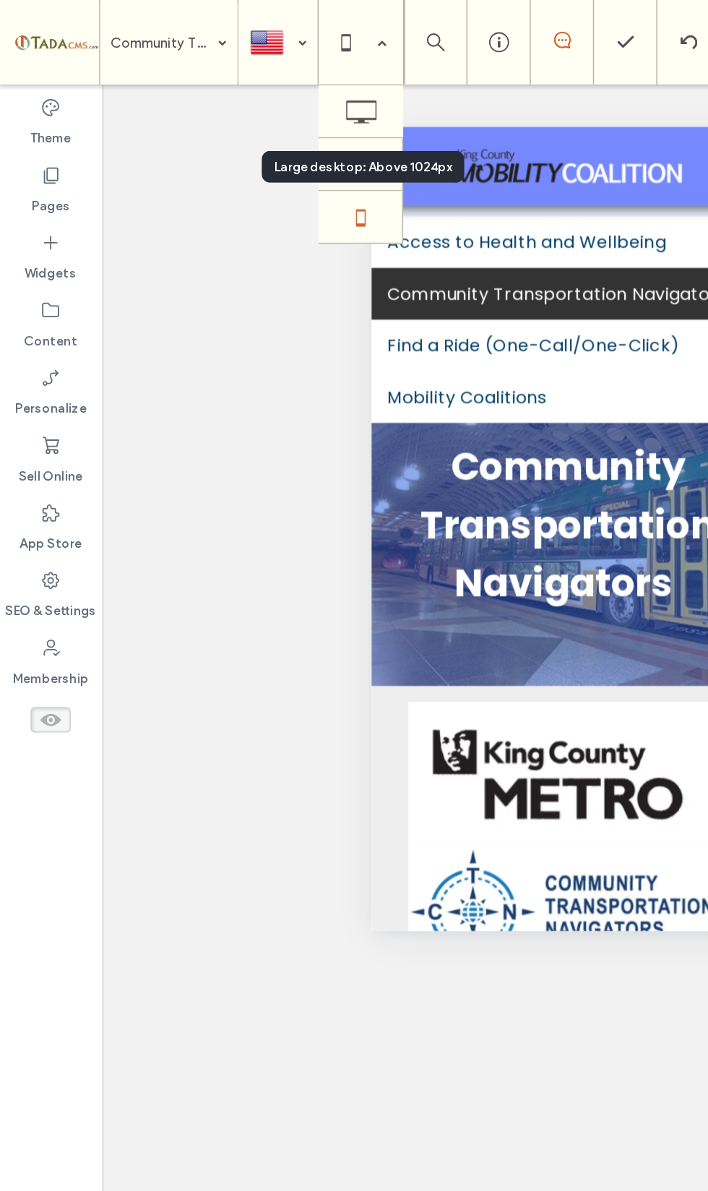
click at [252, 79] on icon at bounding box center [247, 76] width 29 height 29
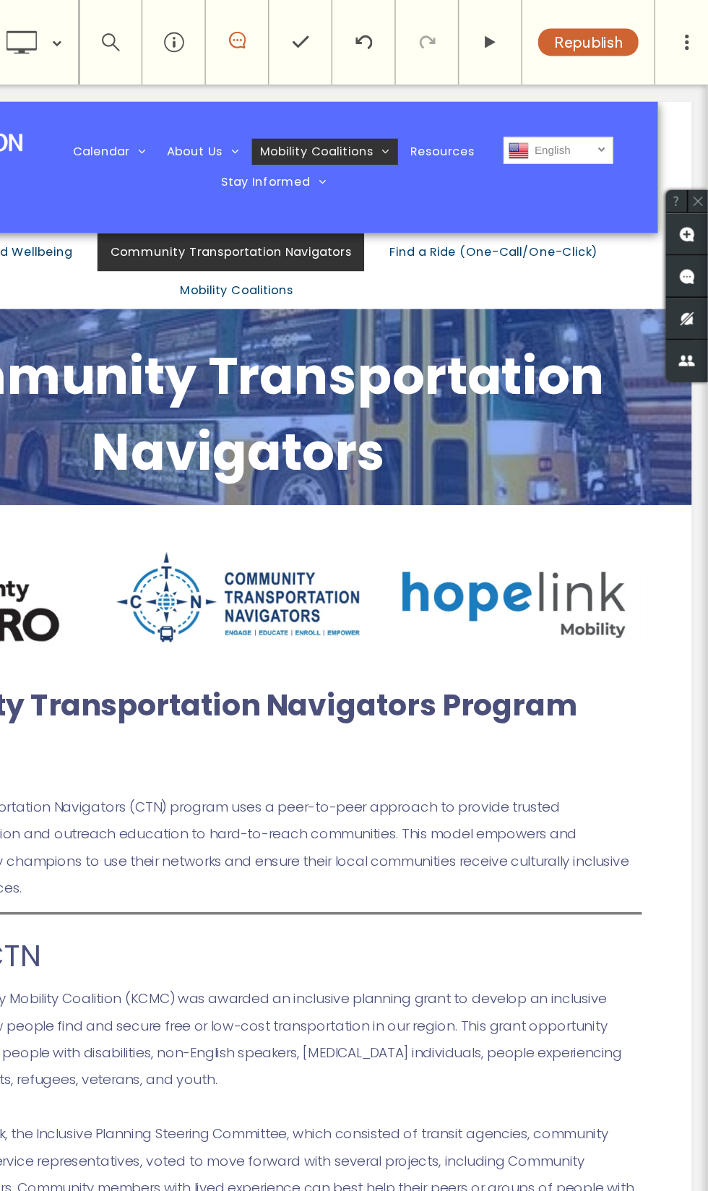
click at [530, 113] on div "Click To Paste Calendar Submit An Event About Us Who We Are Our Partners Our Im…" at bounding box center [168, 147] width 725 height 72
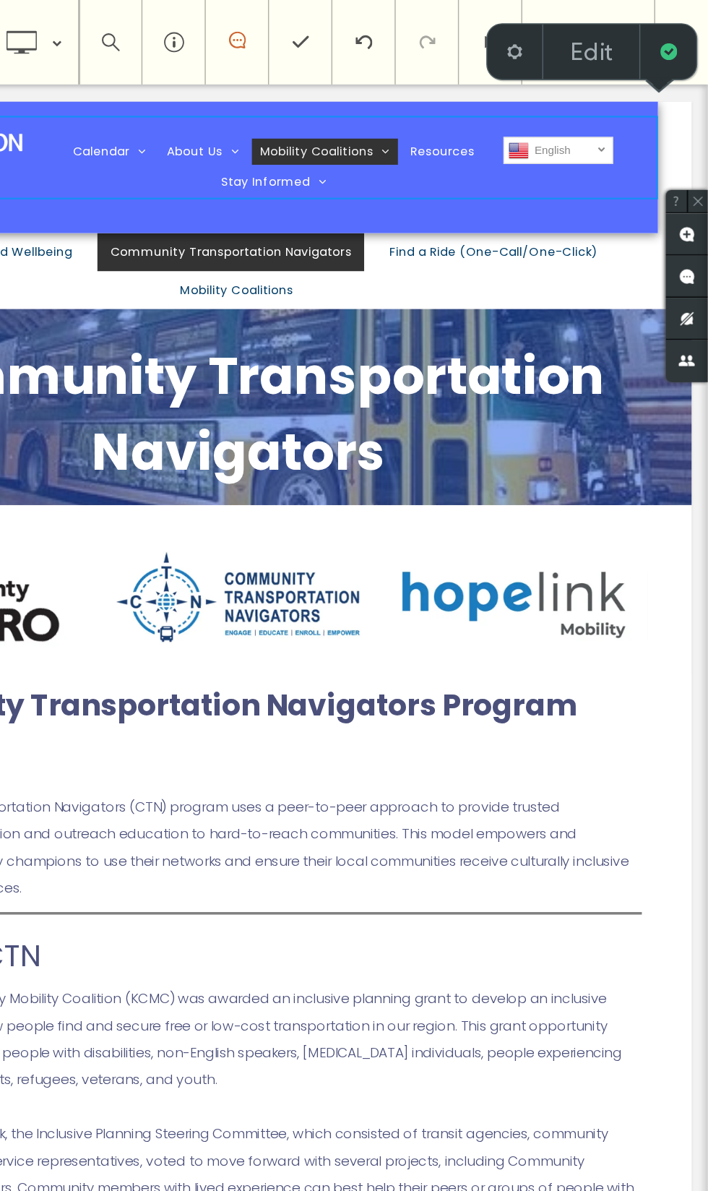
click at [614, 35] on label "Edit" at bounding box center [629, 35] width 30 height 20
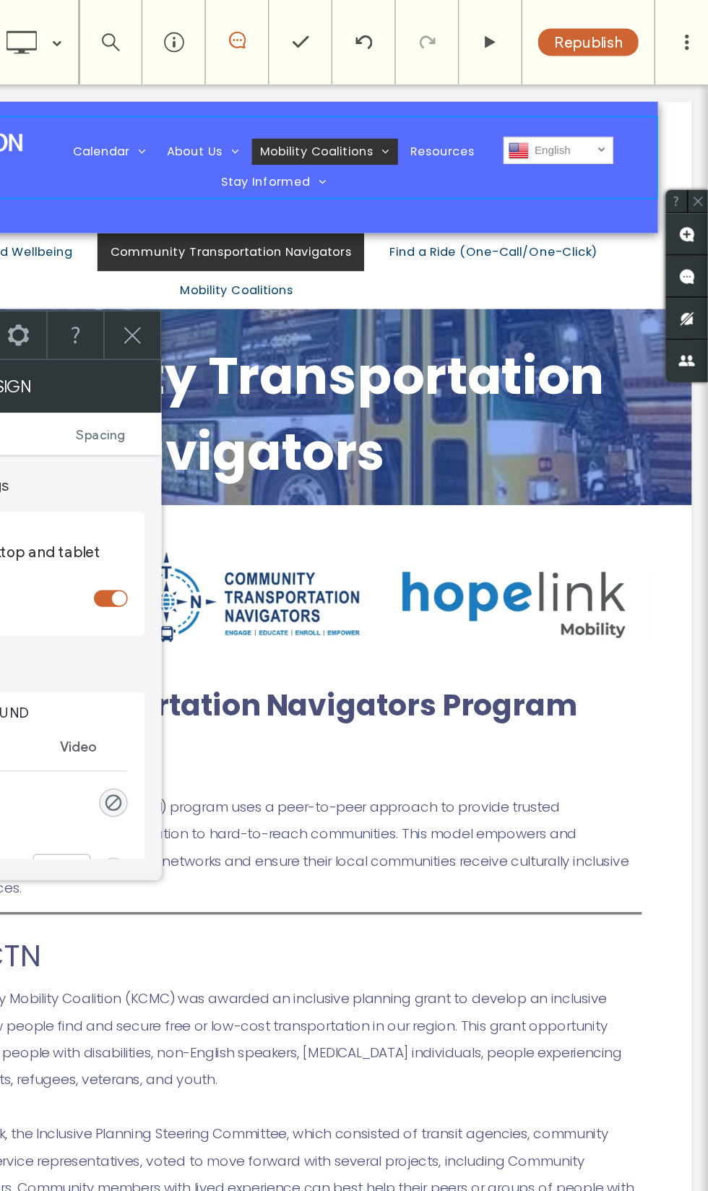
click at [275, 301] on span "Spacing" at bounding box center [292, 297] width 34 height 11
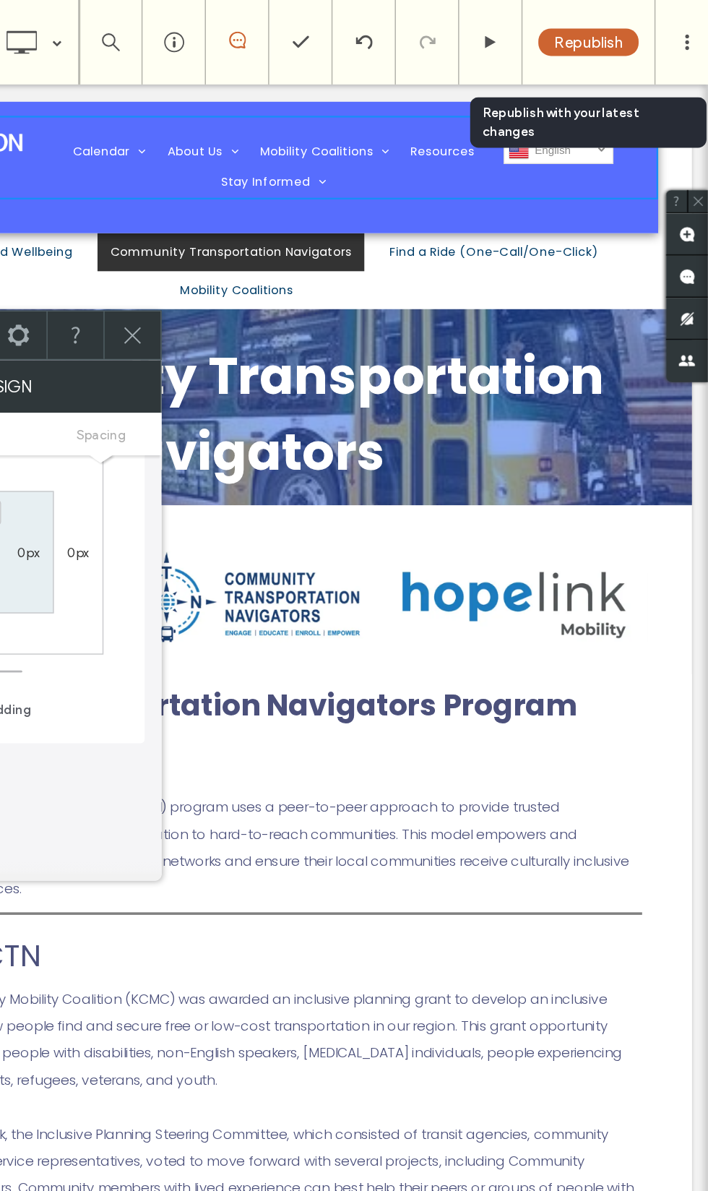
click at [603, 33] on span "Republish" at bounding box center [626, 29] width 47 height 12
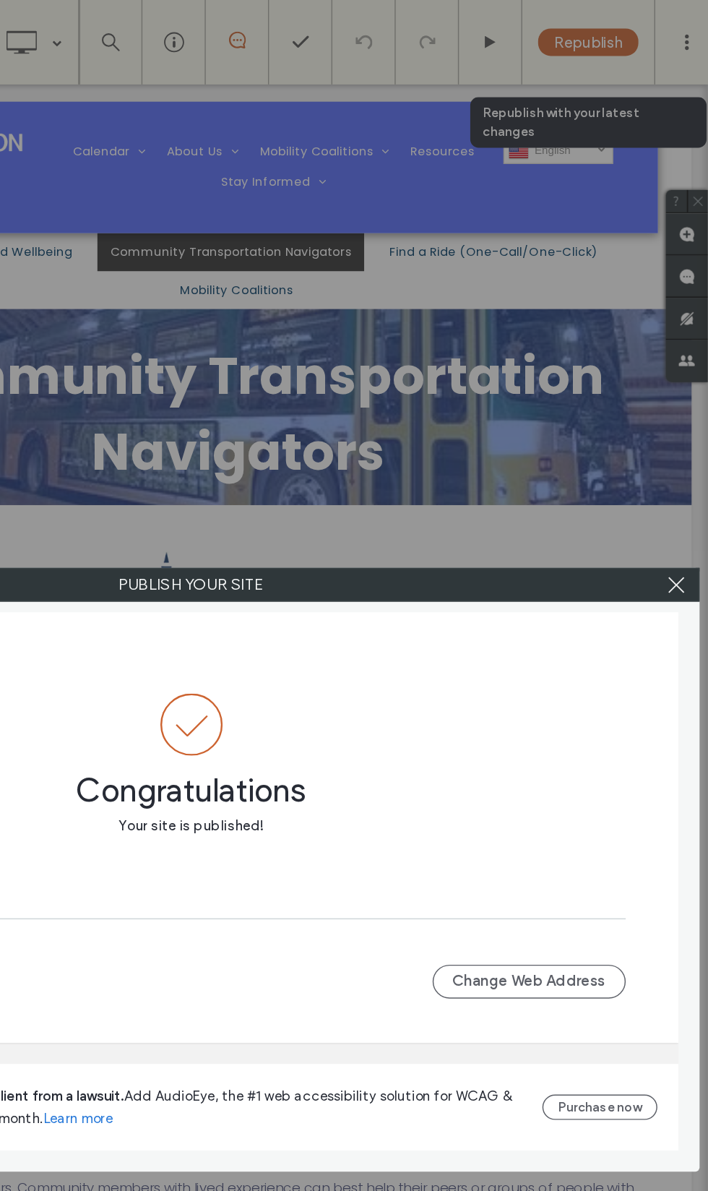
click at [679, 402] on icon at bounding box center [687, 400] width 17 height 17
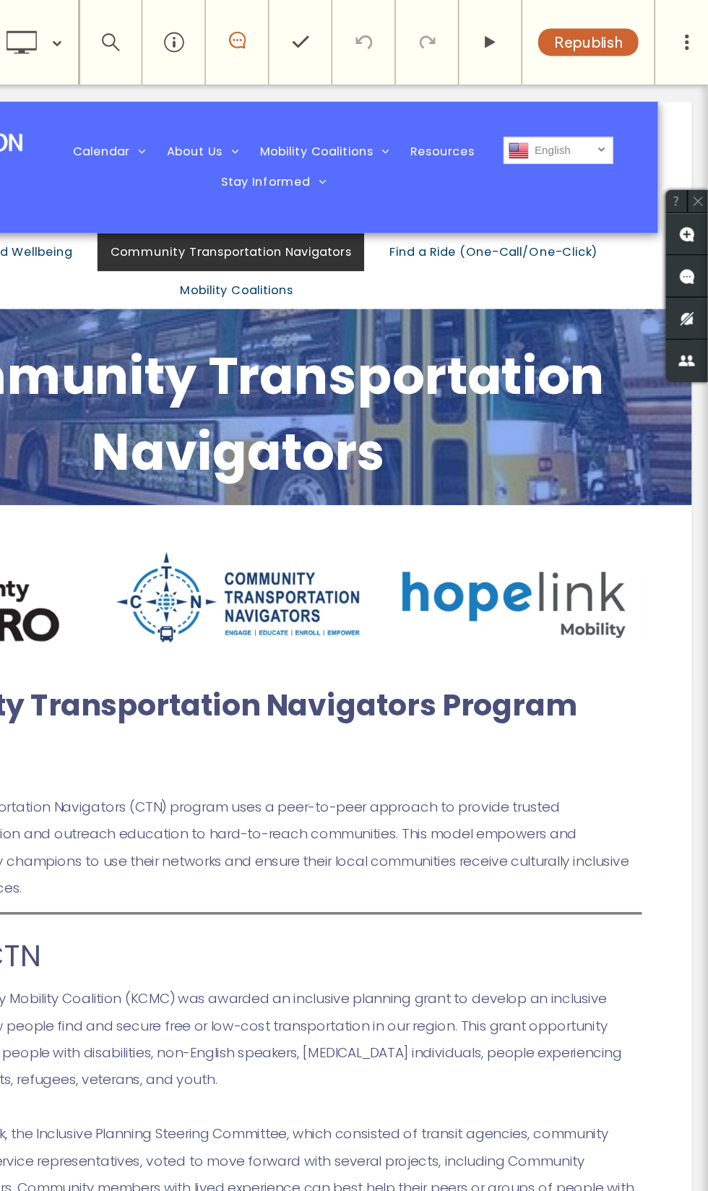
click at [406, 244] on link "Find a Ride (One-Call/One-Click)" at bounding box center [391, 227] width 200 height 33
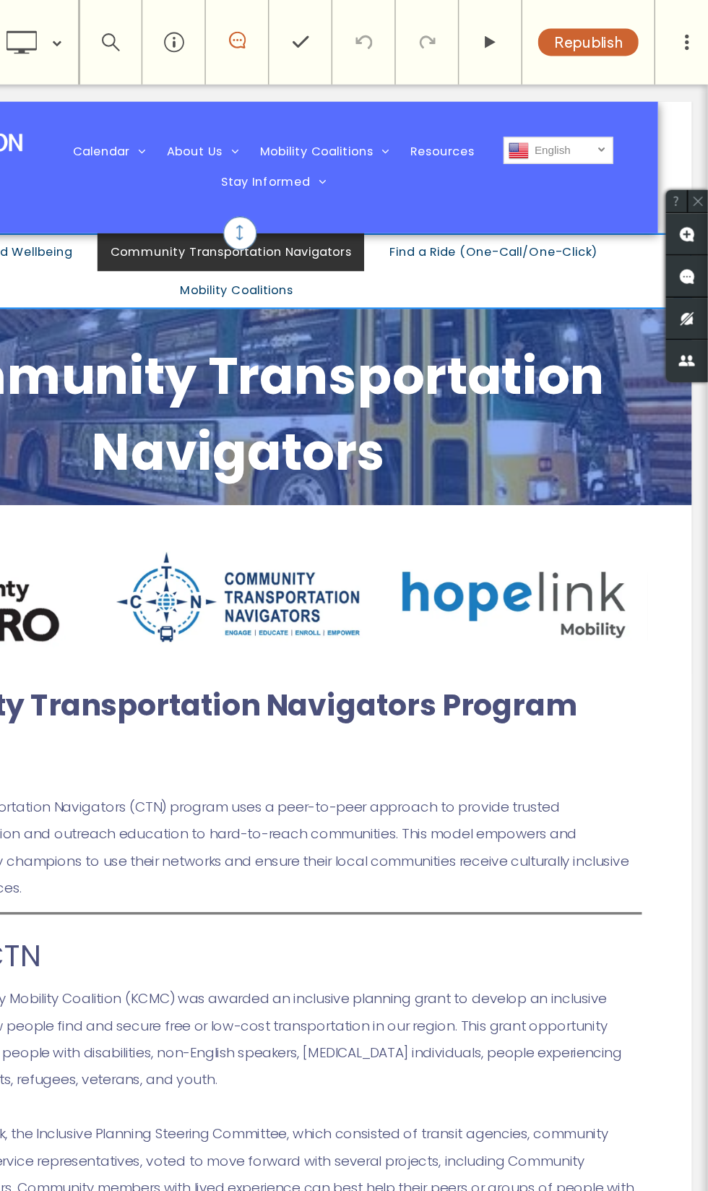
select select "**********"
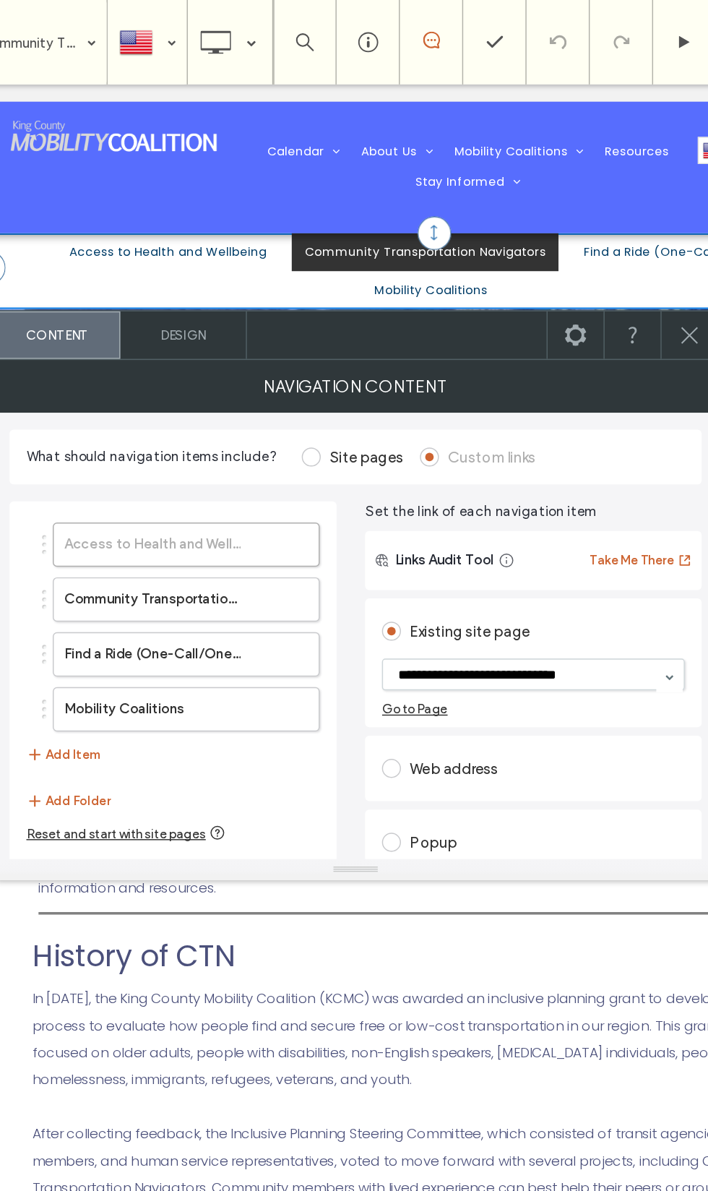
click at [476, 226] on icon at bounding box center [484, 229] width 17 height 17
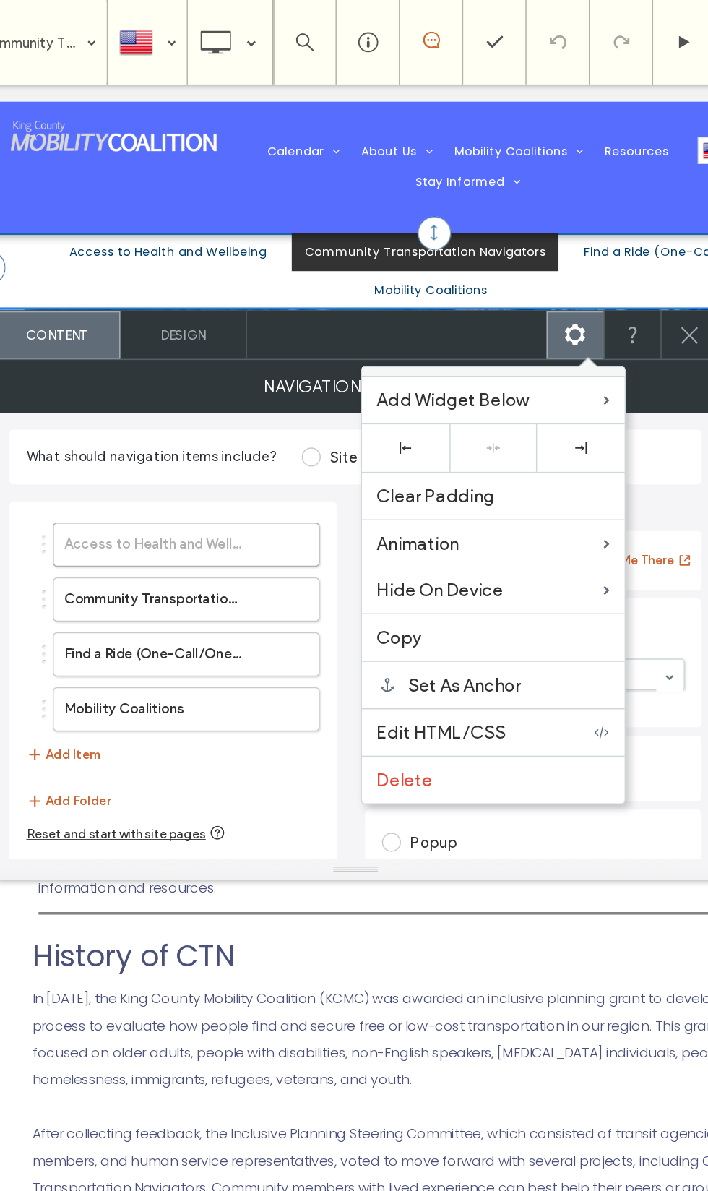
click at [310, 749] on div at bounding box center [389, 635] width 637 height 1155
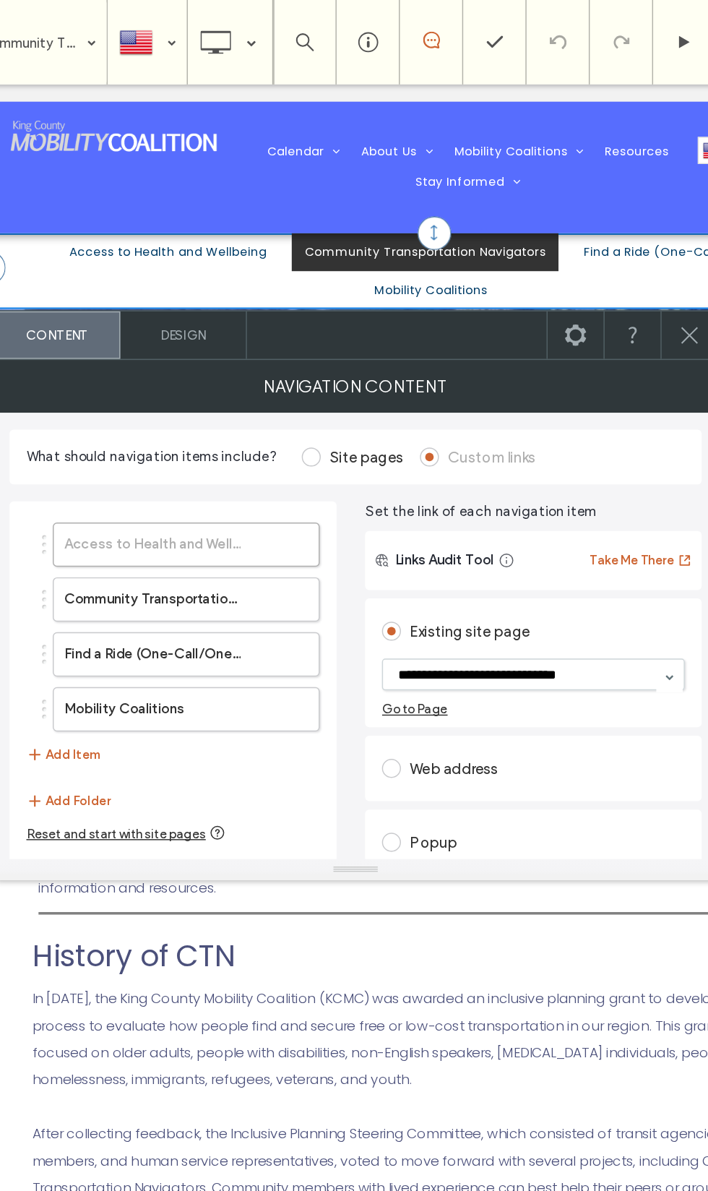
click at [17, 239] on ul "Access to Health and Wellbeing Community Transportation Navigators Find a Ride …" at bounding box center [370, 243] width 746 height 65
select select "**********"
click at [9, 241] on ul "Access to Health and Wellbeing Community Transportation Navigators Find a Ride …" at bounding box center [370, 243] width 746 height 65
select select "**********"
click at [554, 225] on icon at bounding box center [562, 229] width 17 height 17
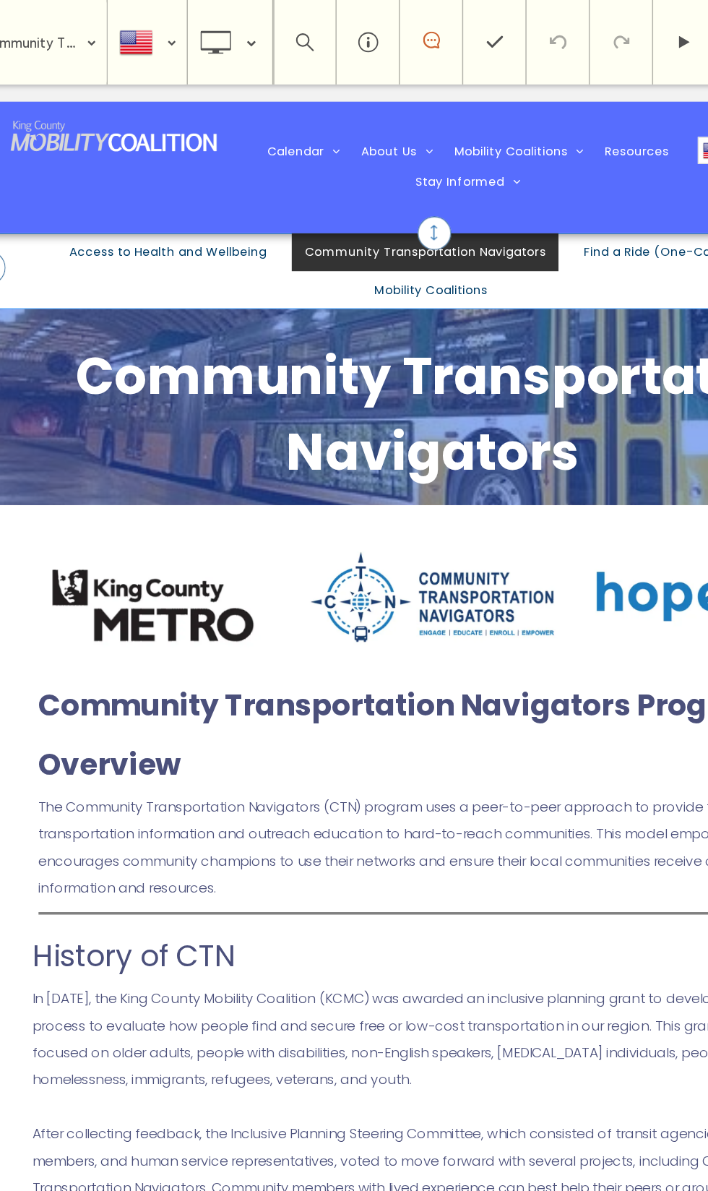
click at [14, 239] on ul "Access to Health and Wellbeing Community Transportation Navigators Find a Ride …" at bounding box center [370, 243] width 746 height 65
select select "**********"
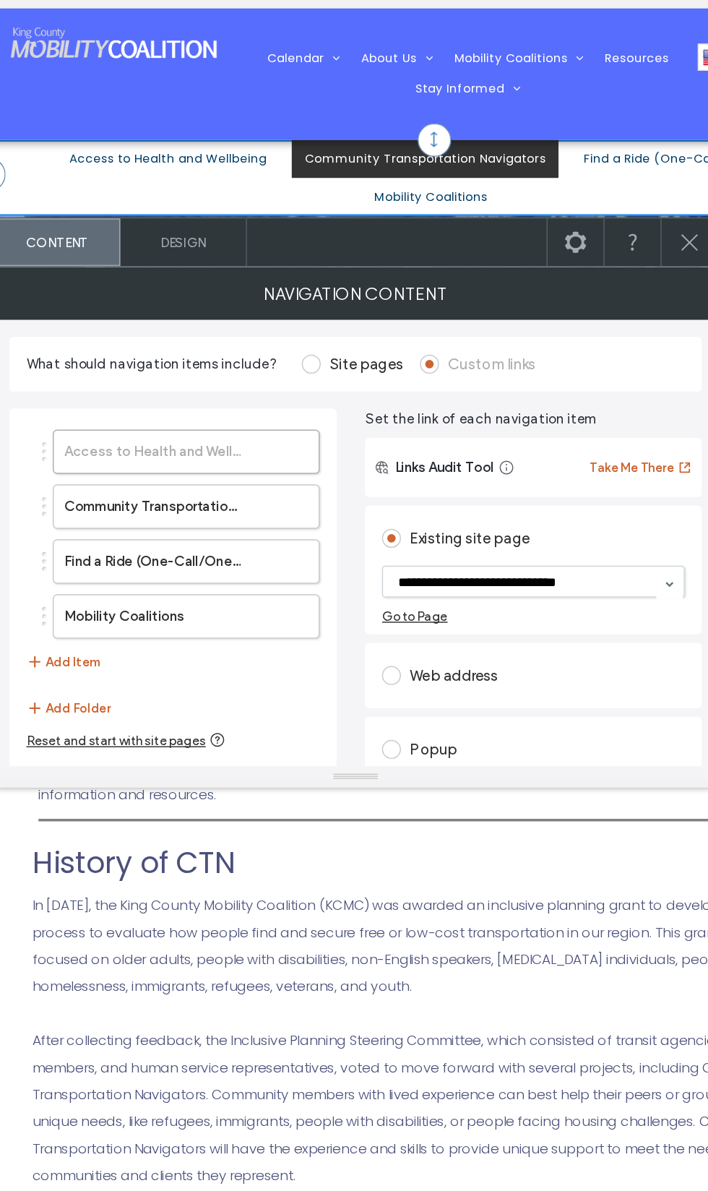
click at [554, 221] on icon at bounding box center [562, 229] width 17 height 17
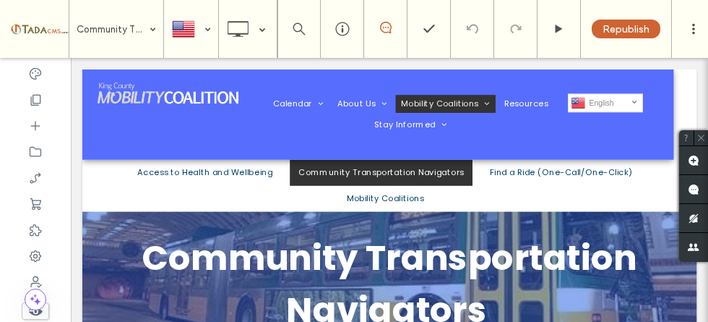
click at [106, 225] on ul "Access to Health and Wellbeing Community Transportation Navigators Find a Ride …" at bounding box center [469, 217] width 746 height 65
select select "**********"
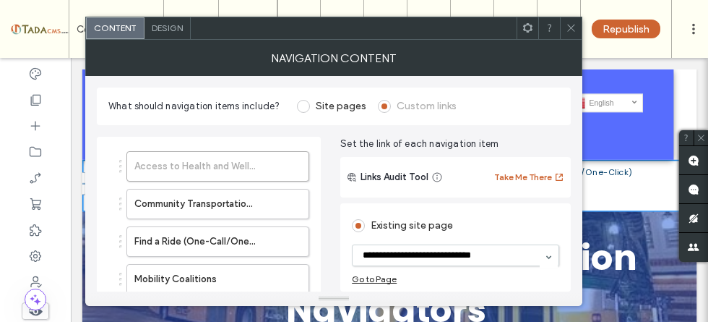
click at [569, 27] on icon at bounding box center [571, 27] width 11 height 11
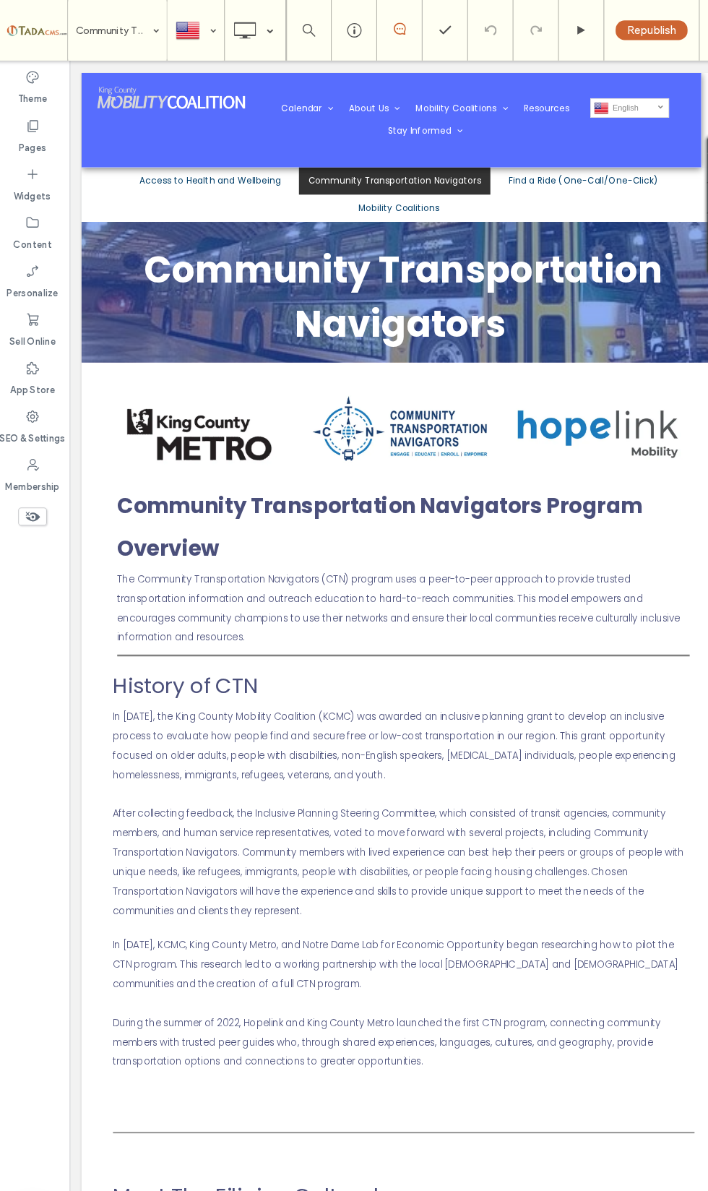
click at [235, 38] on icon at bounding box center [237, 28] width 29 height 29
click at [238, 141] on icon at bounding box center [247, 148] width 29 height 29
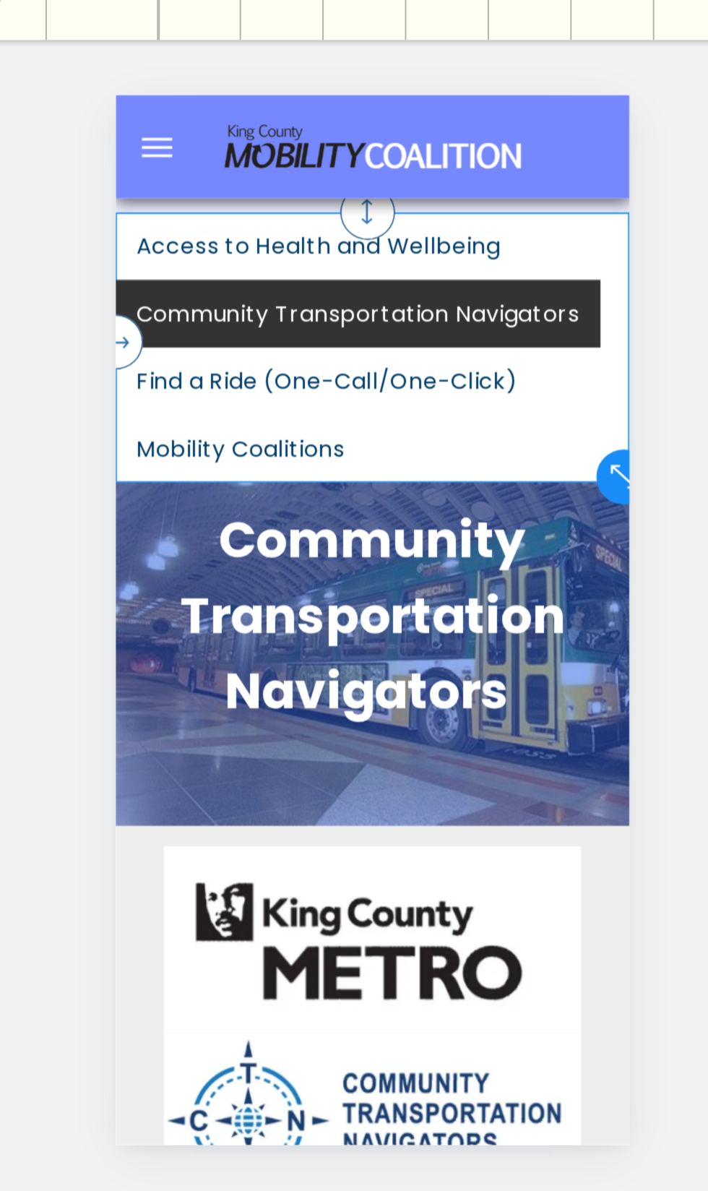
click at [366, 171] on ul "Access to Health and Wellbeing Community Transportation Navigators Find a Ride …" at bounding box center [250, 227] width 270 height 142
select select "**********"
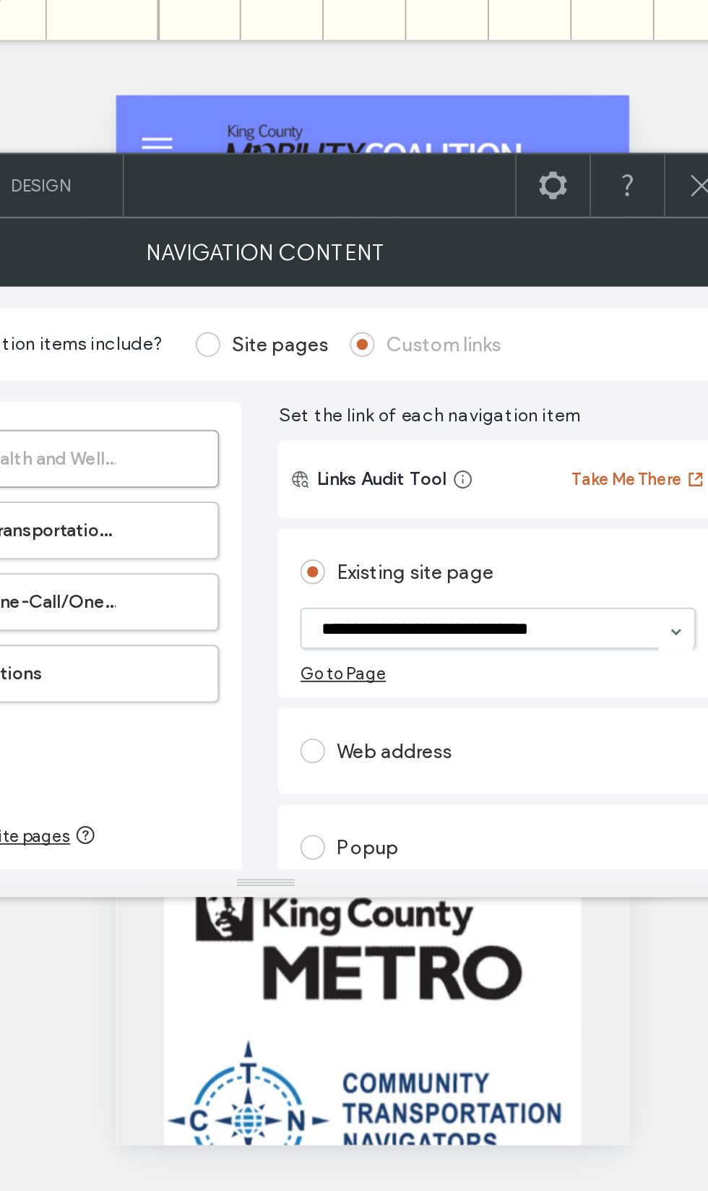
click at [476, 118] on span at bounding box center [484, 134] width 17 height 33
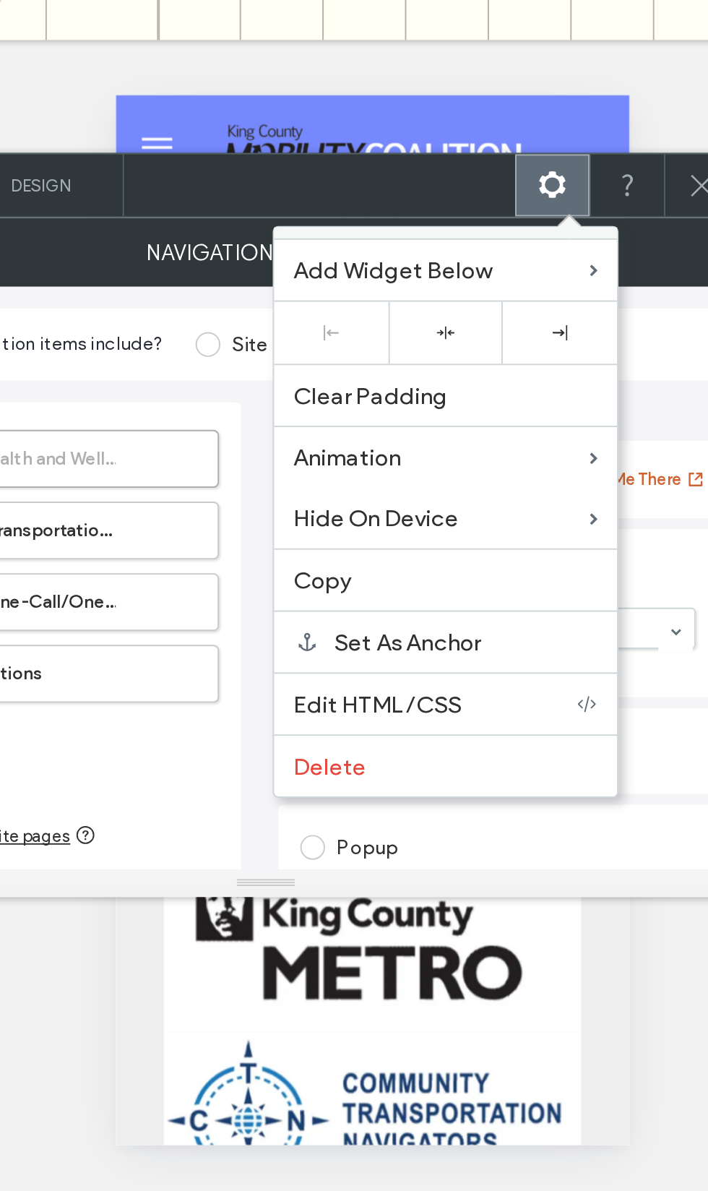
click at [348, 301] on label "Hide On Device" at bounding box center [425, 308] width 155 height 14
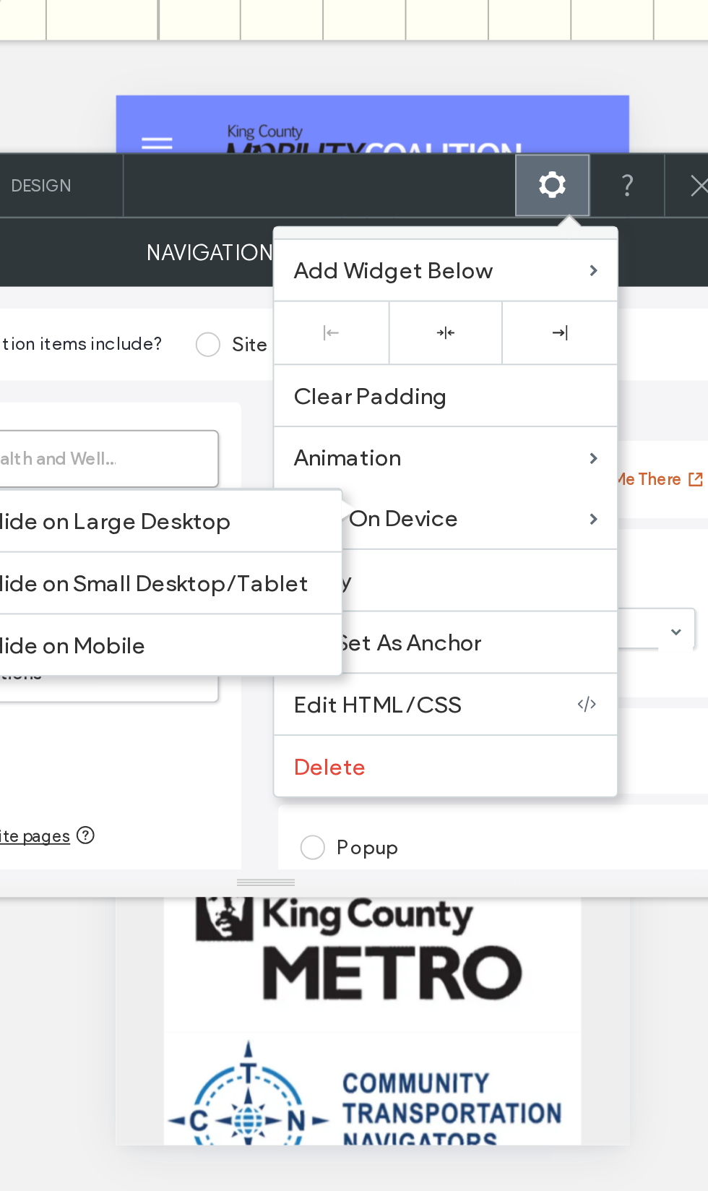
click at [188, 382] on label "Hide on Mobile" at bounding box center [276, 375] width 176 height 14
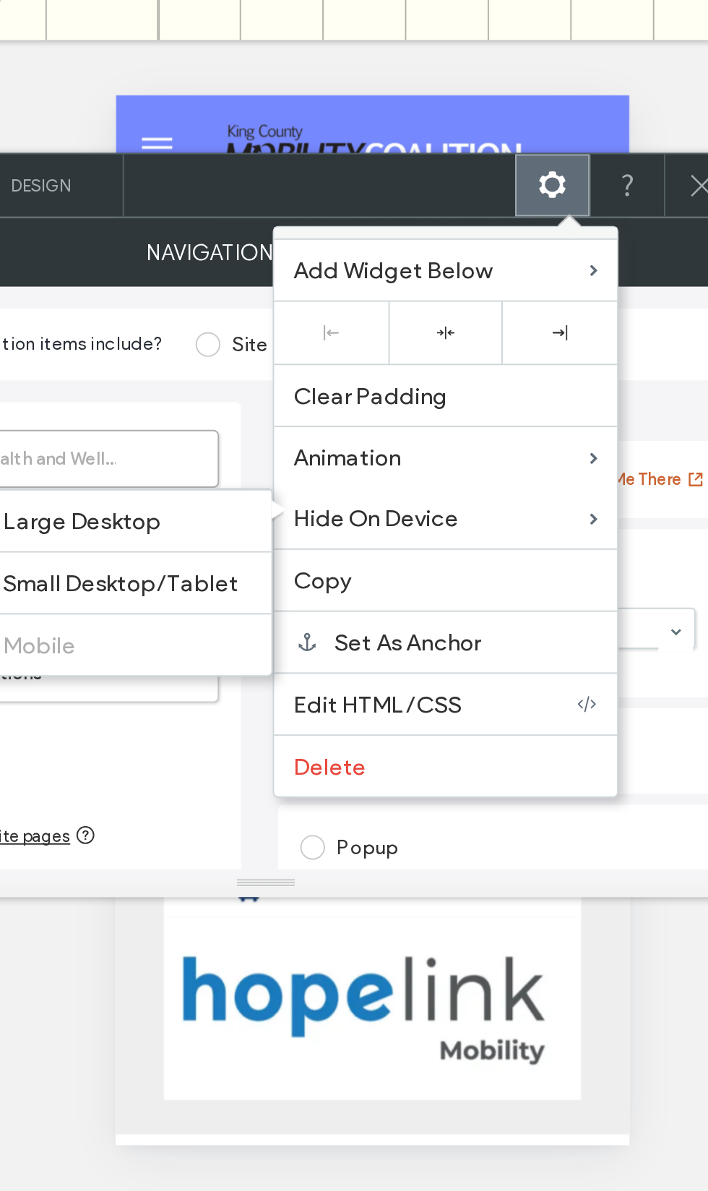
click at [476, 126] on icon at bounding box center [484, 134] width 17 height 17
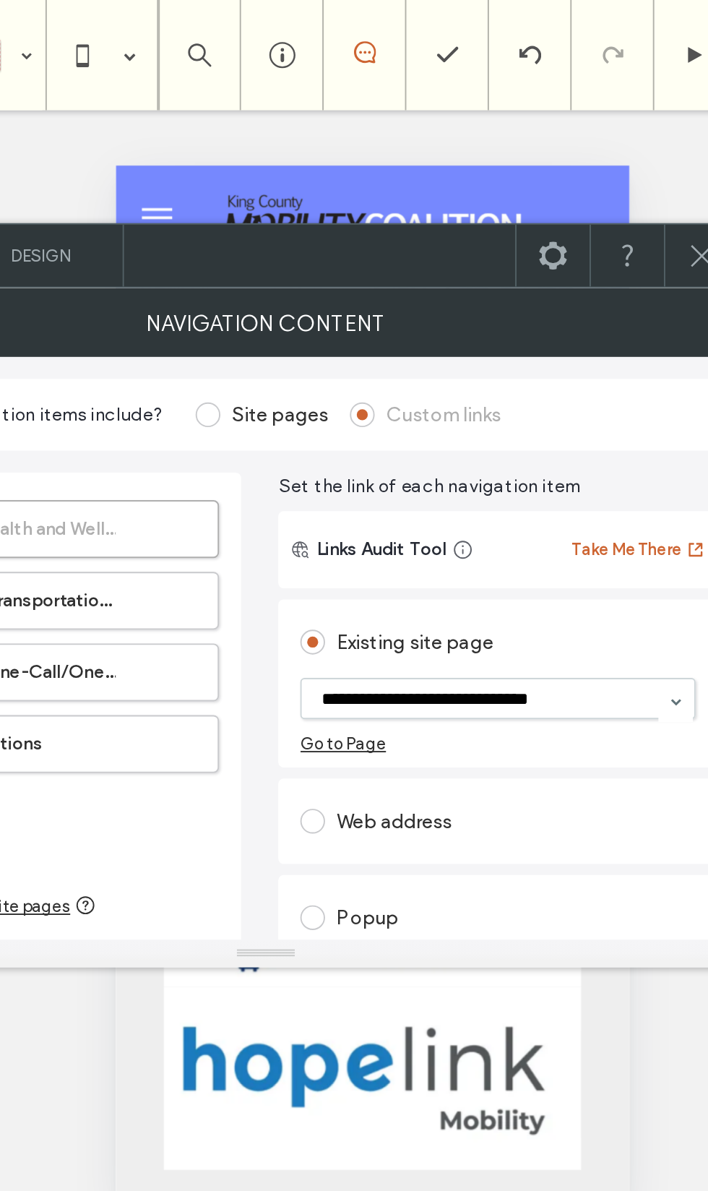
click at [554, 126] on icon at bounding box center [562, 134] width 17 height 17
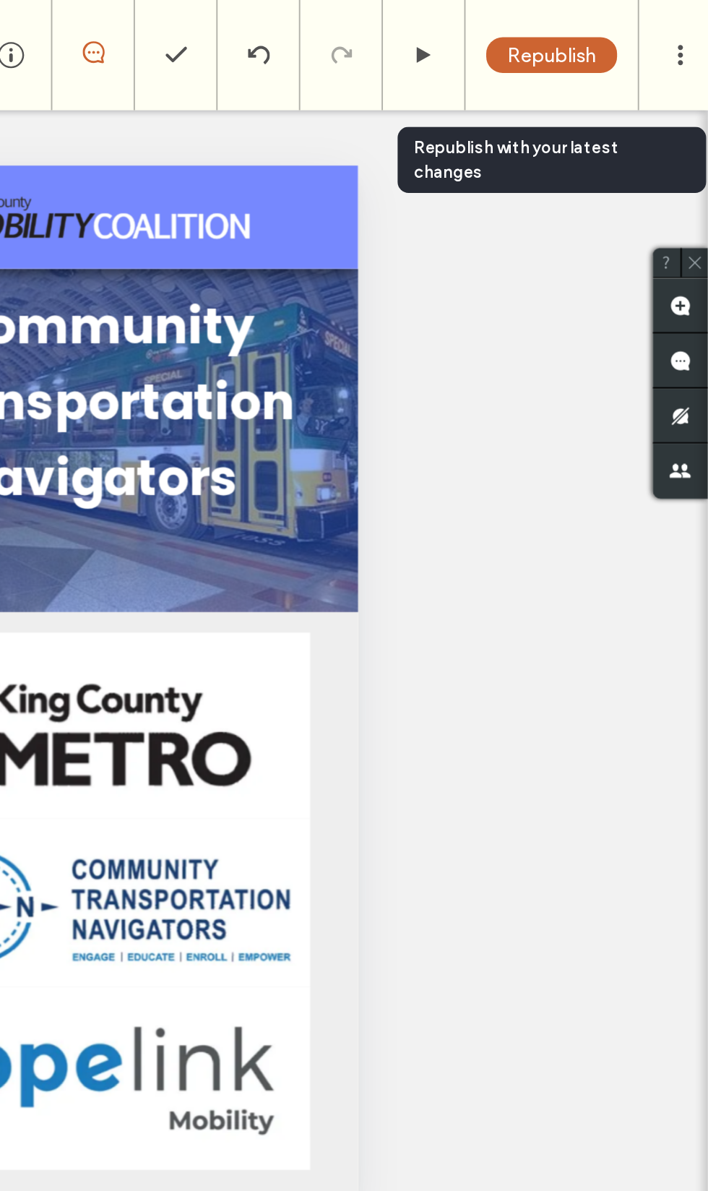
click at [603, 35] on span "Republish" at bounding box center [626, 29] width 47 height 12
